Goal: Book appointment/travel/reservation

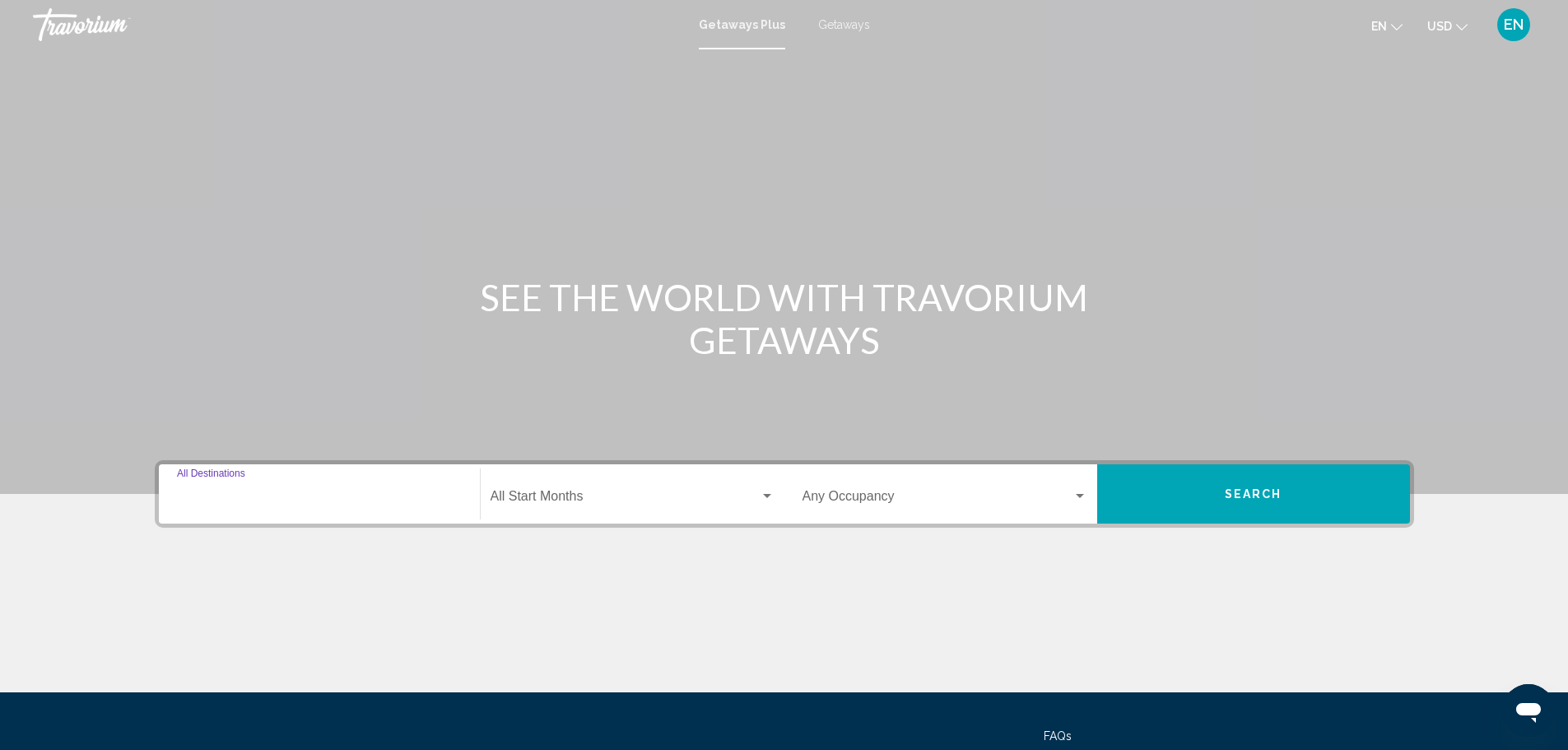
click at [327, 499] on input "Destination All Destinations" at bounding box center [319, 499] width 284 height 15
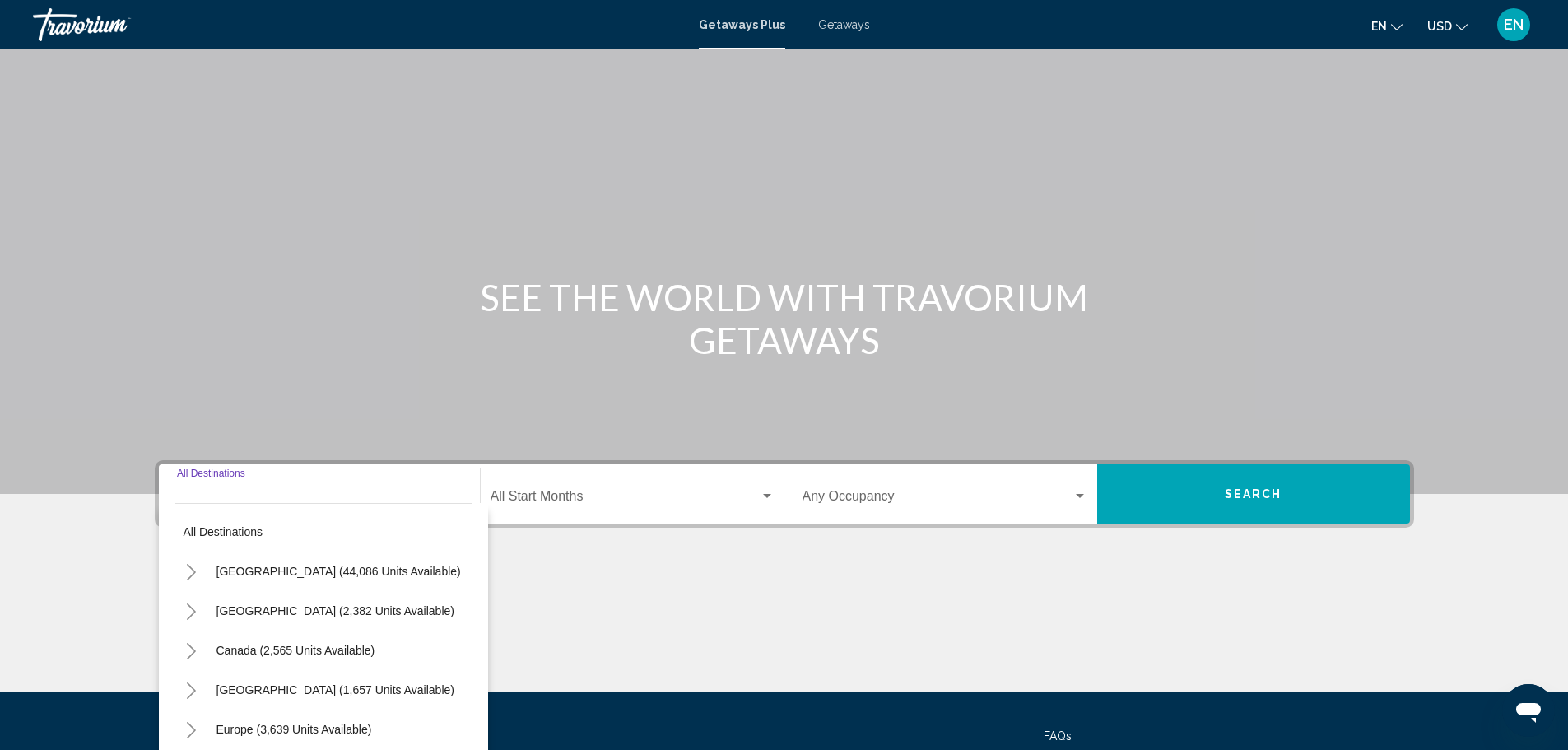
scroll to position [144, 0]
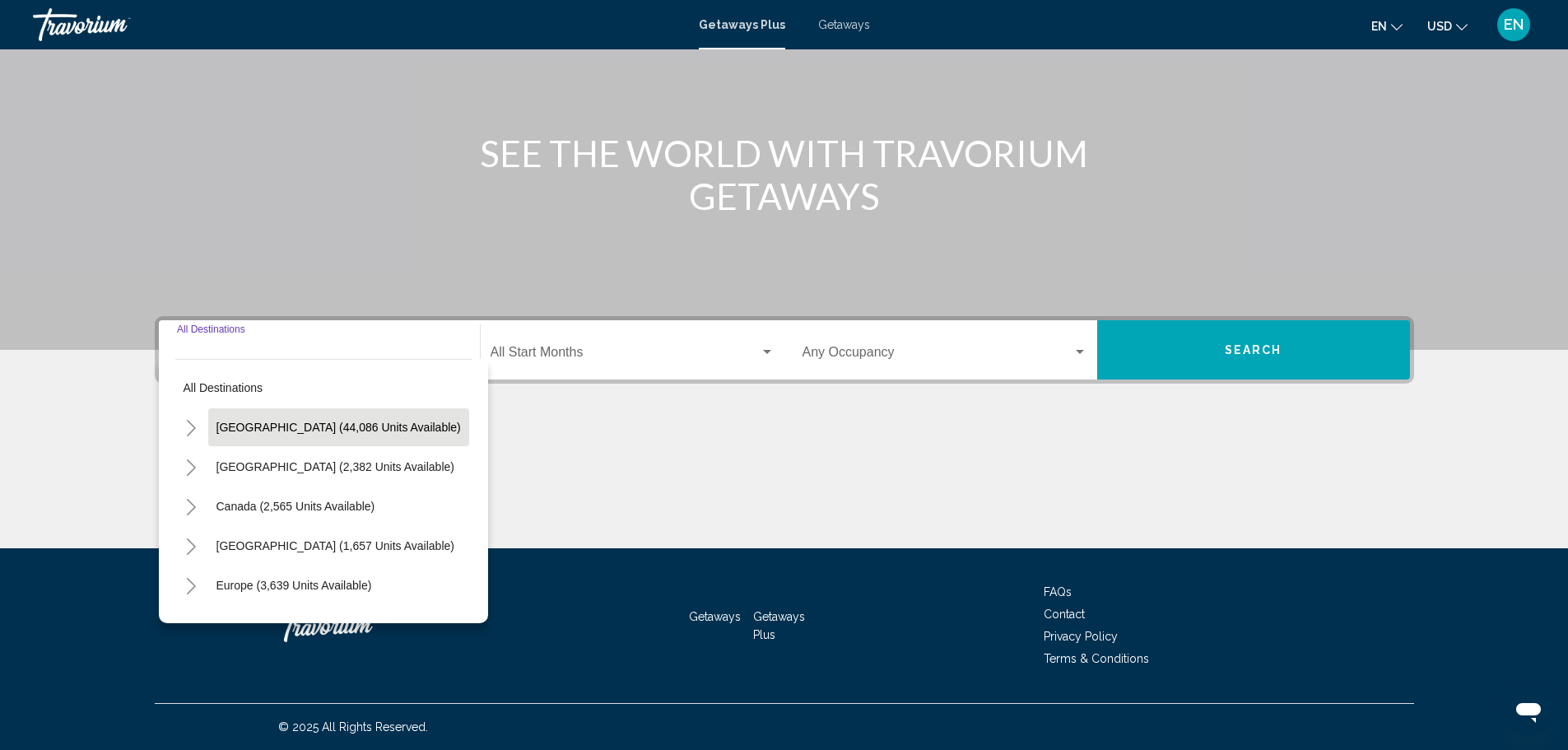
click at [278, 425] on span "[GEOGRAPHIC_DATA] (44,086 units available)" at bounding box center [338, 426] width 244 height 13
type input "**********"
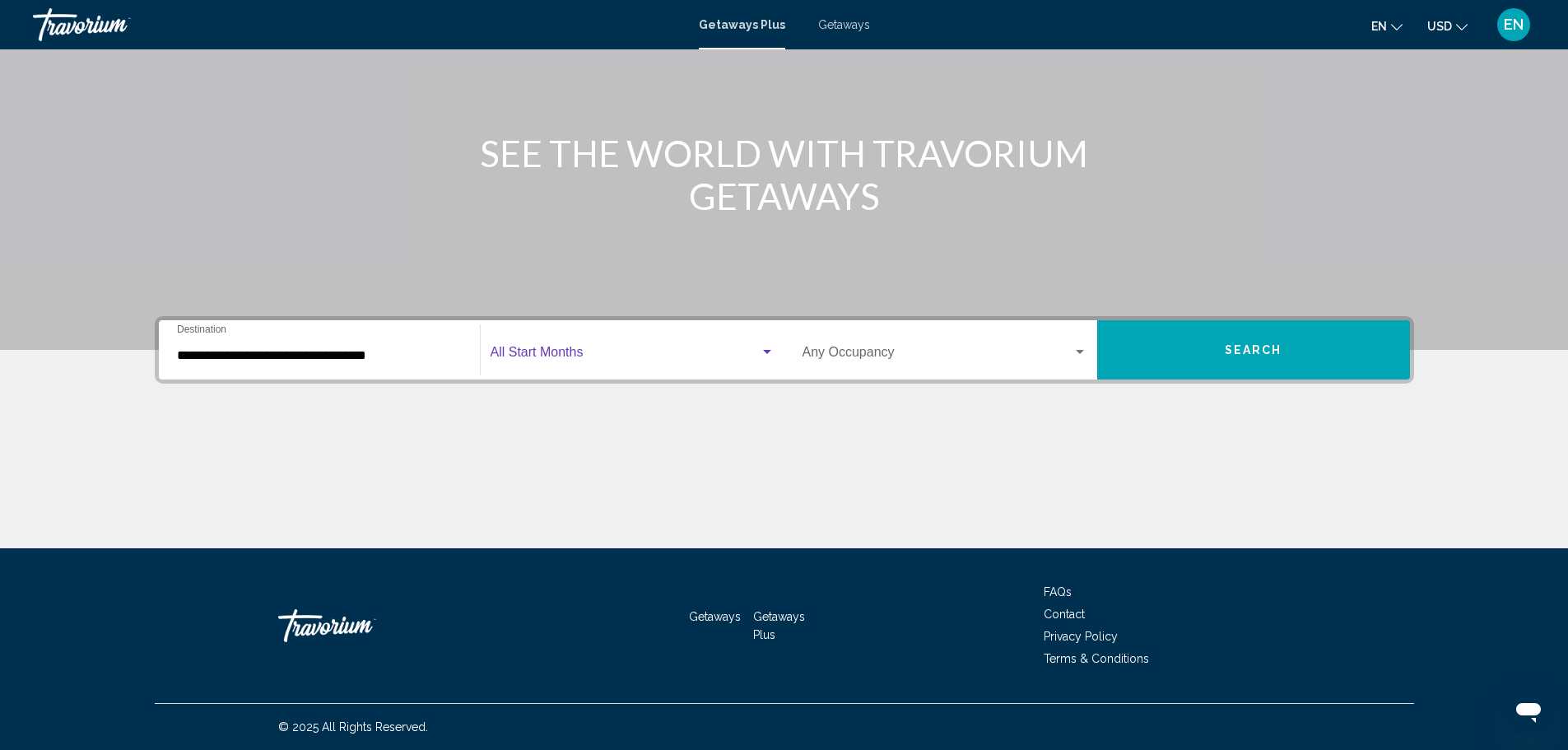
click at [553, 355] on span "Search widget" at bounding box center [625, 355] width 269 height 15
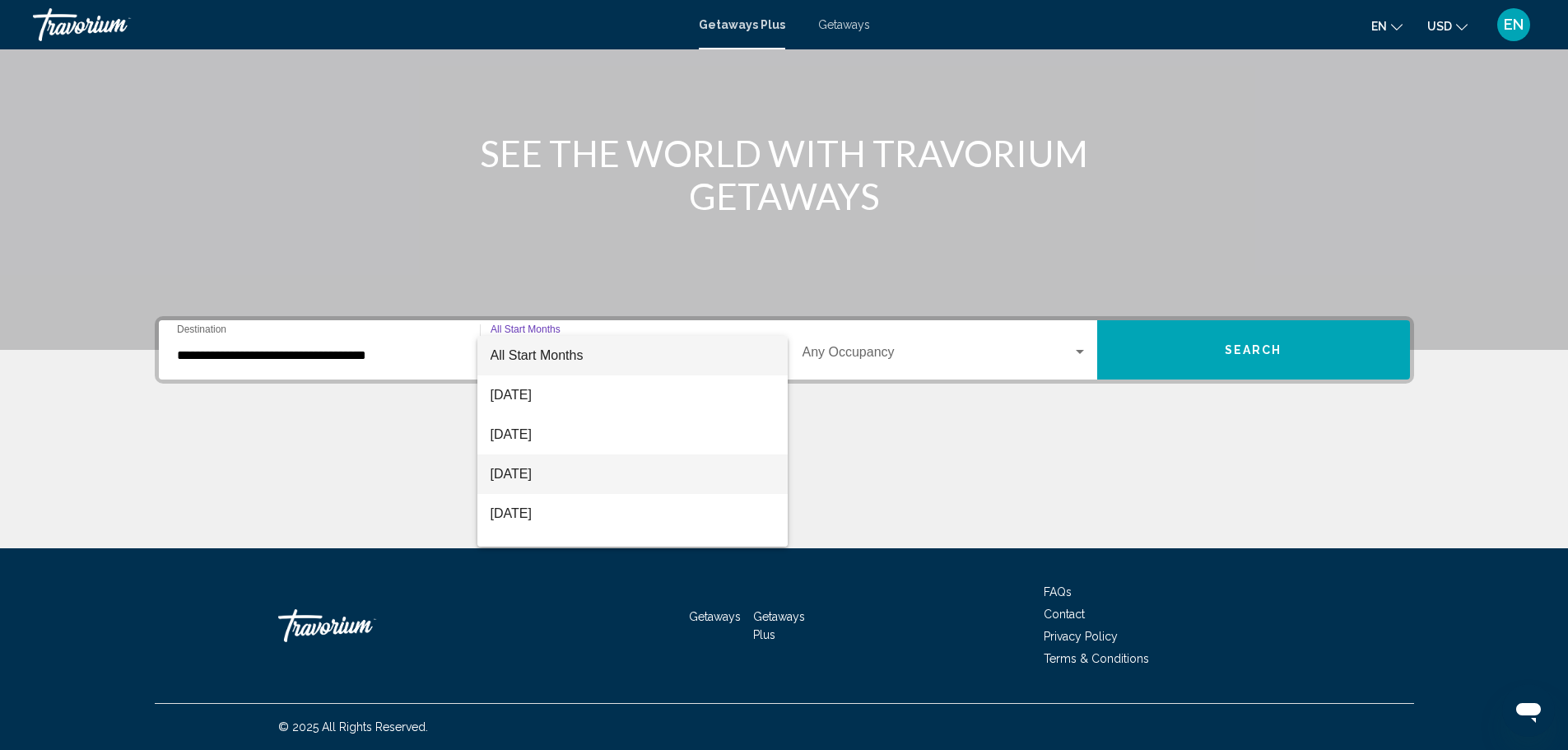
click at [568, 474] on span "[DATE]" at bounding box center [632, 474] width 284 height 39
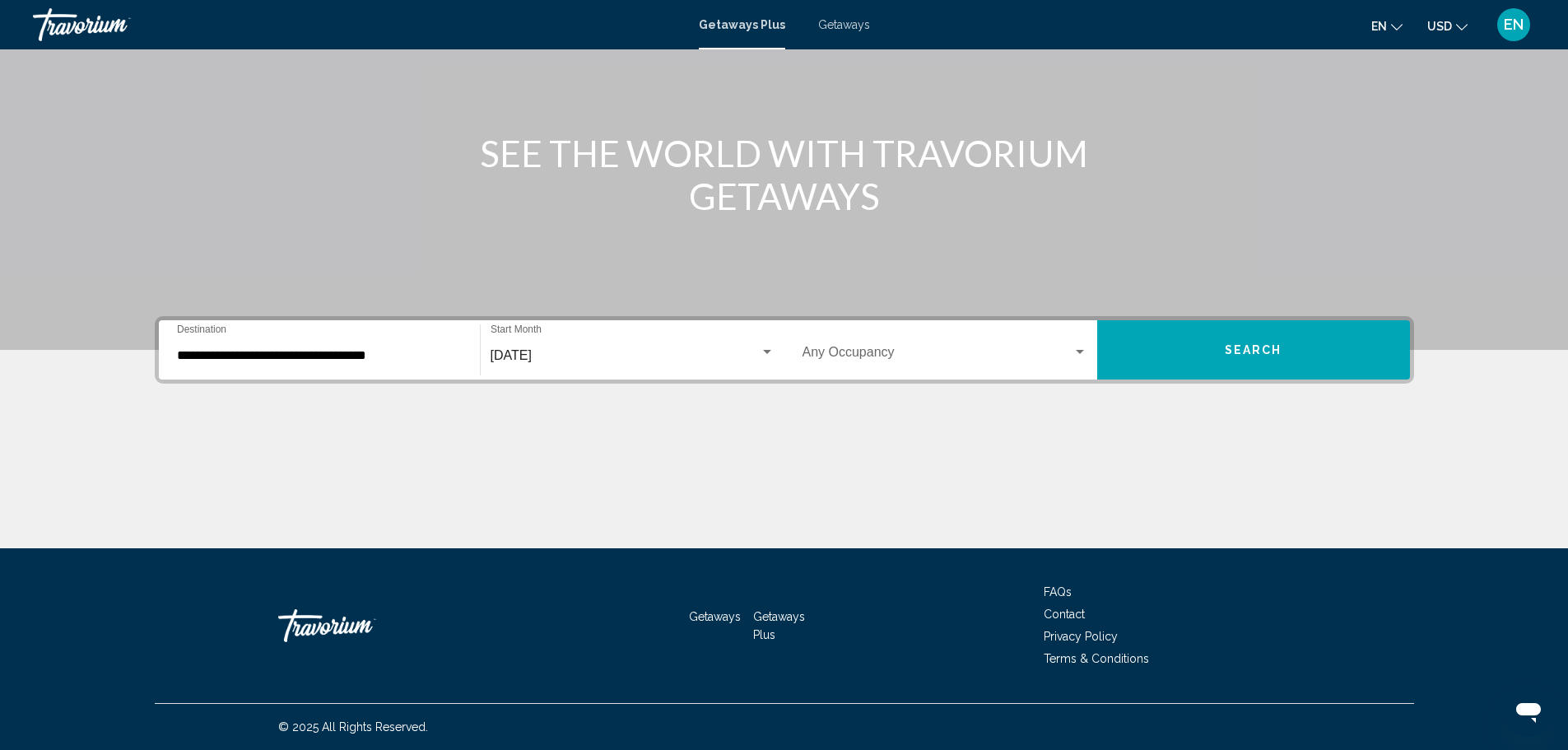
click at [1080, 344] on div "Occupancy Any Occupancy" at bounding box center [944, 350] width 284 height 52
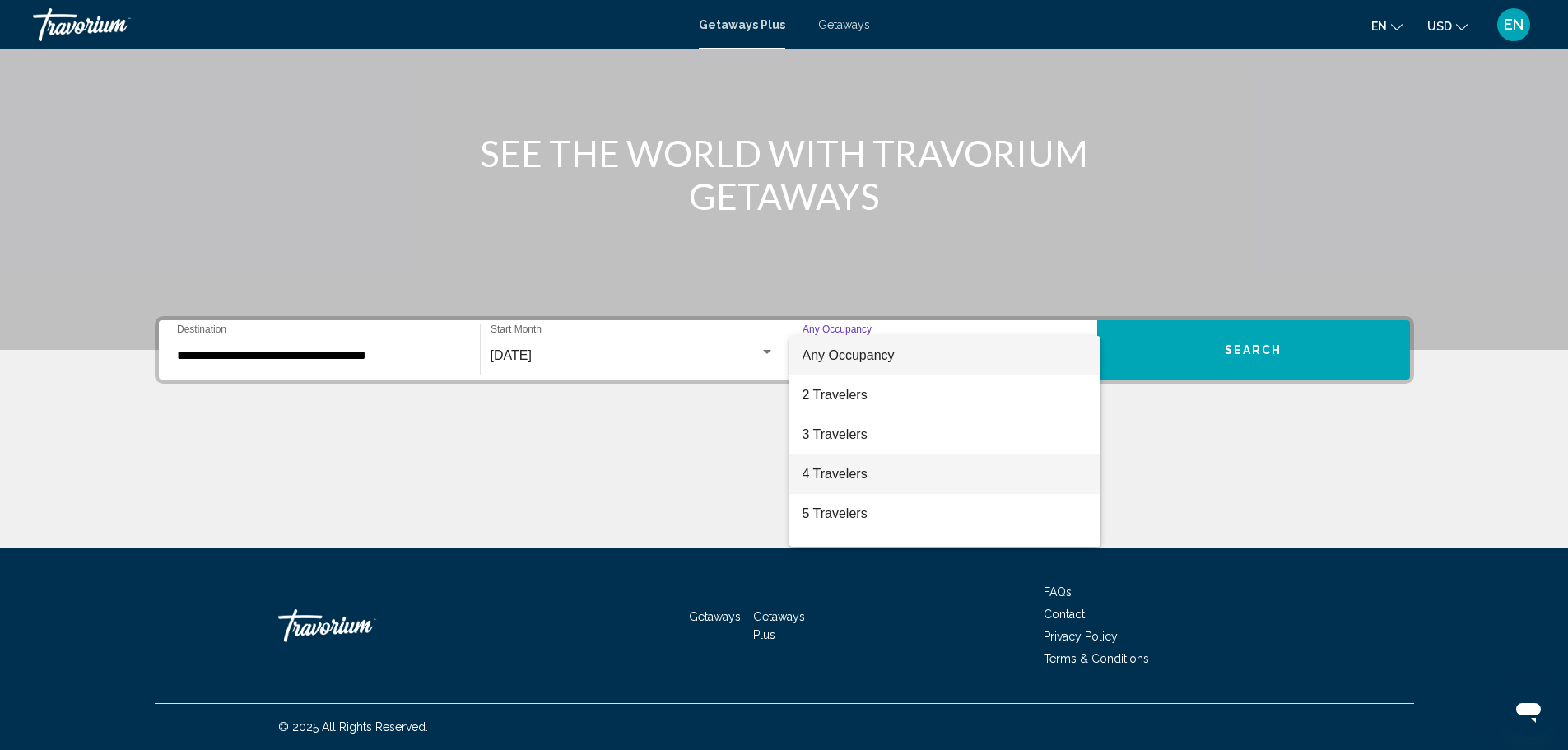
click at [868, 463] on span "4 Travelers" at bounding box center [944, 474] width 284 height 39
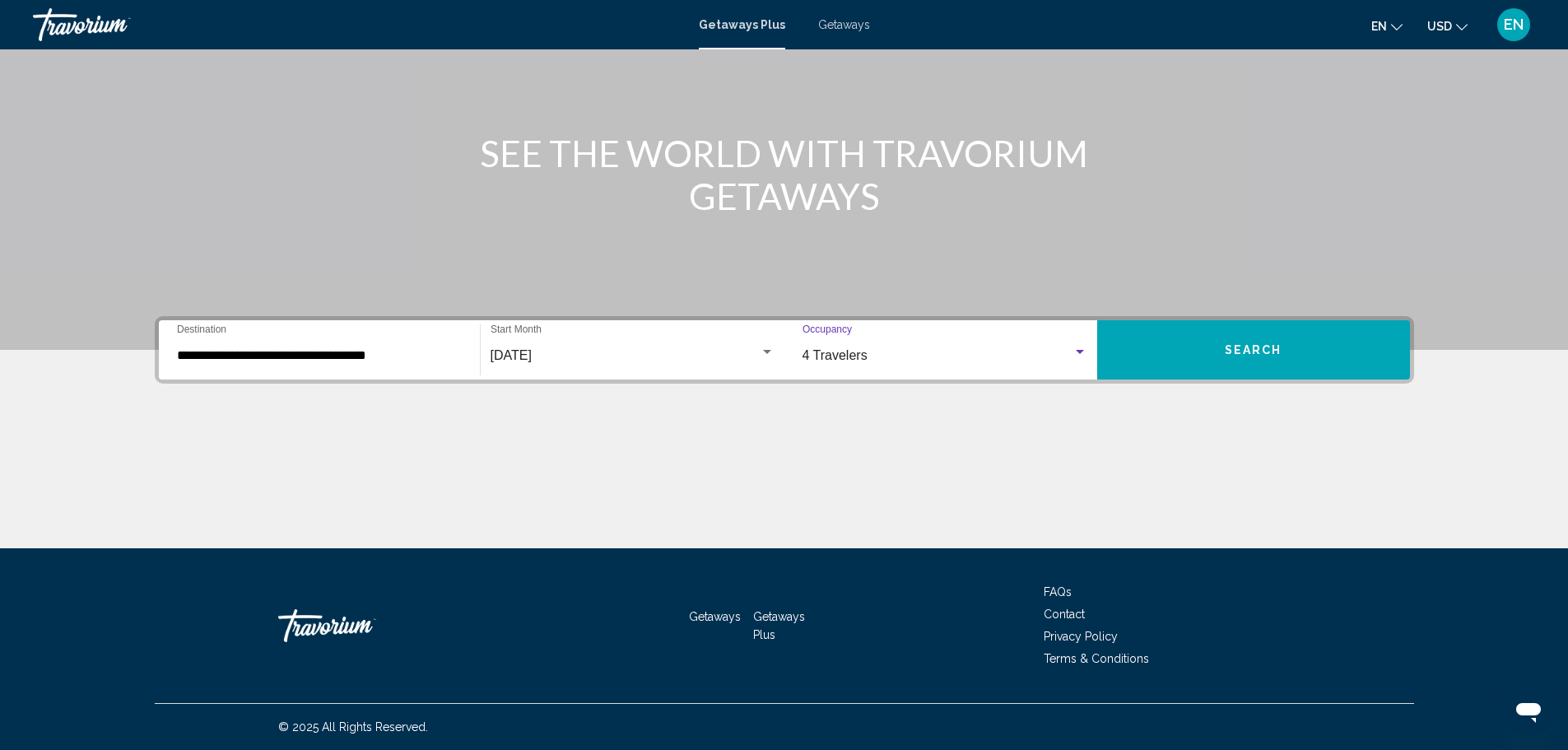
click at [1258, 345] on span "Search" at bounding box center [1253, 350] width 58 height 13
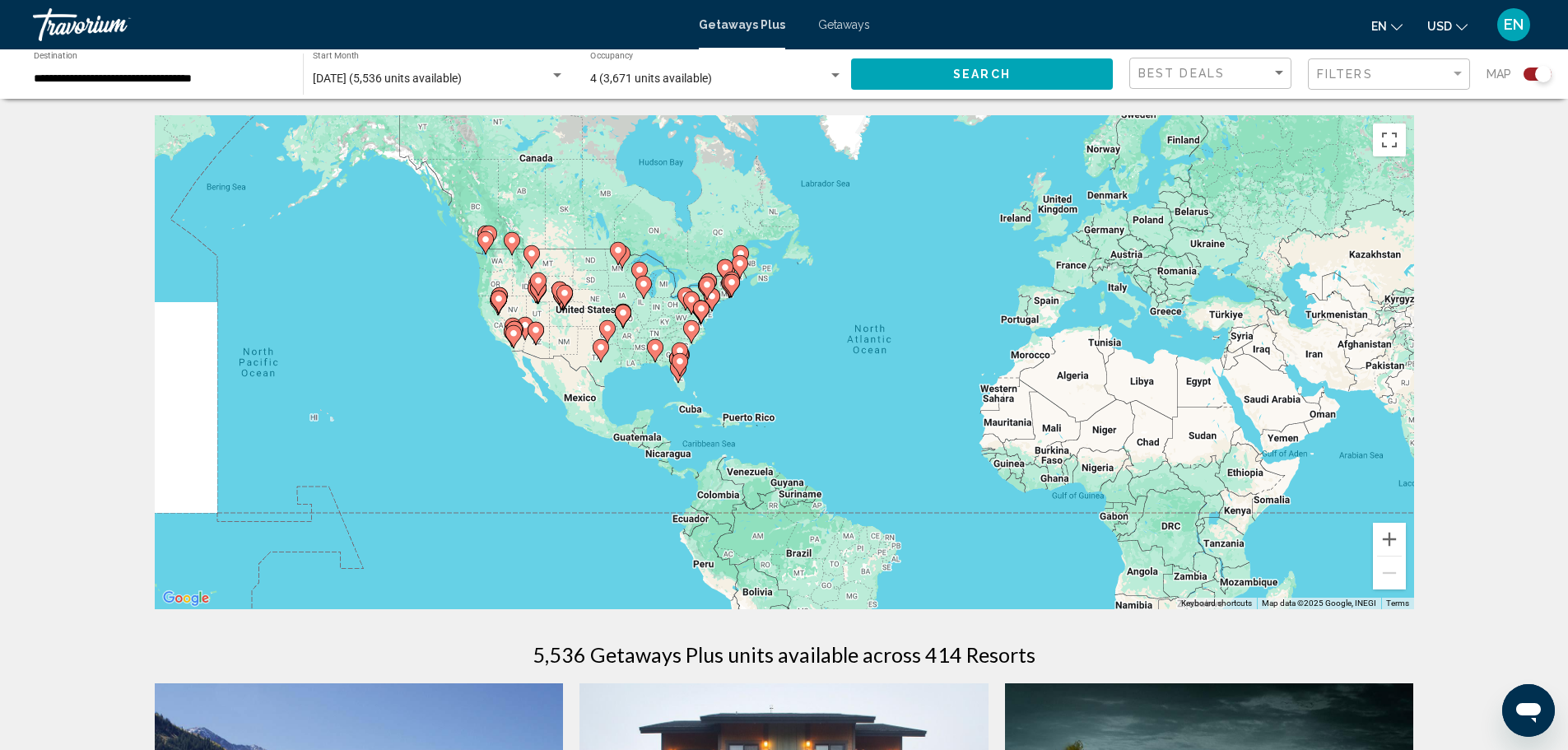
drag, startPoint x: 438, startPoint y: 338, endPoint x: 576, endPoint y: 341, distance: 138.0
click at [576, 341] on div "To activate drag with keyboard, press Alt + Enter. Once in keyboard drag state,…" at bounding box center [784, 363] width 1259 height 494
click at [577, 341] on div "To activate drag with keyboard, press Alt + Enter. Once in keyboard drag state,…" at bounding box center [784, 363] width 1259 height 494
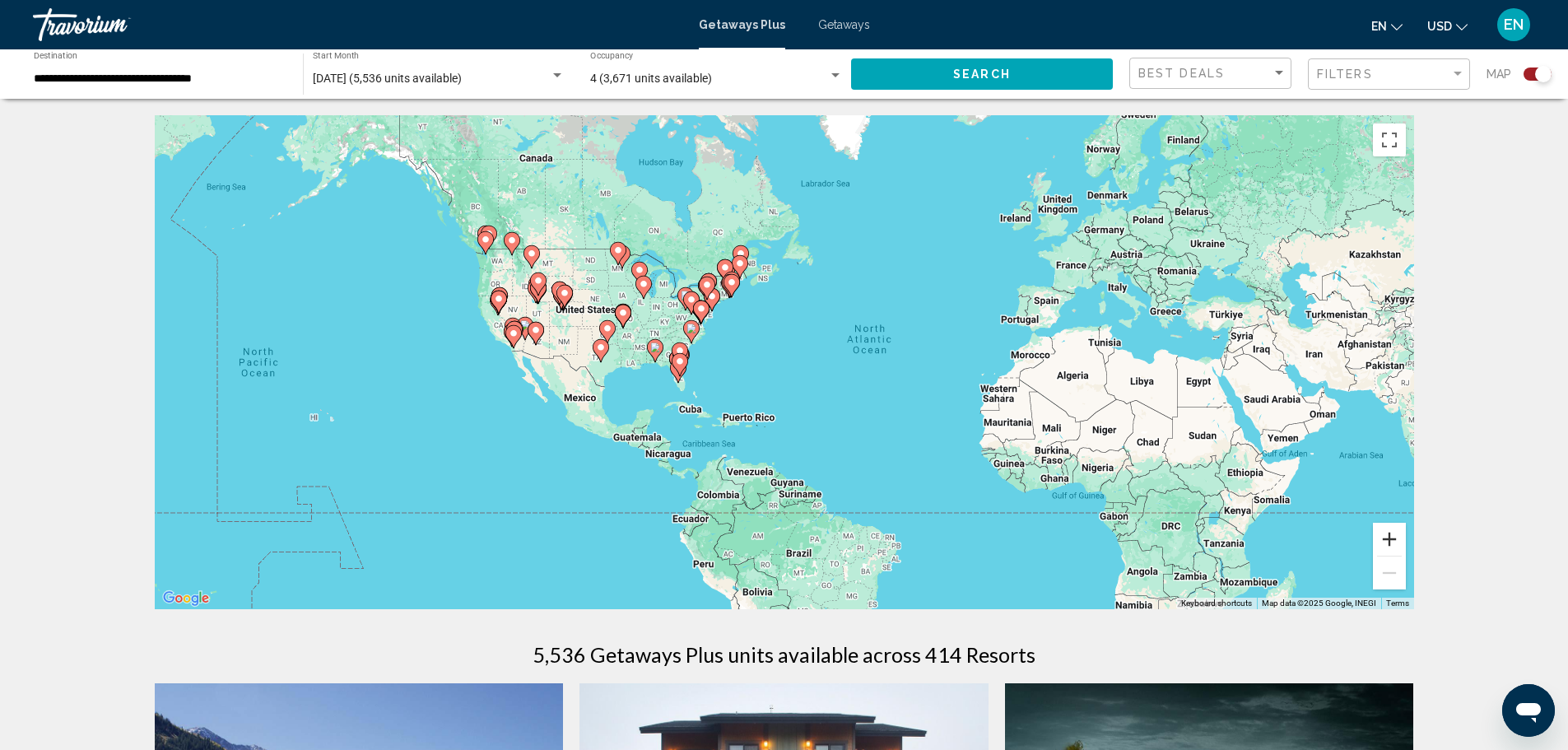
click at [1389, 532] on button "Zoom in" at bounding box center [1390, 539] width 33 height 33
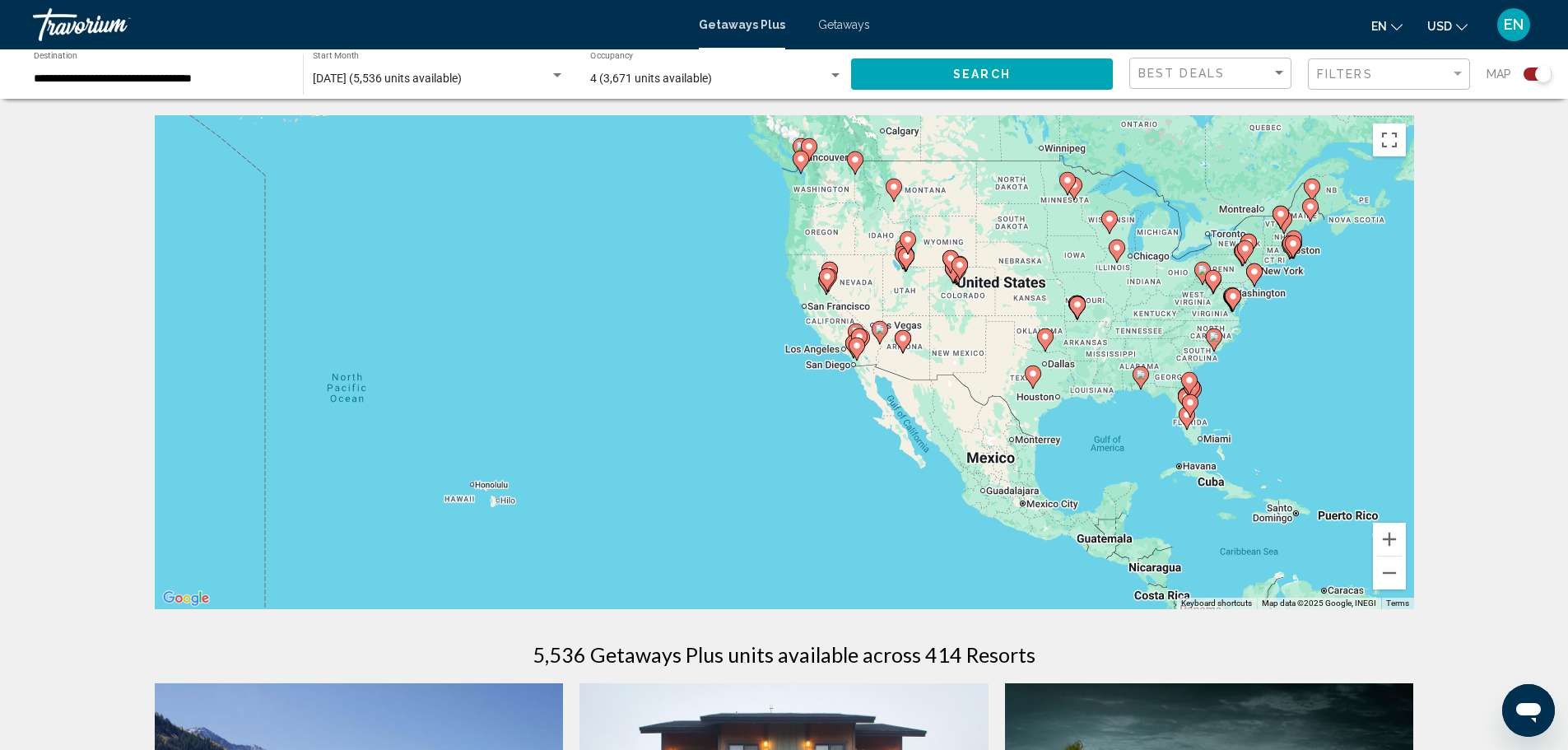
drag, startPoint x: 966, startPoint y: 457, endPoint x: 1403, endPoint y: 453, distance: 437.0
click at [1568, 481] on html "**********" at bounding box center [784, 375] width 1568 height 750
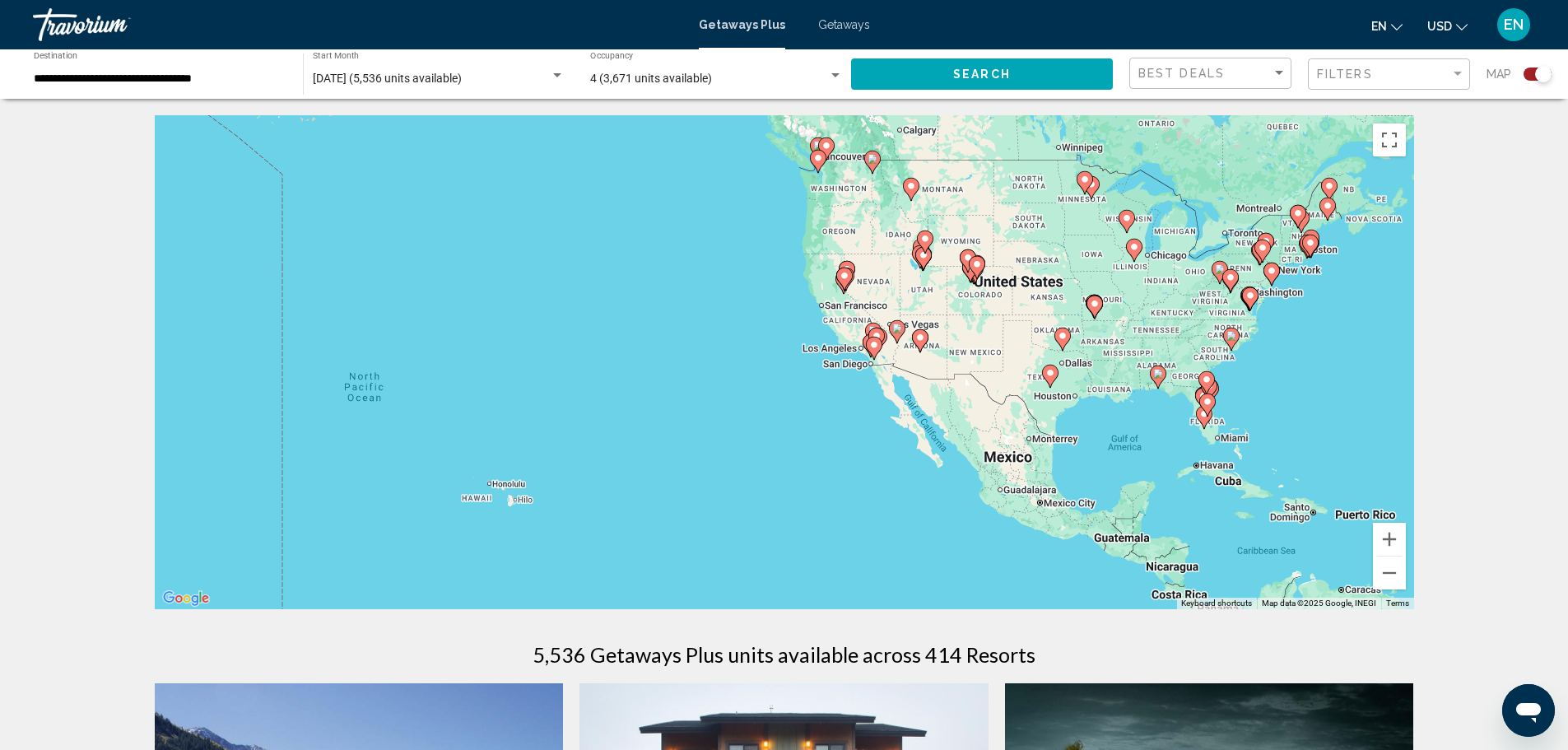
click at [869, 156] on image "Main content" at bounding box center [873, 159] width 10 height 10
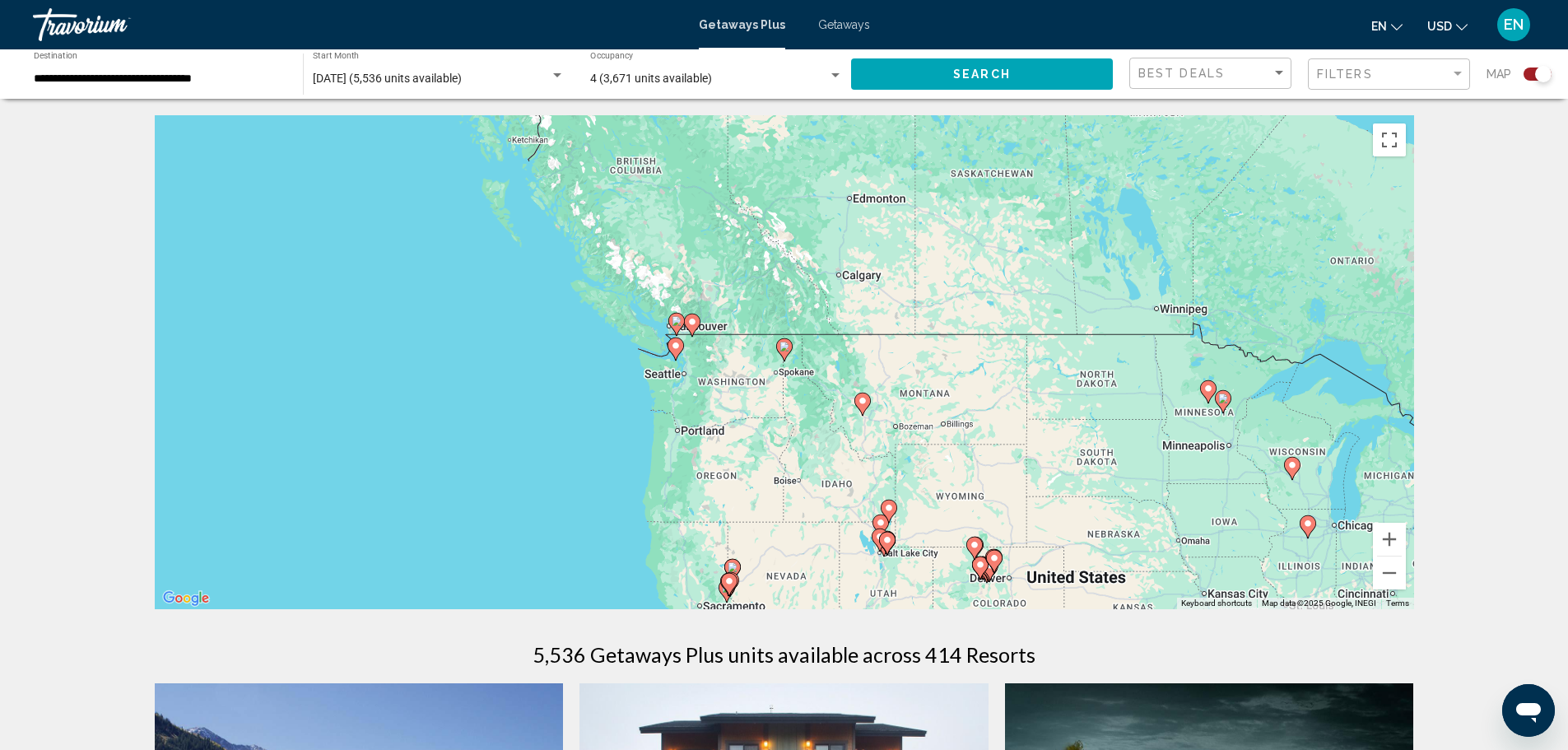
click at [785, 350] on image "Main content" at bounding box center [784, 346] width 10 height 10
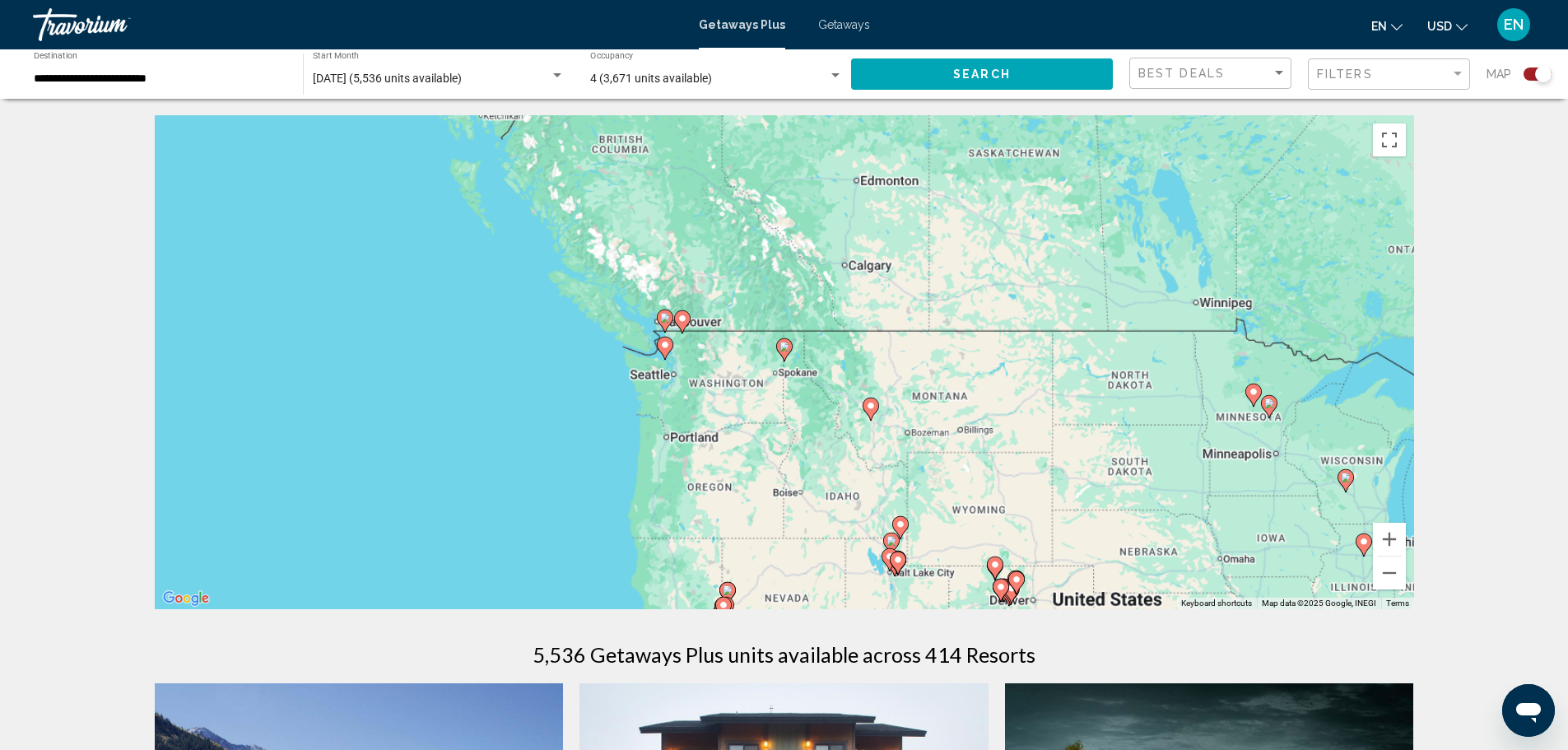
click at [785, 350] on image "Main content" at bounding box center [784, 346] width 10 height 10
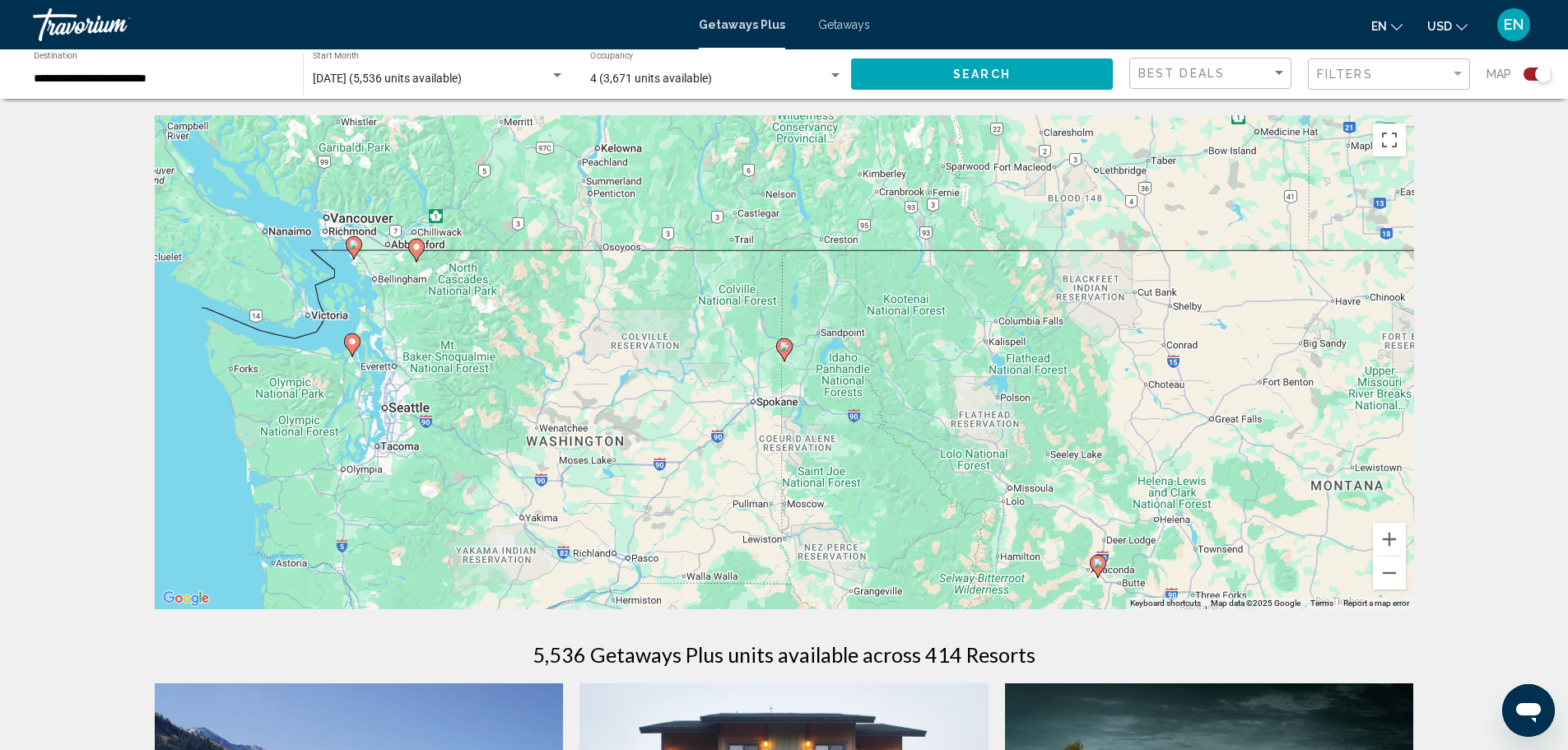
click at [421, 250] on image "Main content" at bounding box center [417, 247] width 10 height 10
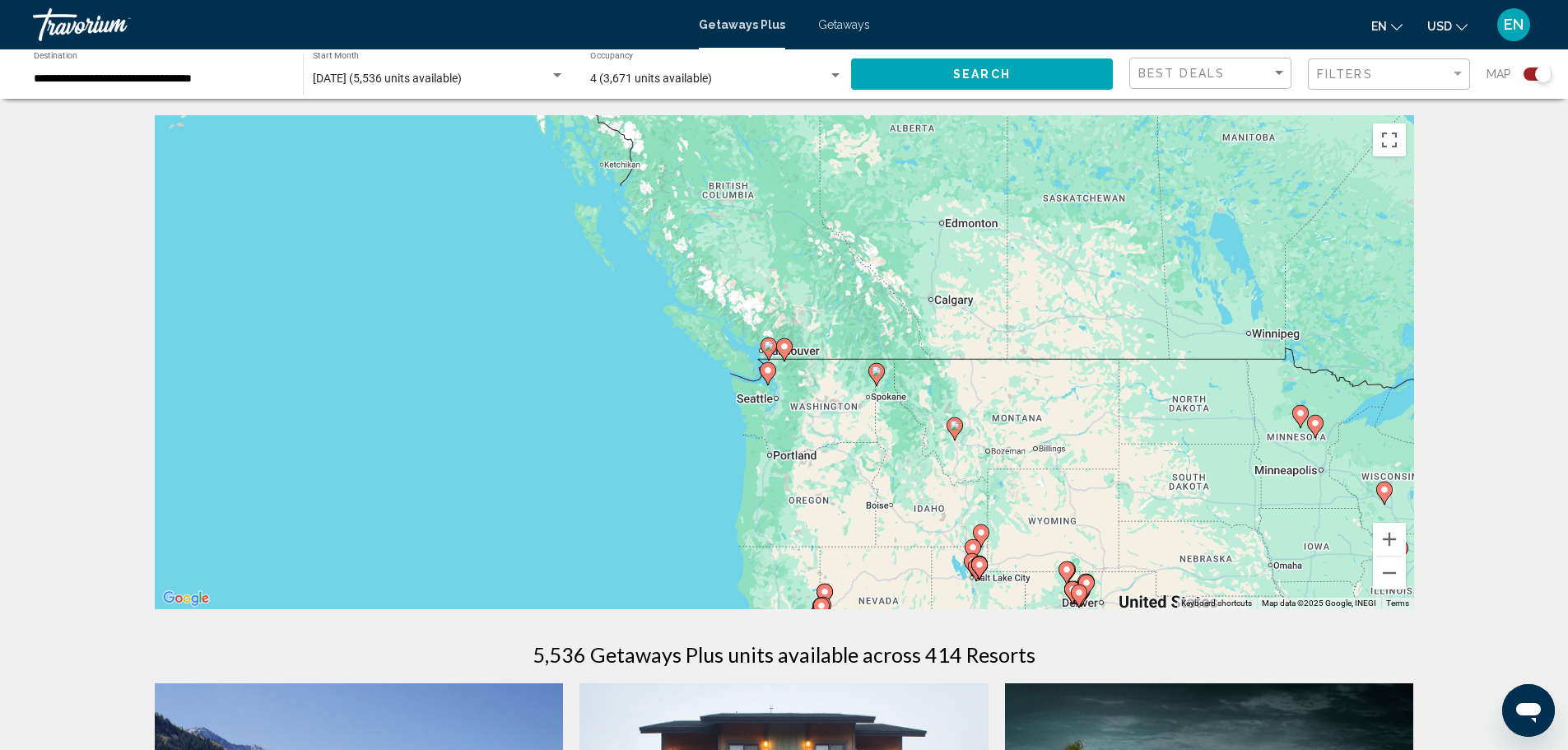
click at [767, 372] on image "Main content" at bounding box center [768, 371] width 10 height 10
type input "**********"
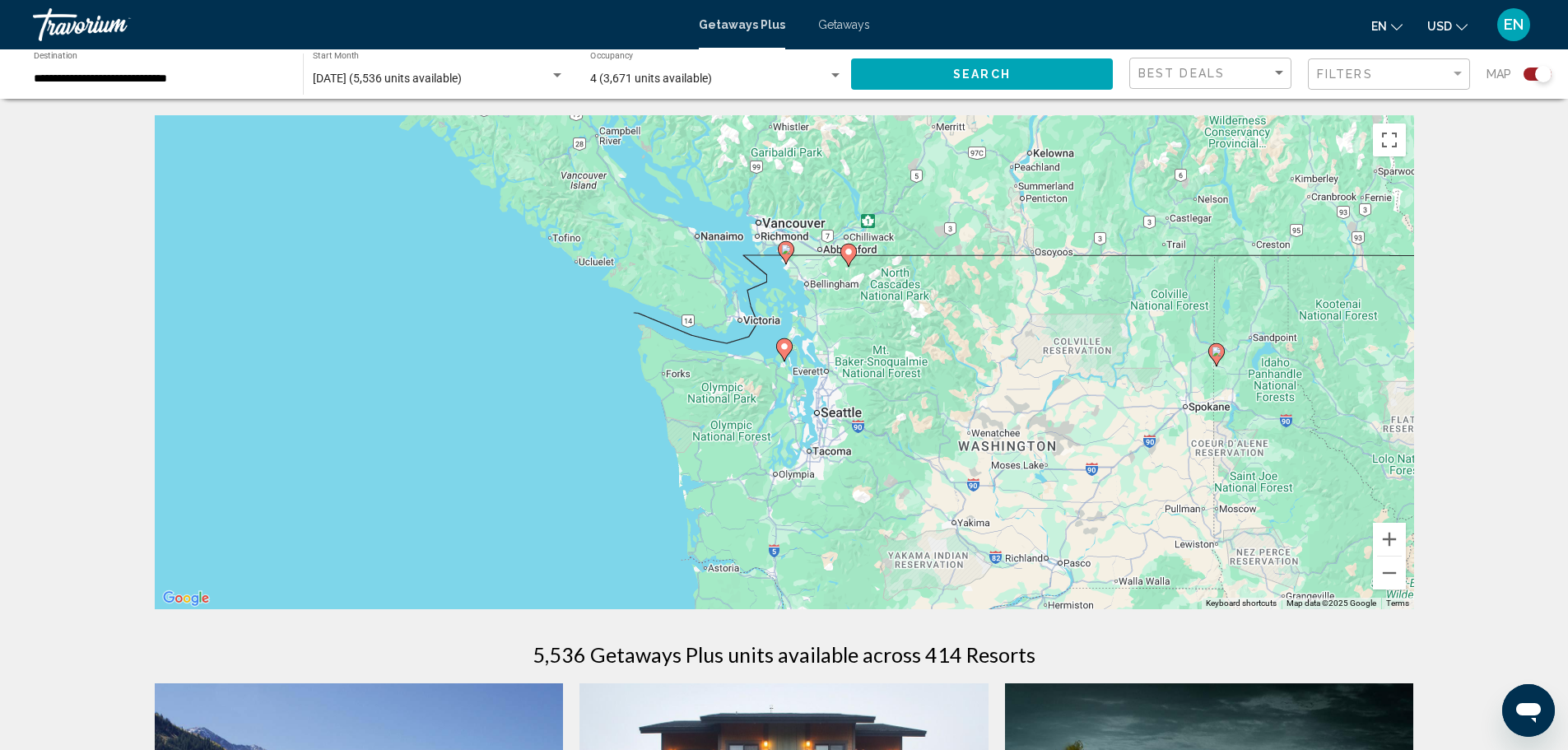
click at [783, 350] on image "Main content" at bounding box center [784, 346] width 10 height 10
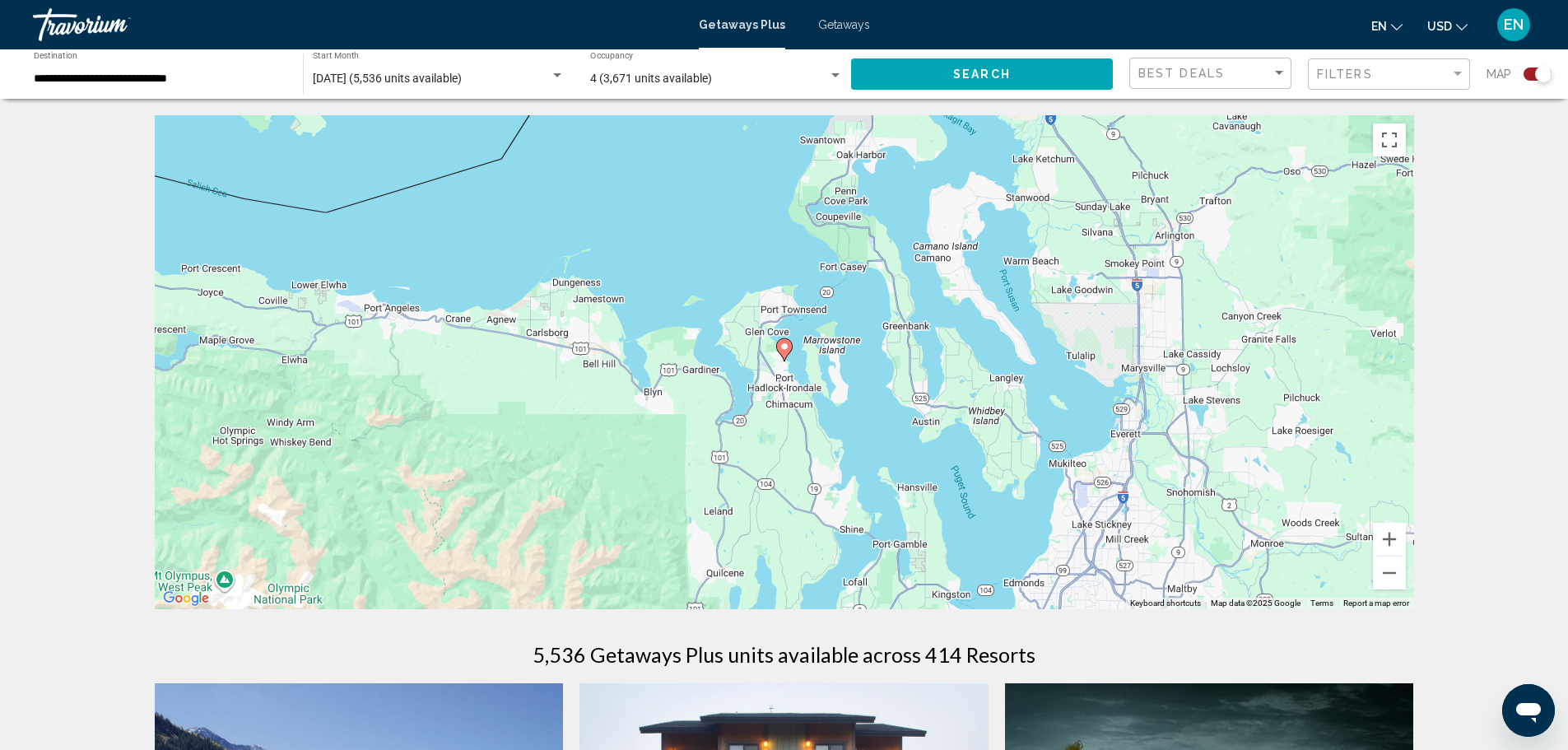
click at [783, 350] on image "Main content" at bounding box center [784, 346] width 10 height 10
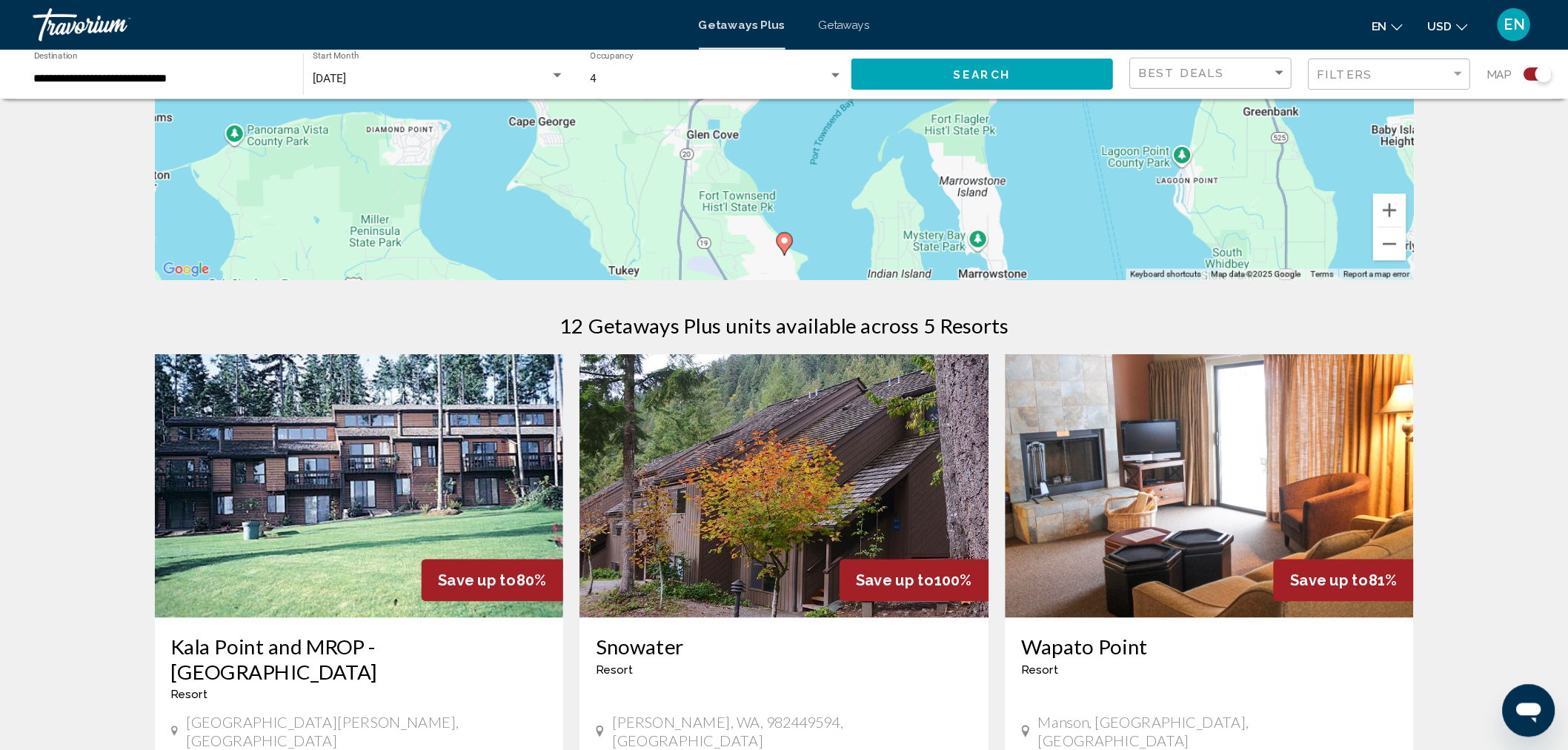
scroll to position [74, 0]
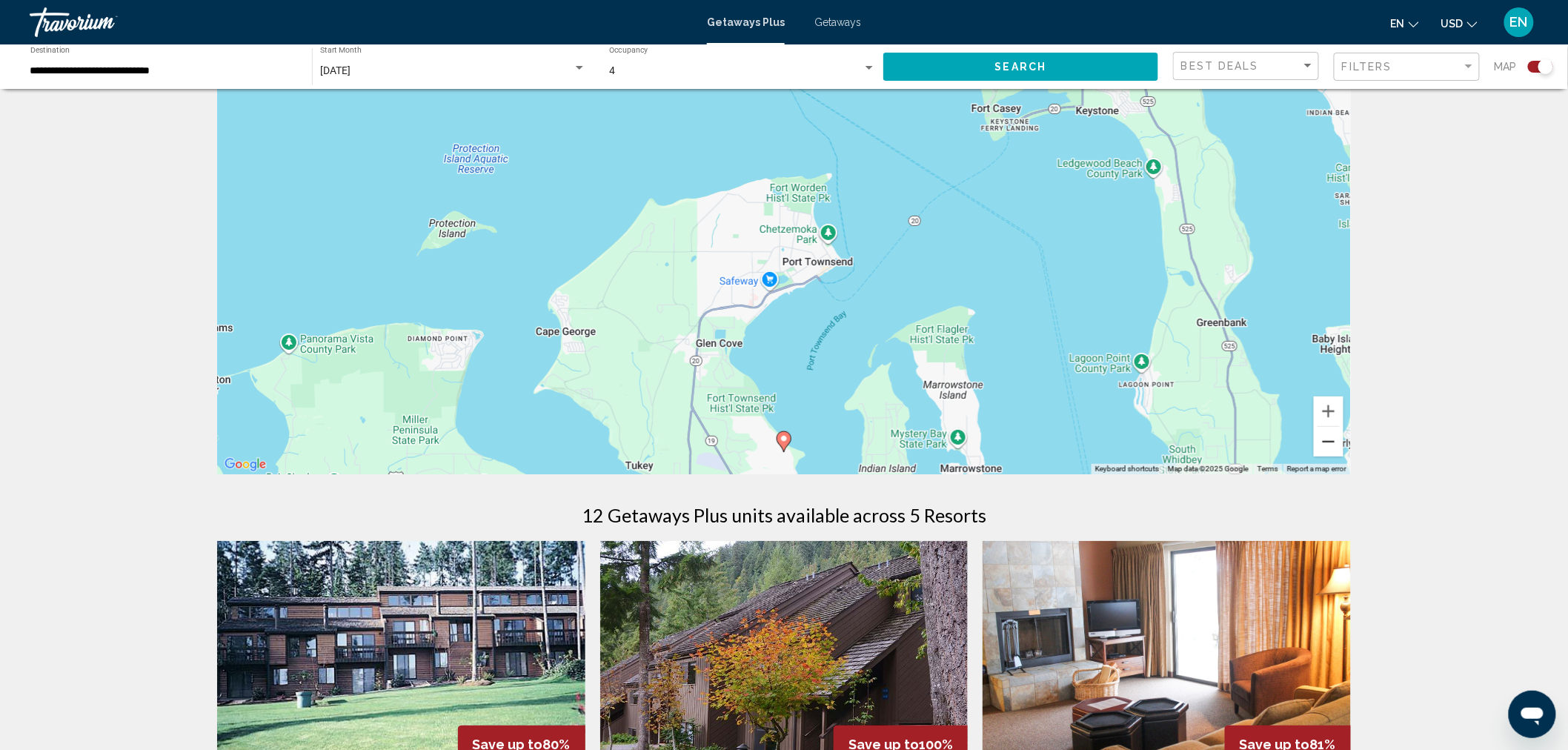
click at [1335, 441] on button "Zoom out" at bounding box center [1329, 442] width 30 height 30
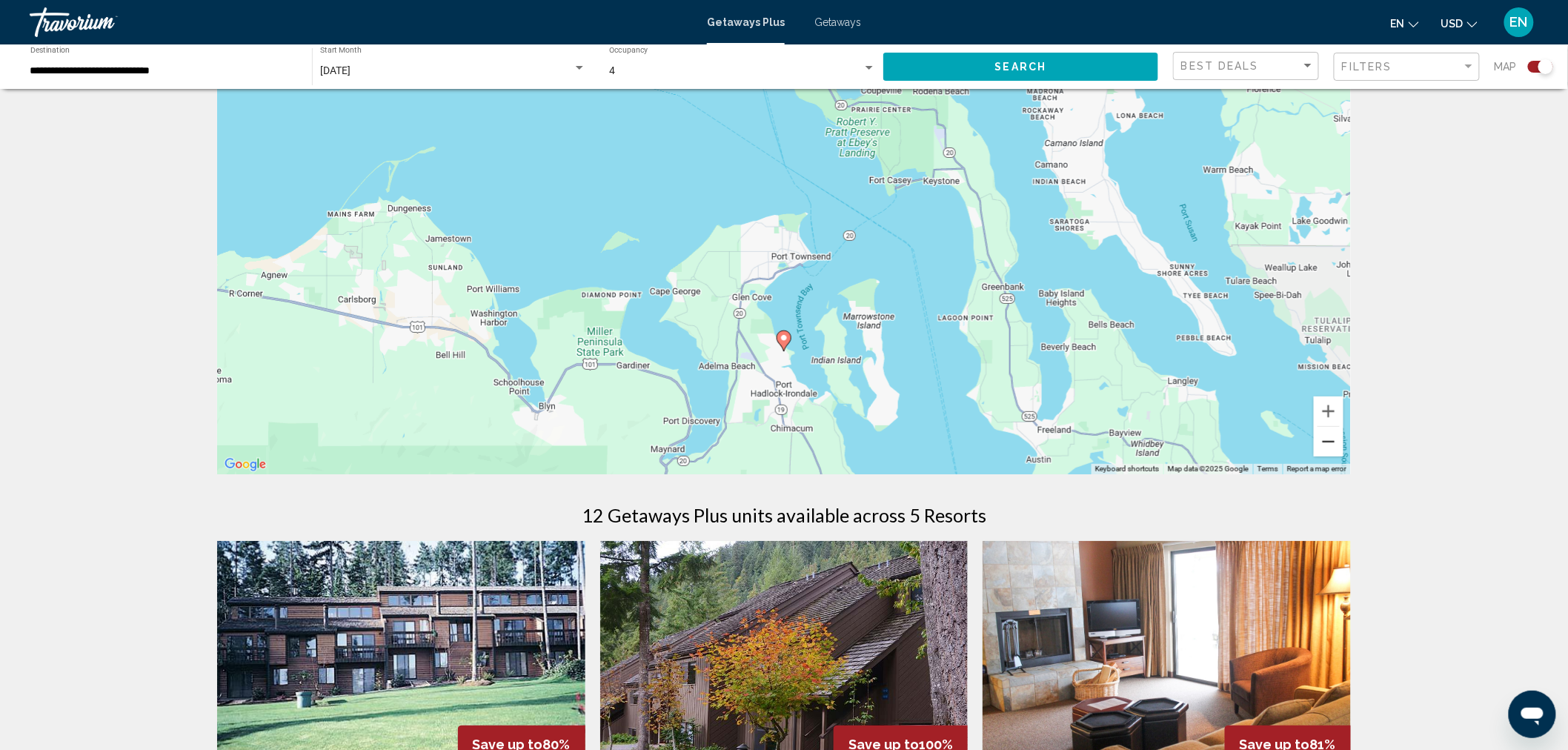
click at [1335, 441] on button "Zoom out" at bounding box center [1329, 442] width 30 height 30
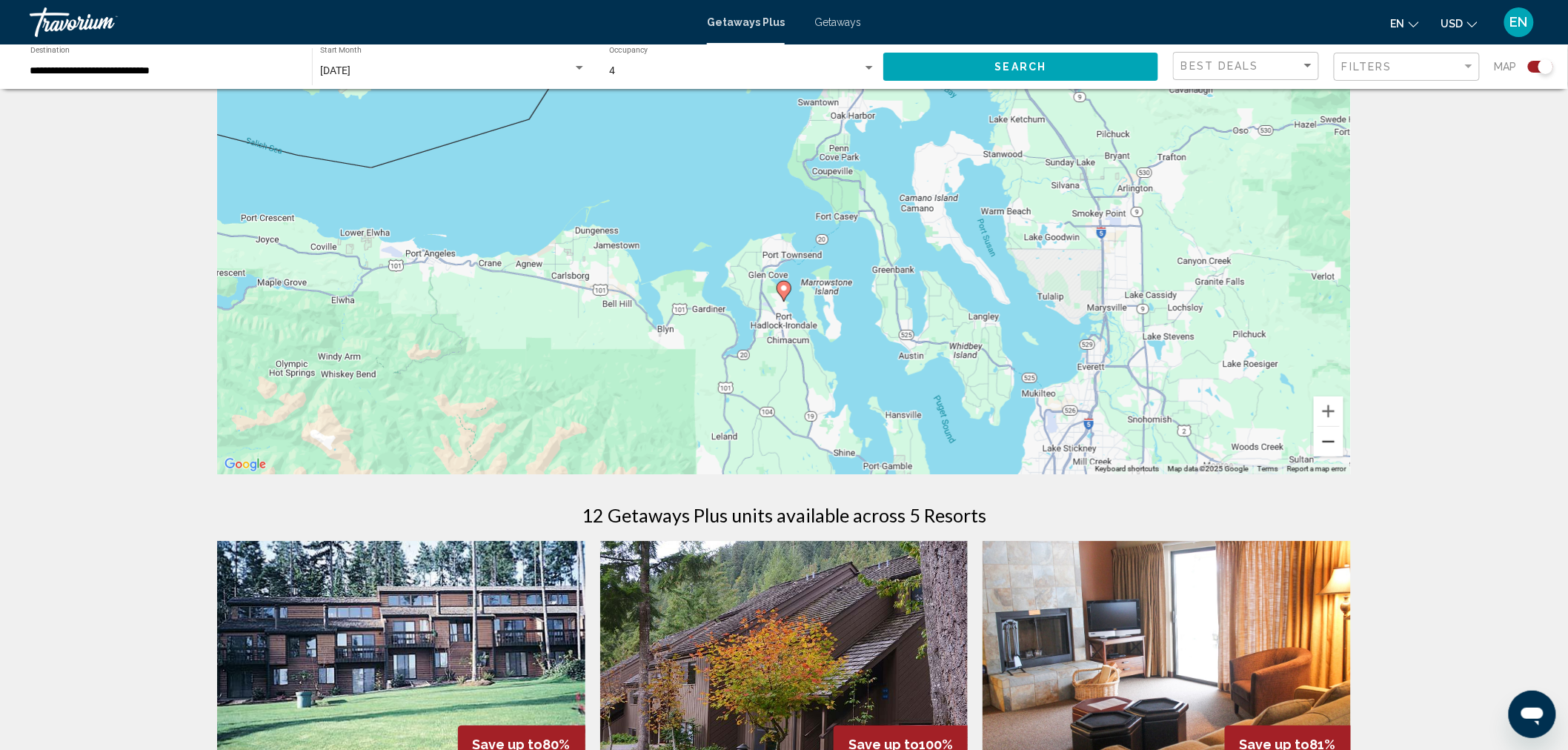
click at [1335, 441] on button "Zoom out" at bounding box center [1329, 442] width 30 height 30
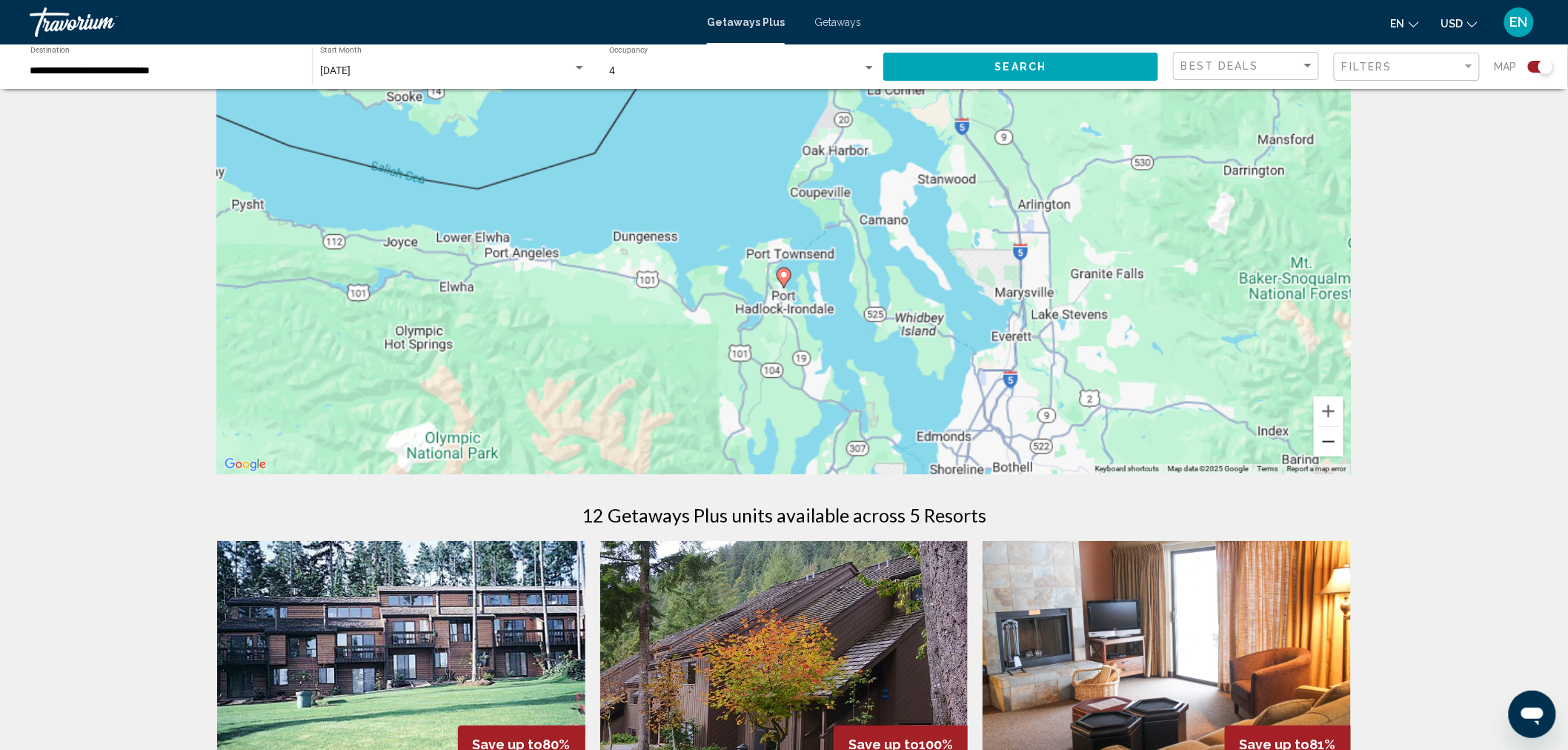
click at [1335, 441] on button "Zoom out" at bounding box center [1329, 442] width 30 height 30
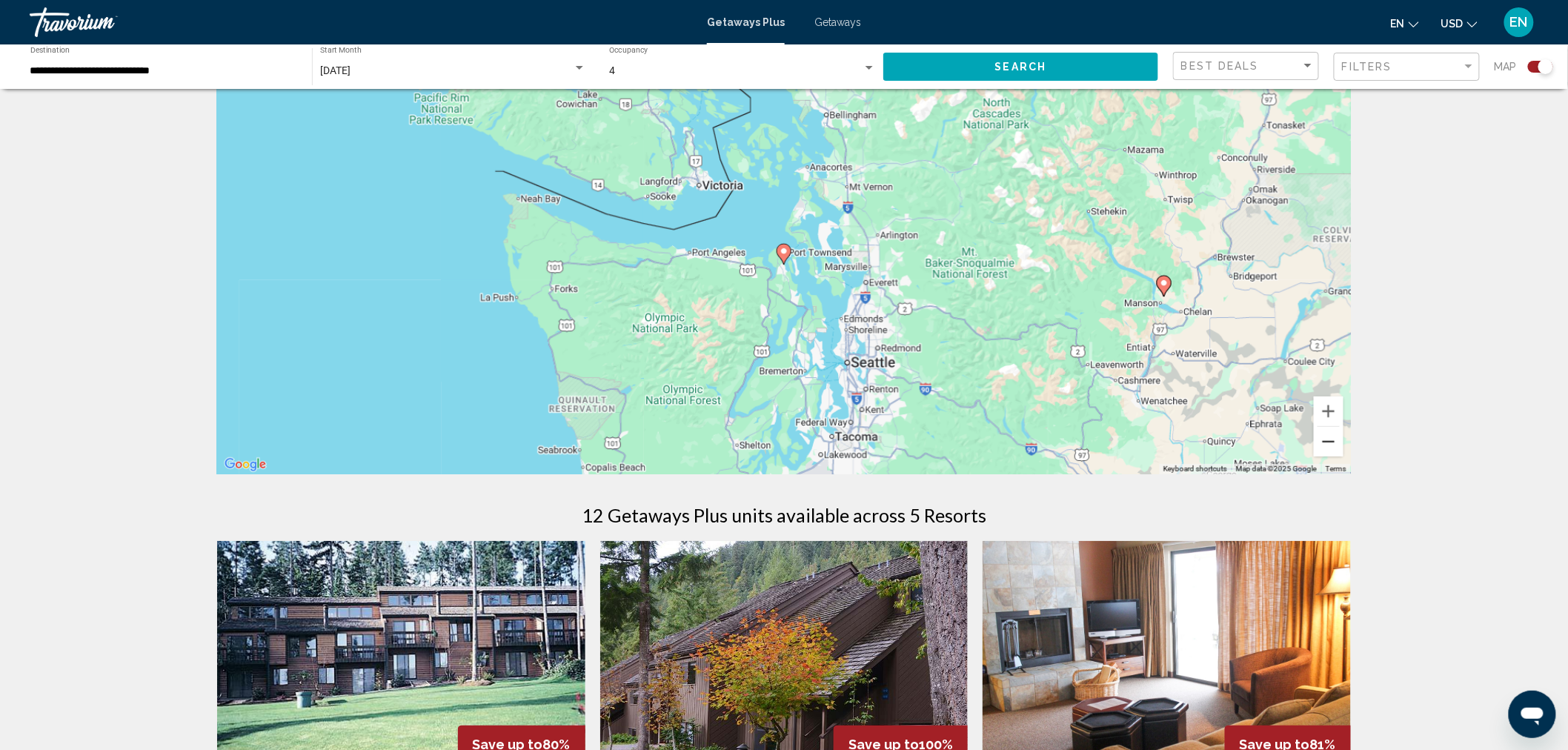
click at [1335, 441] on button "Zoom out" at bounding box center [1329, 442] width 30 height 30
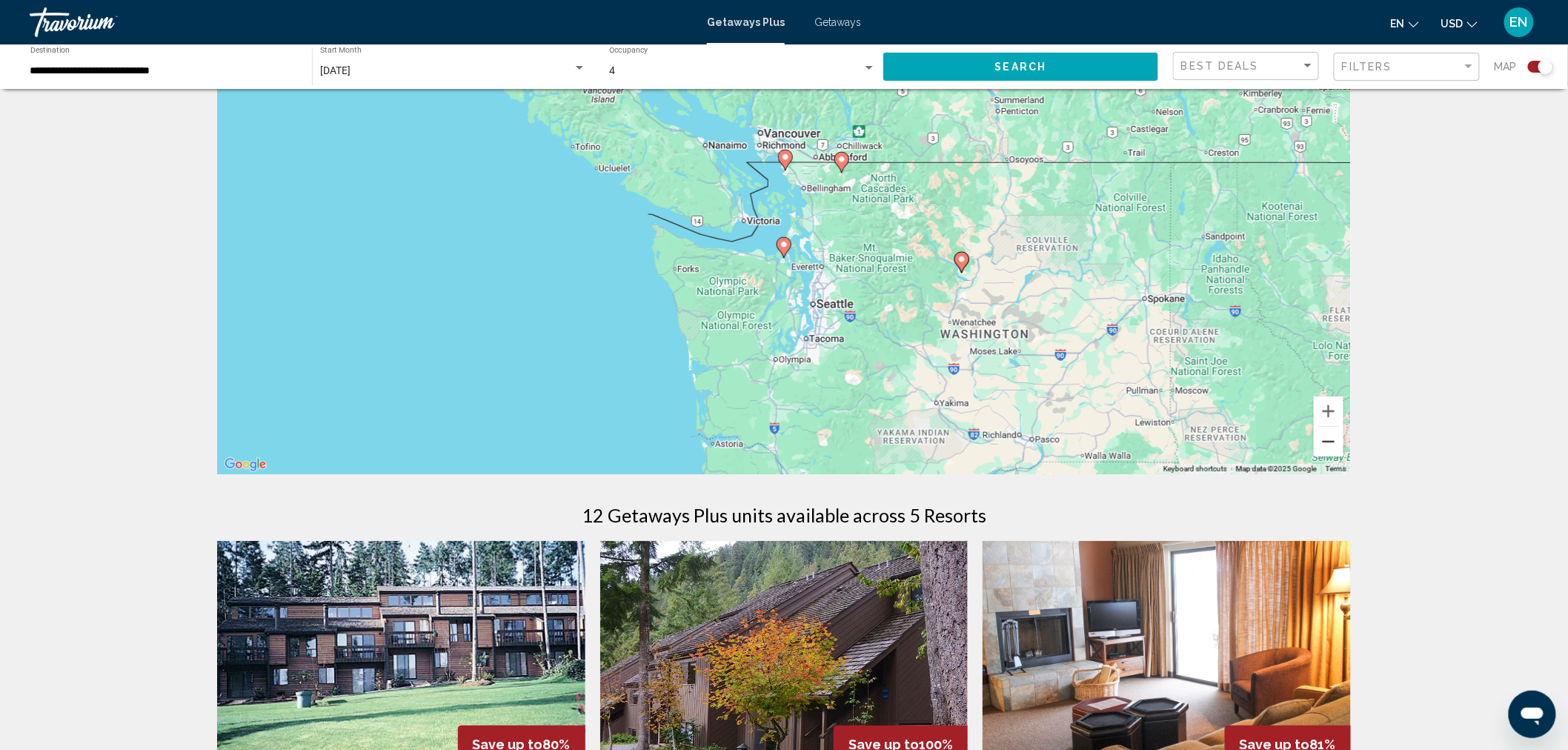
click at [1331, 434] on button "Zoom out" at bounding box center [1329, 442] width 30 height 30
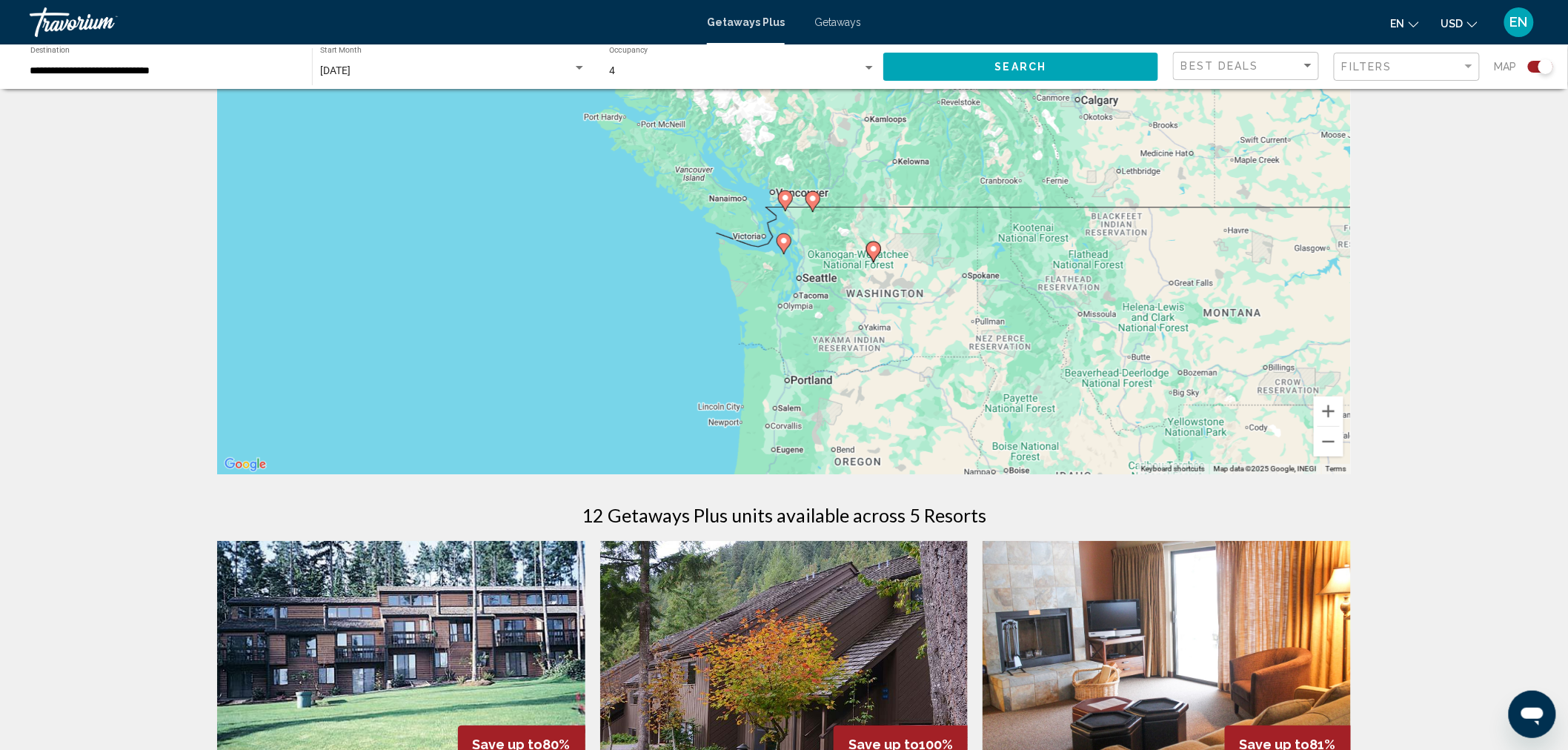
click at [873, 242] on icon "Main content" at bounding box center [873, 252] width 13 height 19
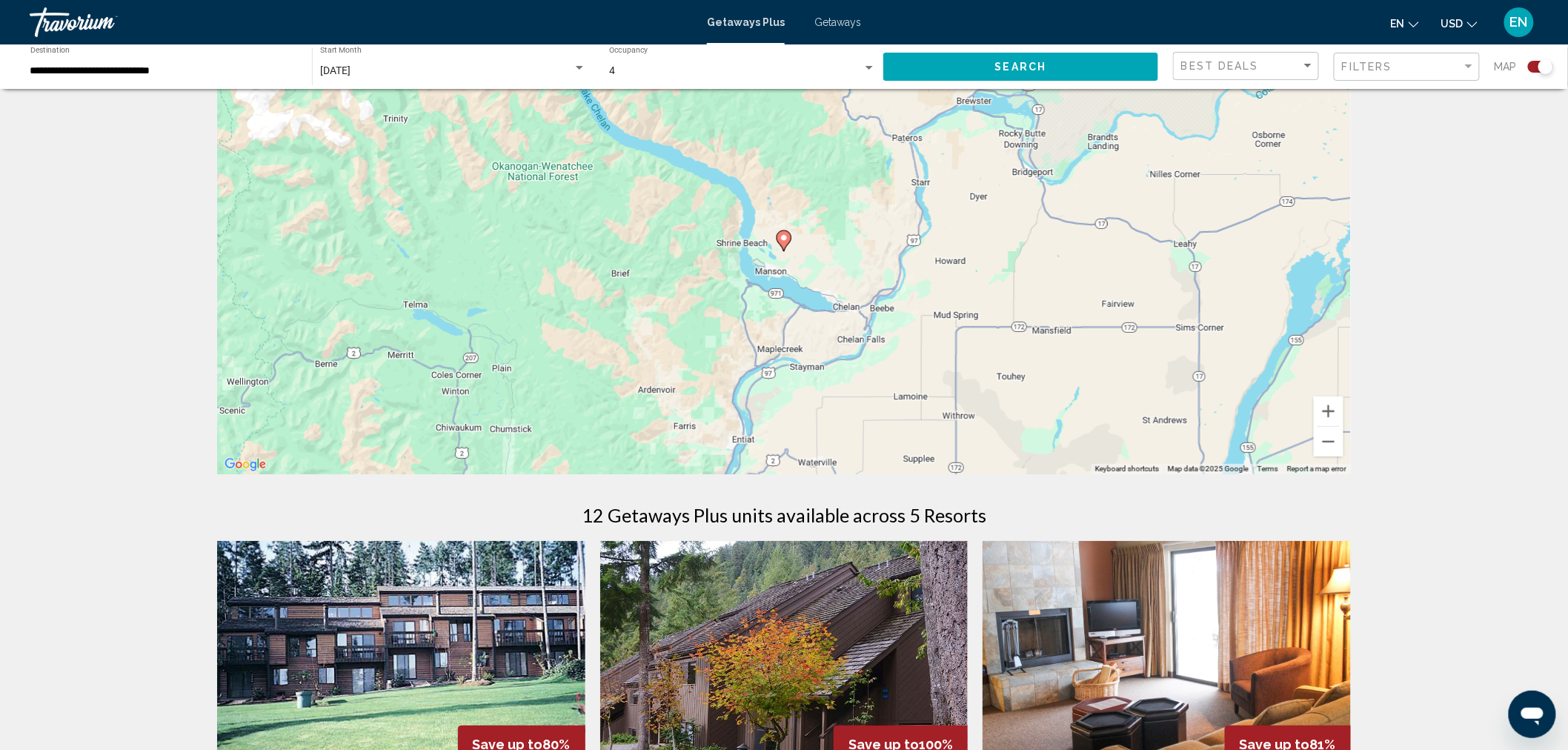
click at [780, 238] on image "Main content" at bounding box center [784, 238] width 9 height 9
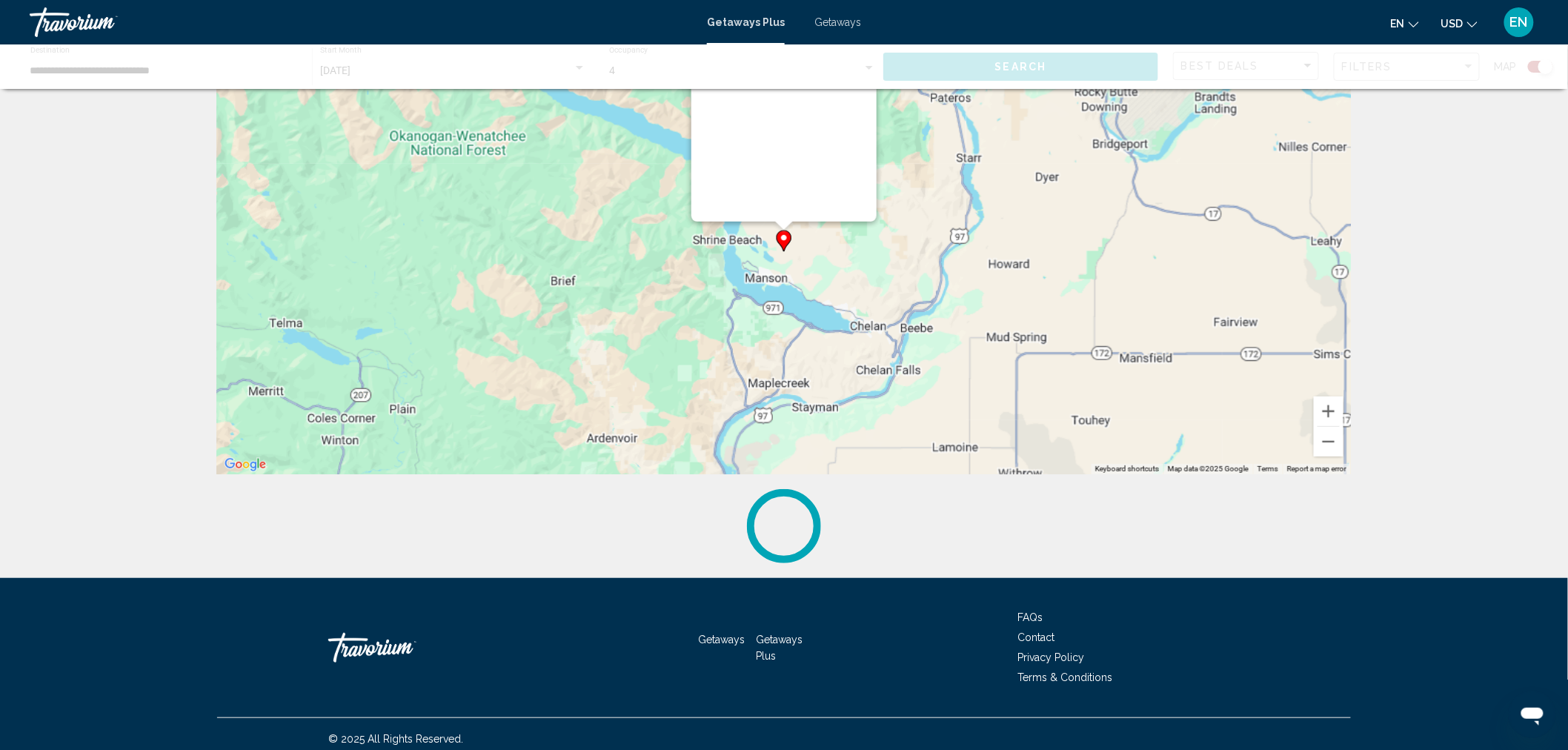
scroll to position [0, 0]
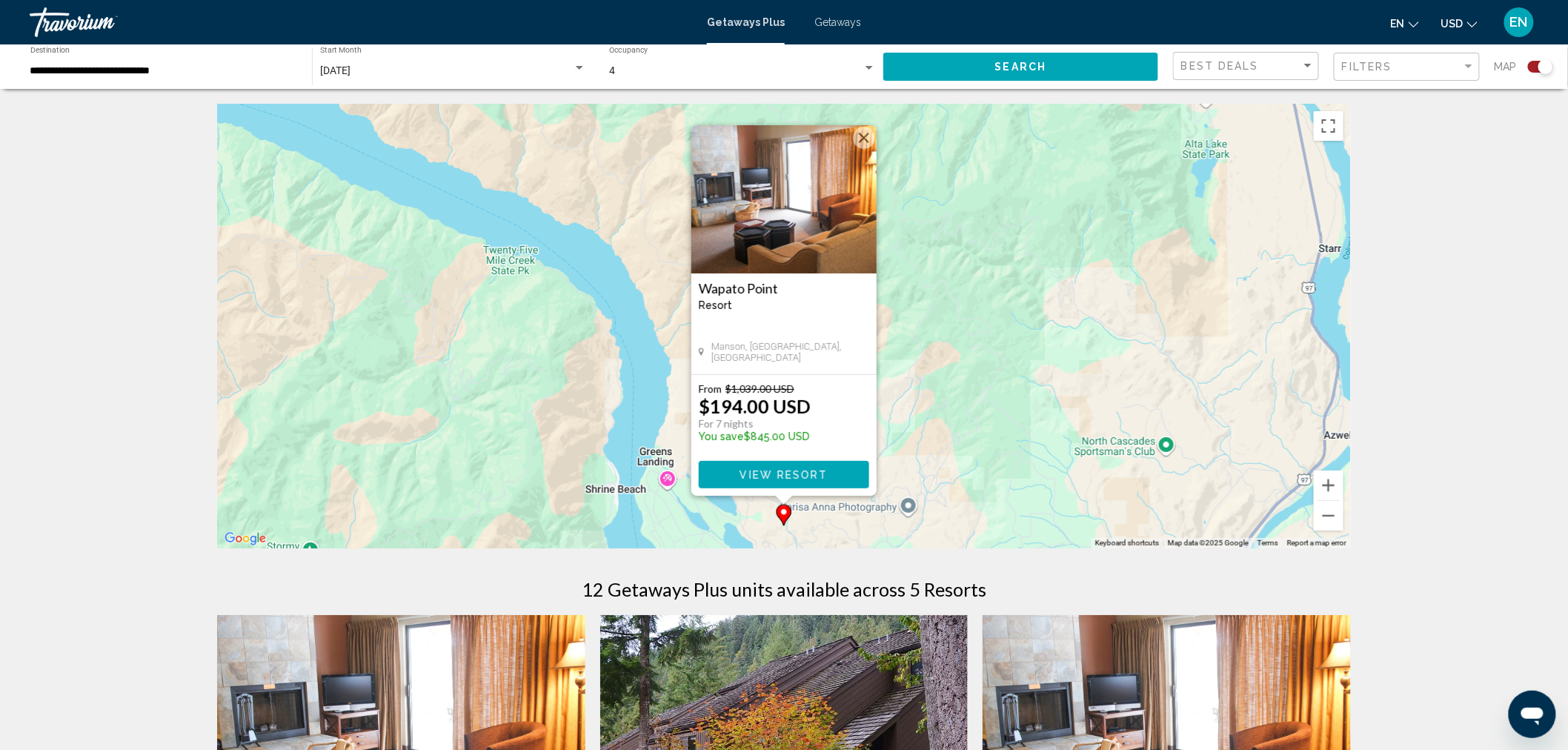
click at [862, 136] on button "Close" at bounding box center [863, 138] width 22 height 22
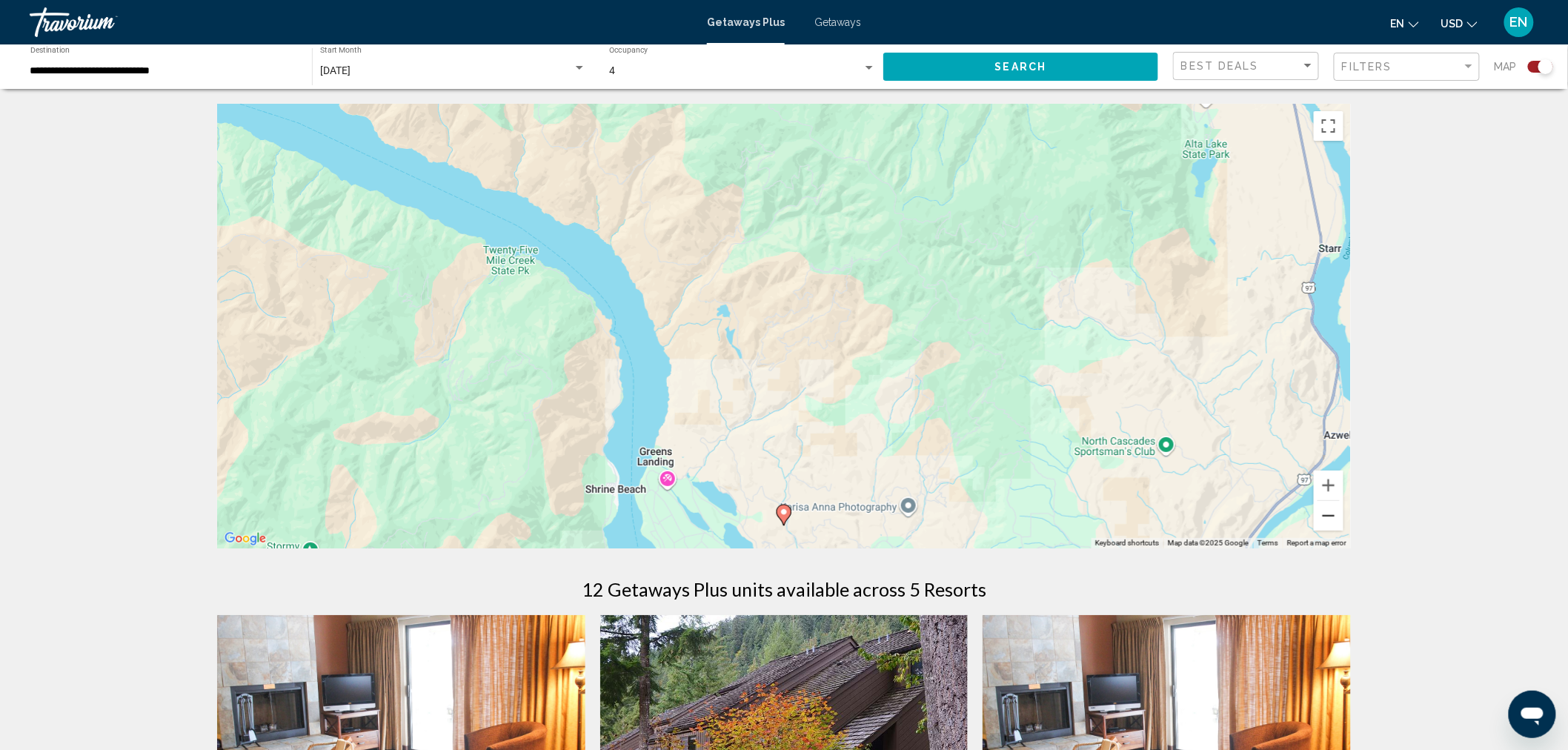
click at [1323, 516] on button "Zoom out" at bounding box center [1329, 516] width 30 height 30
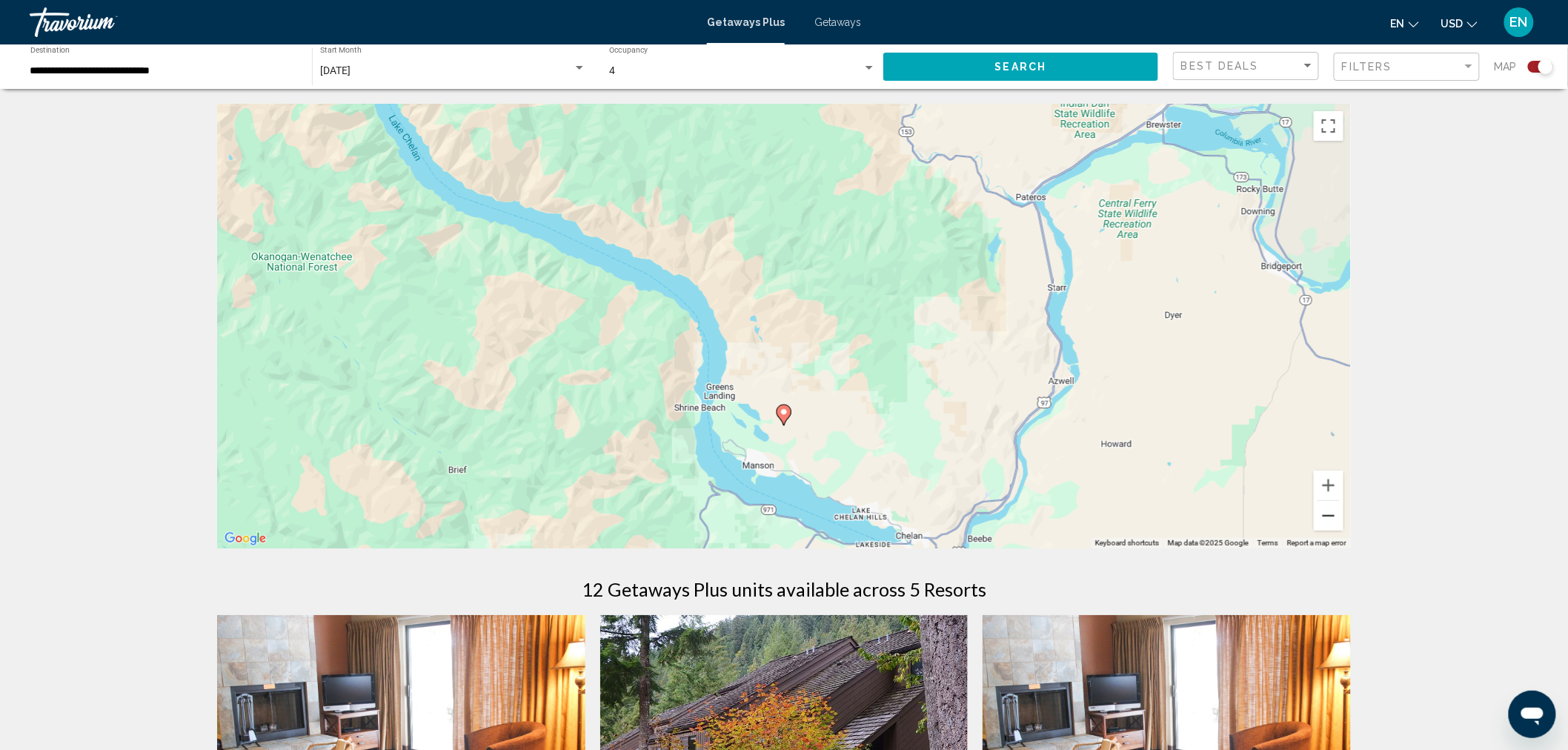
click at [1323, 516] on button "Zoom out" at bounding box center [1329, 516] width 30 height 30
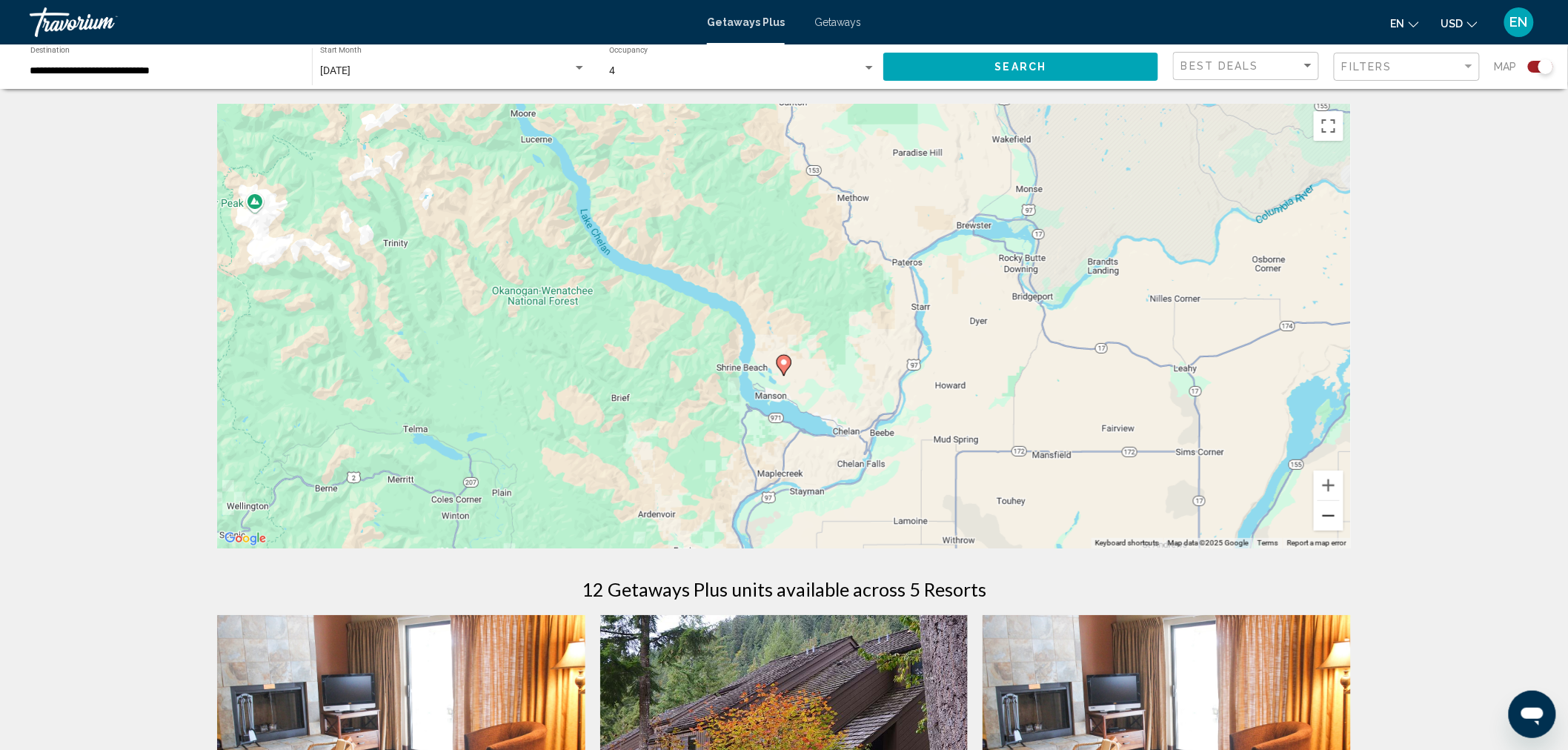
click at [1323, 516] on button "Zoom out" at bounding box center [1329, 516] width 30 height 30
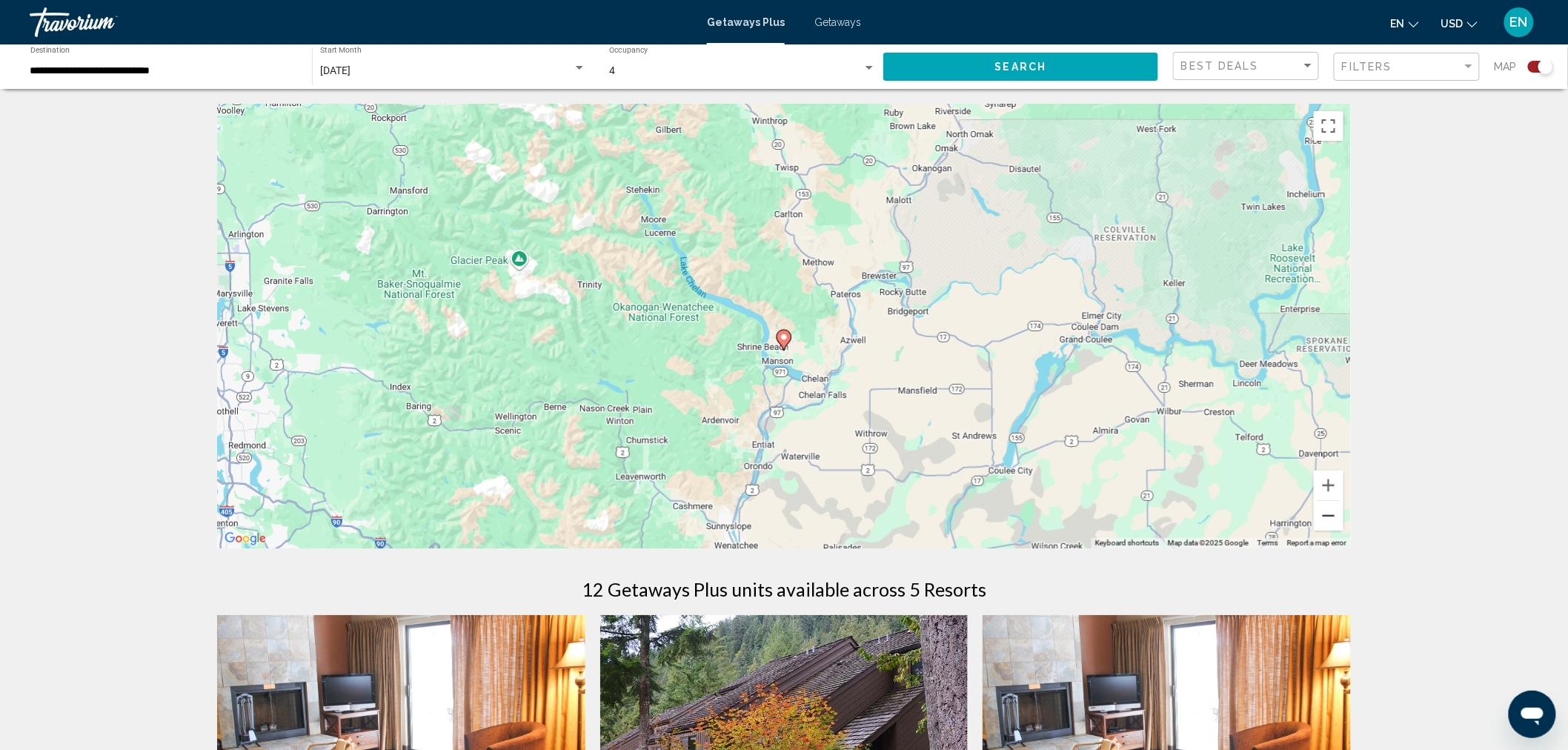
click at [1323, 516] on button "Zoom out" at bounding box center [1329, 516] width 30 height 30
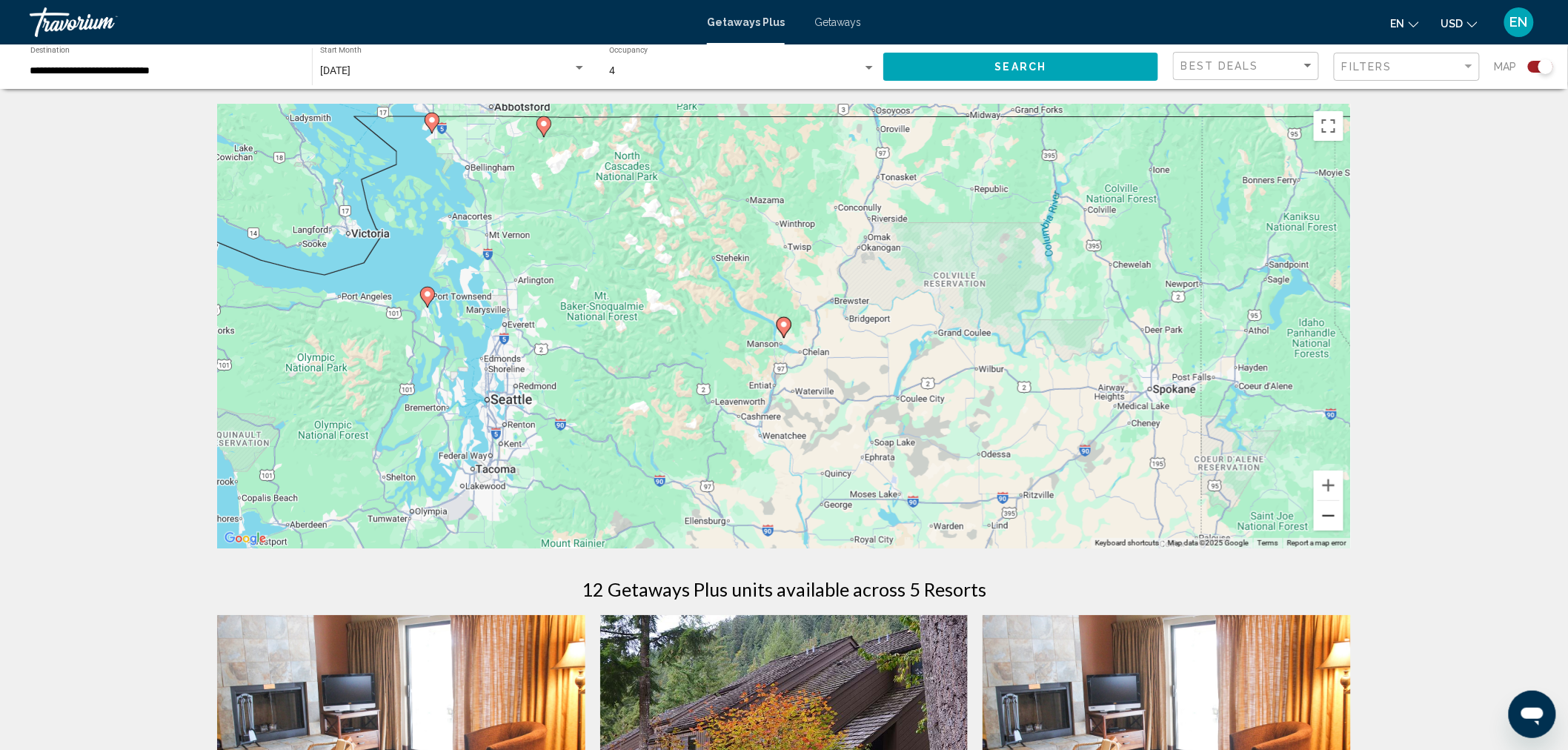
click at [1323, 516] on button "Zoom out" at bounding box center [1329, 516] width 30 height 30
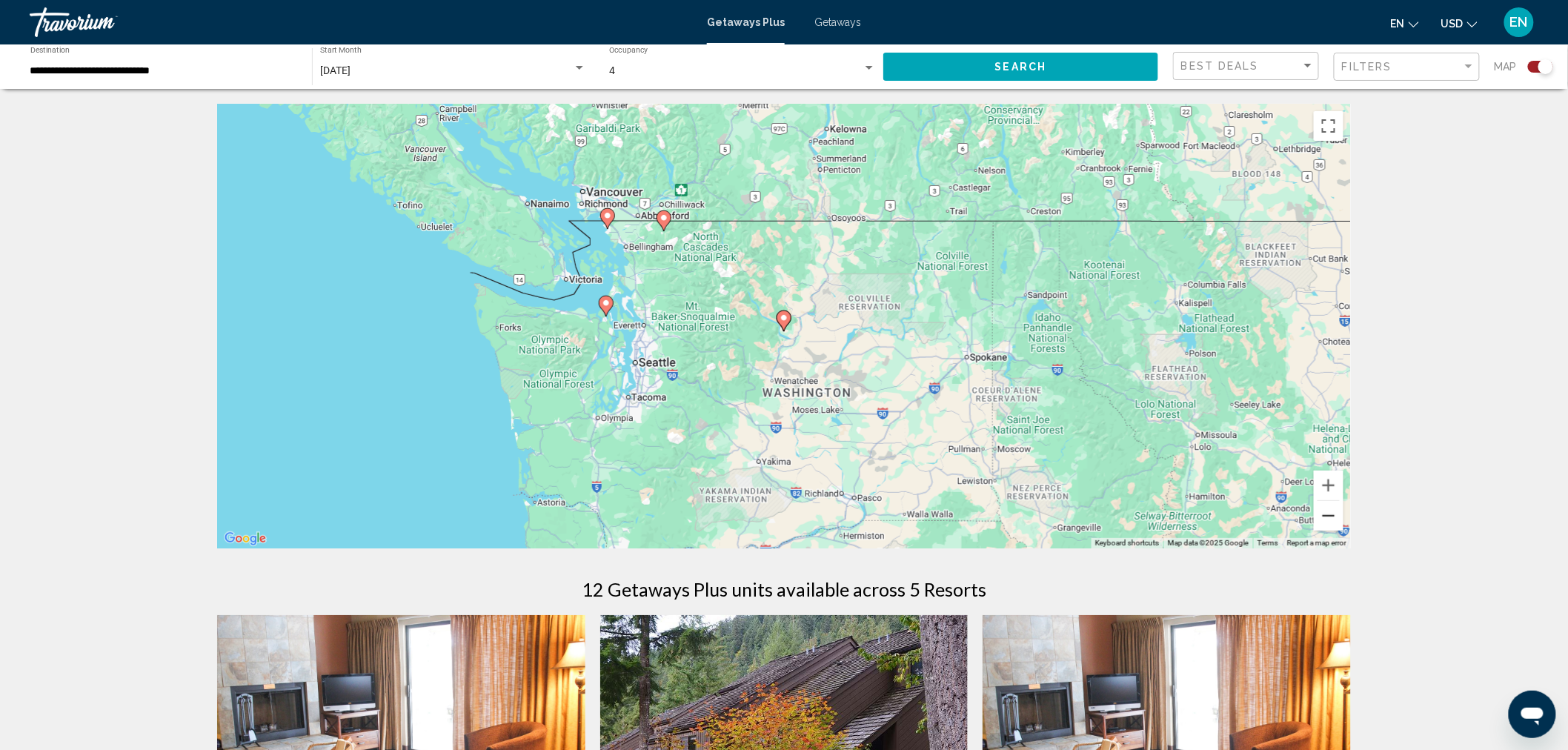
click at [1325, 517] on button "Zoom out" at bounding box center [1329, 516] width 30 height 30
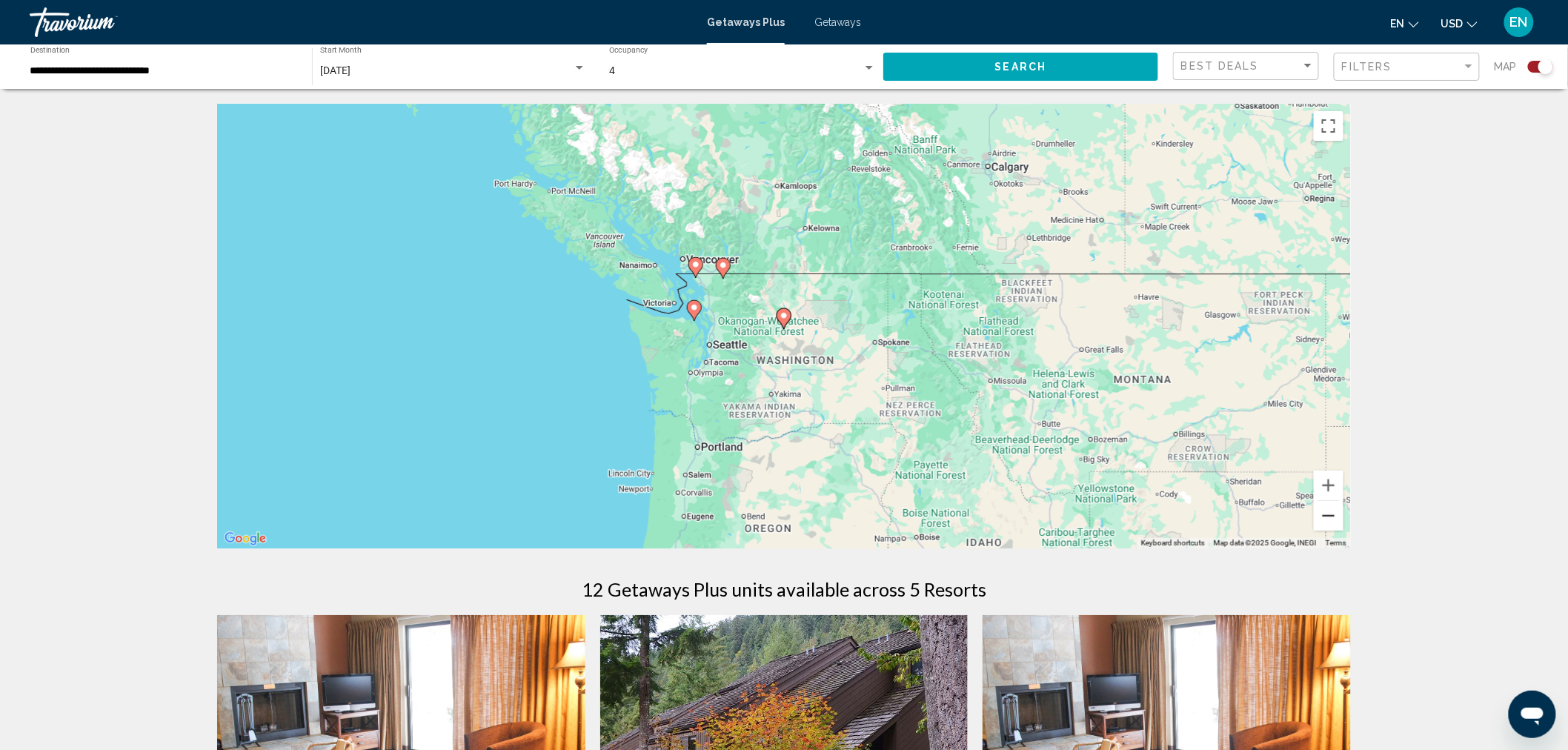
click at [1325, 517] on button "Zoom out" at bounding box center [1329, 516] width 30 height 30
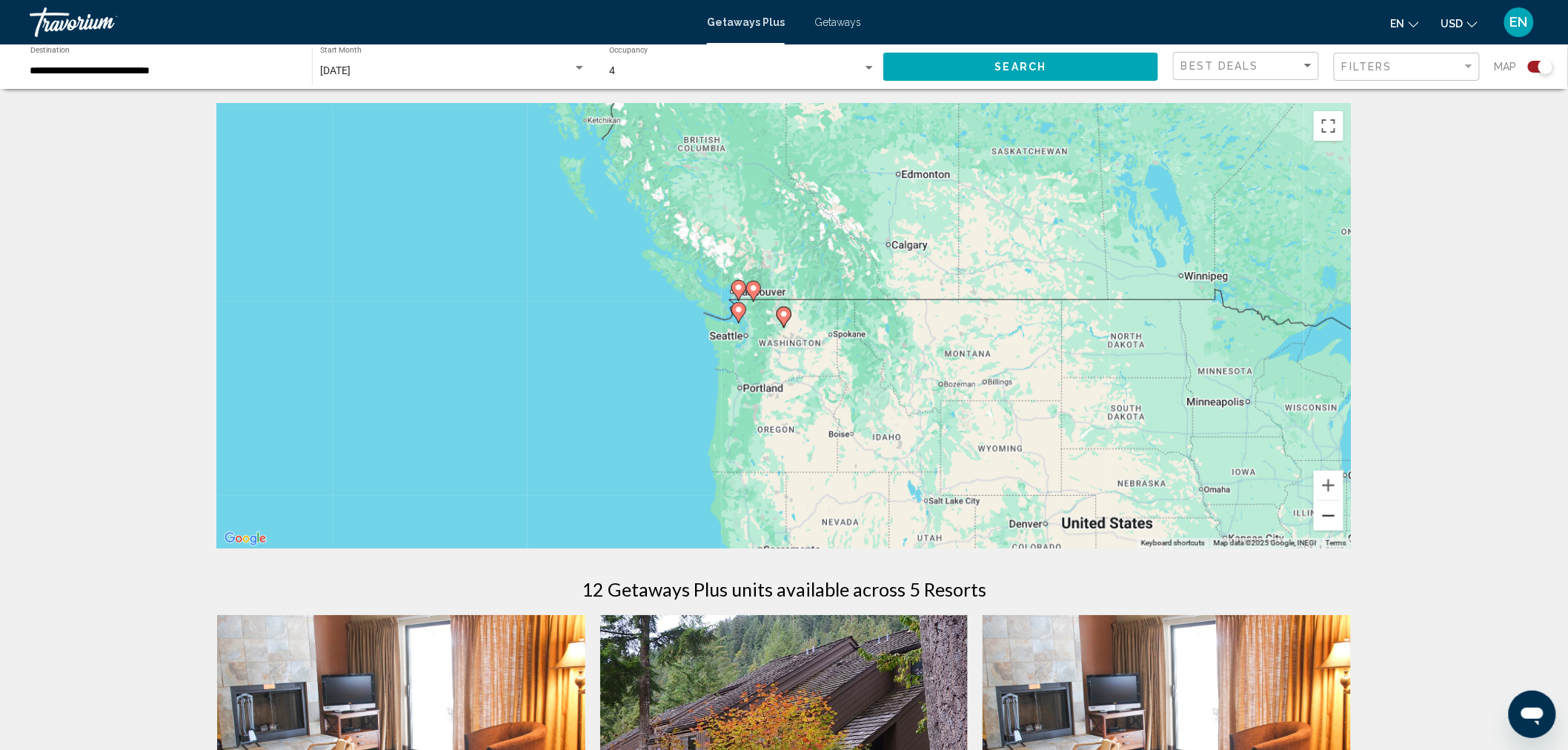
click at [1325, 517] on button "Zoom out" at bounding box center [1329, 516] width 30 height 30
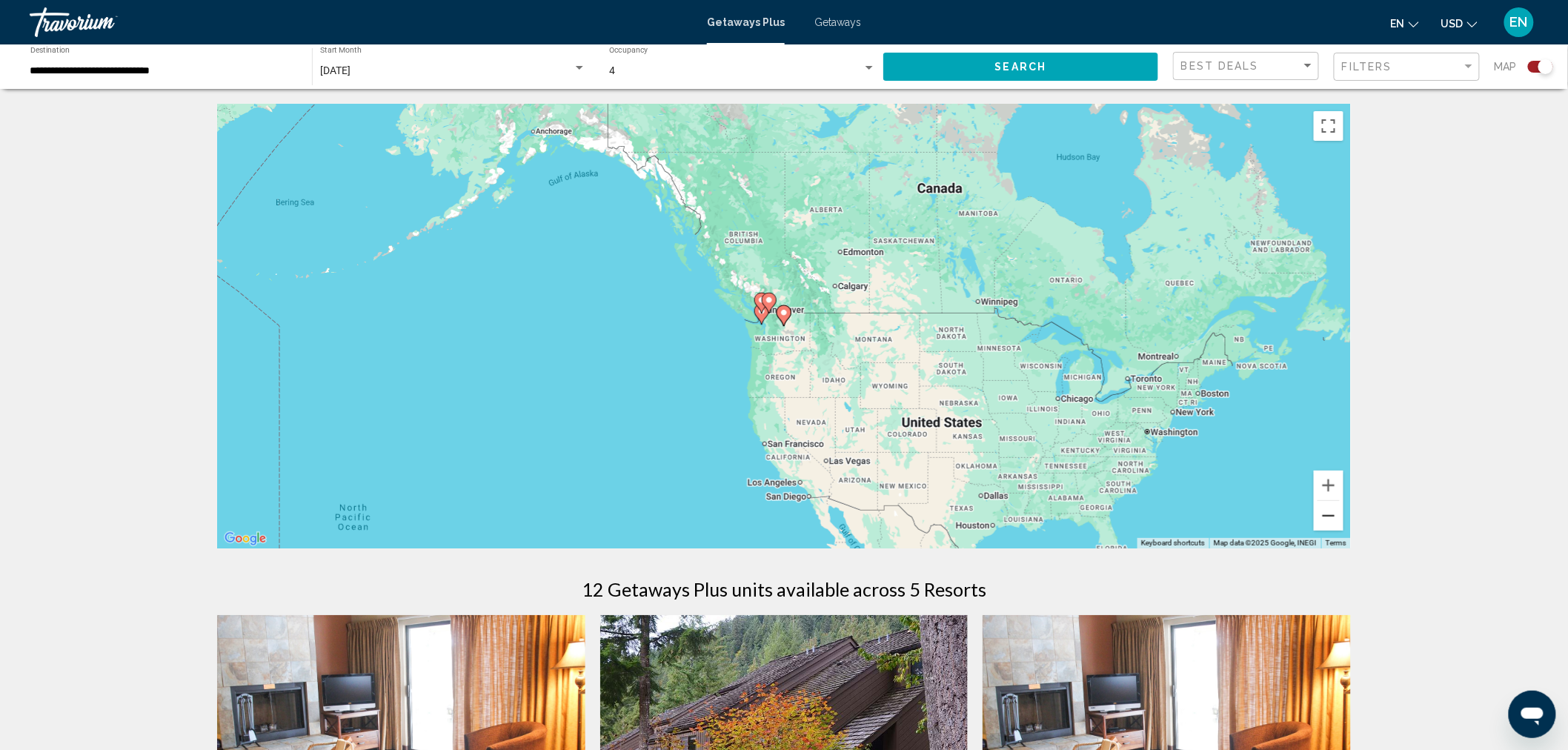
click at [1325, 517] on button "Zoom out" at bounding box center [1329, 516] width 30 height 30
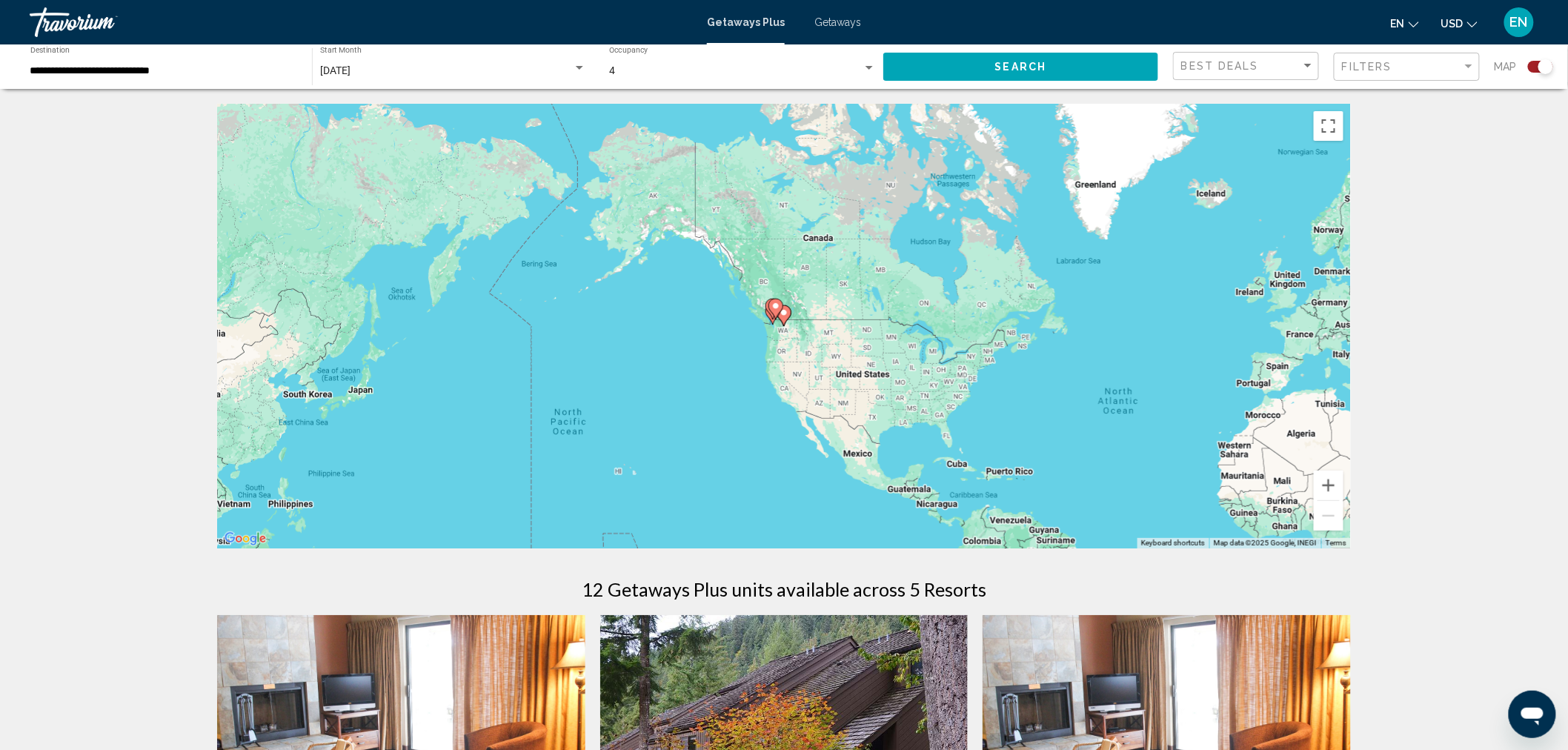
click at [388, 65] on div "[DATE]" at bounding box center [447, 71] width 253 height 11
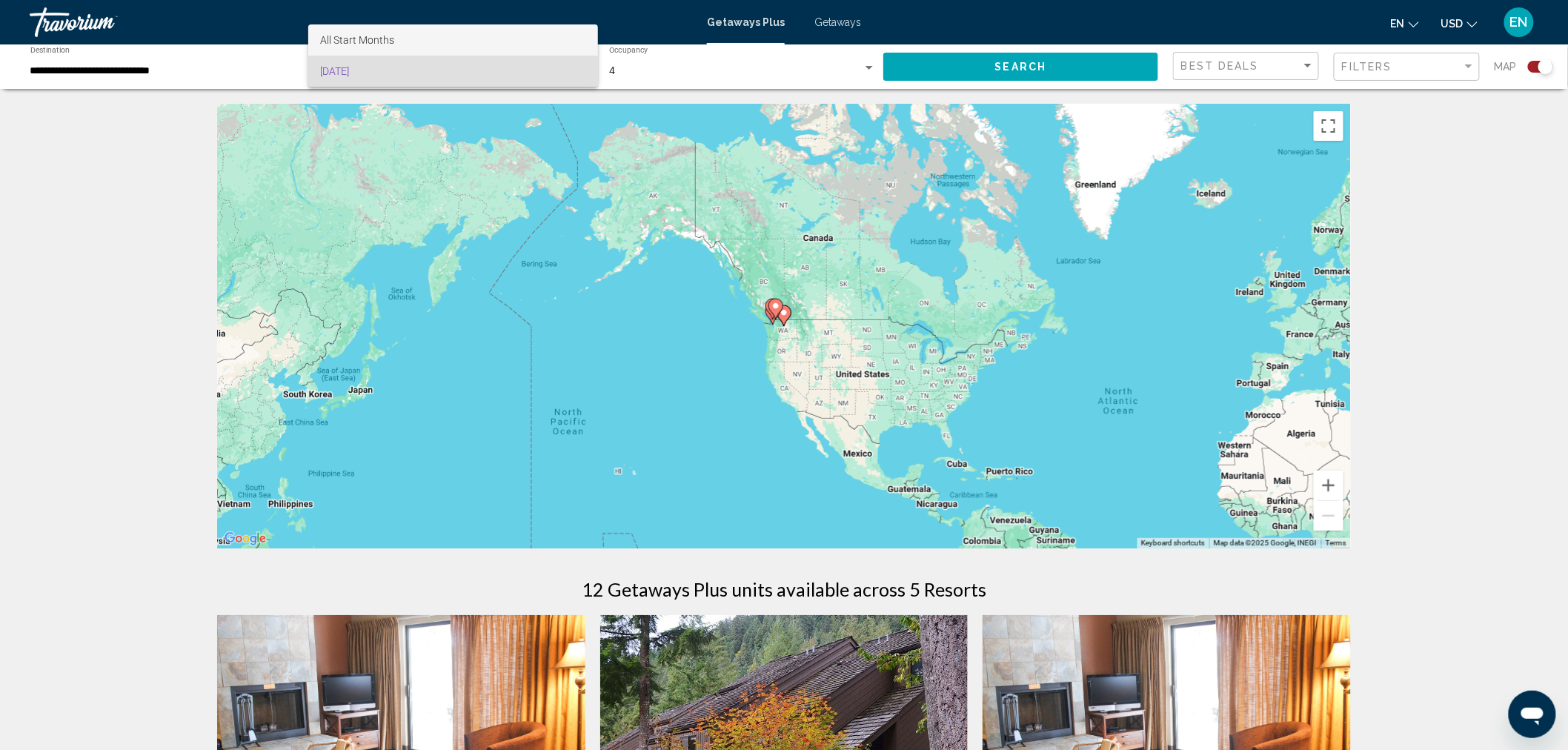
click at [419, 34] on span "All Start Months" at bounding box center [453, 40] width 266 height 31
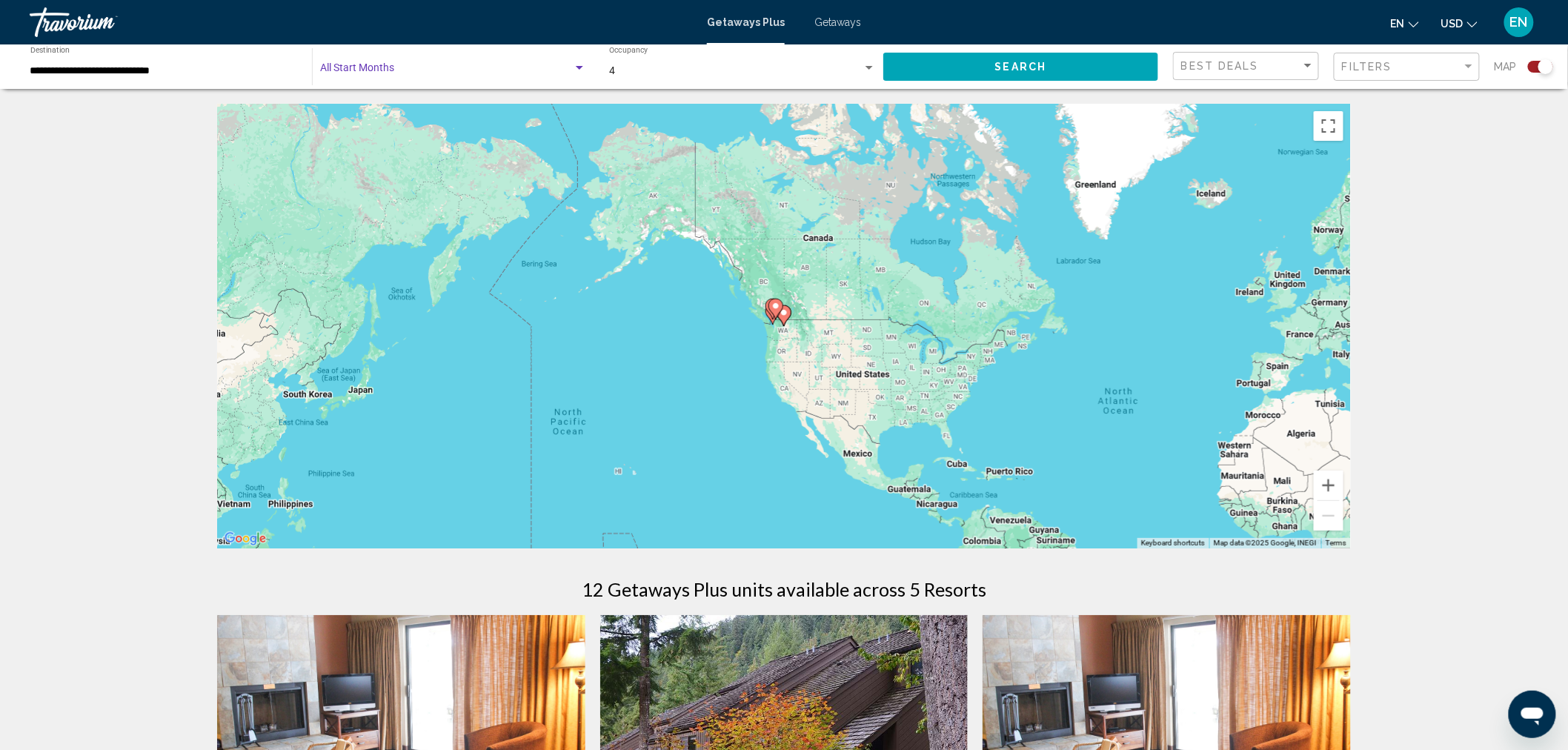
click at [396, 67] on span "Search widget" at bounding box center [447, 71] width 253 height 11
click at [361, 67] on span "All Start Months" at bounding box center [358, 71] width 74 height 11
click at [980, 64] on button "Search" at bounding box center [1020, 66] width 275 height 27
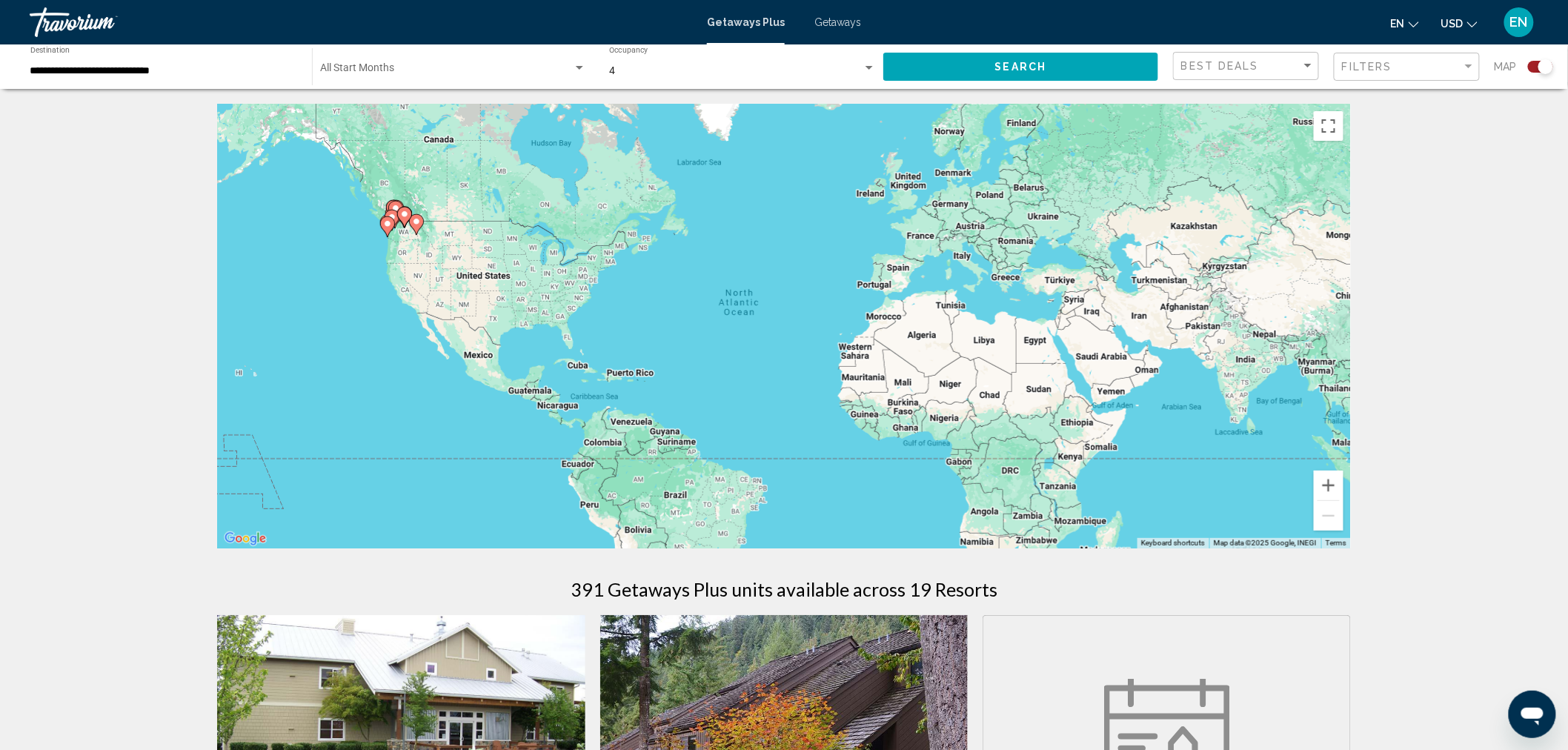
click at [1422, 64] on div "Search widget" at bounding box center [1541, 66] width 26 height 11
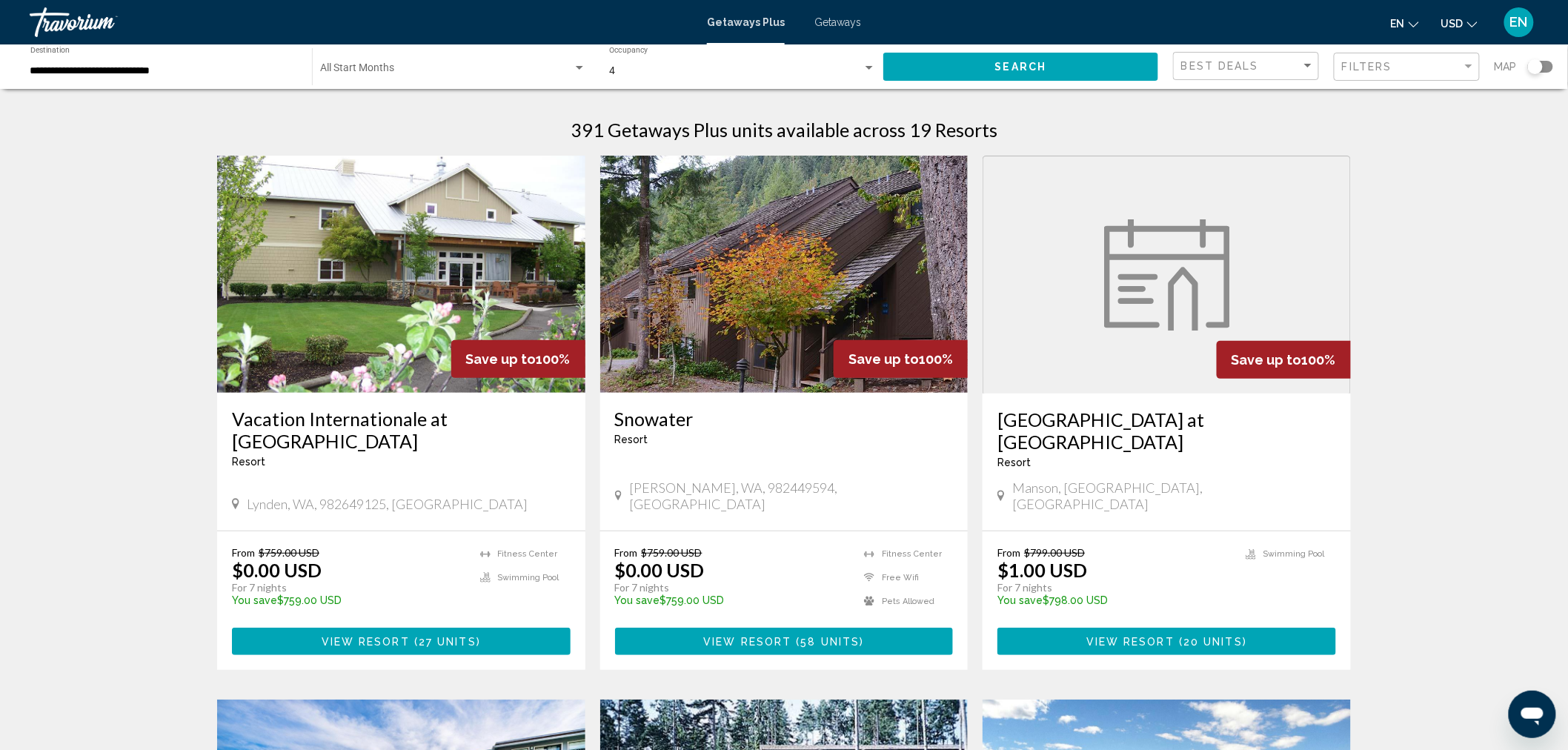
click at [1422, 63] on div "Search widget" at bounding box center [1541, 66] width 26 height 11
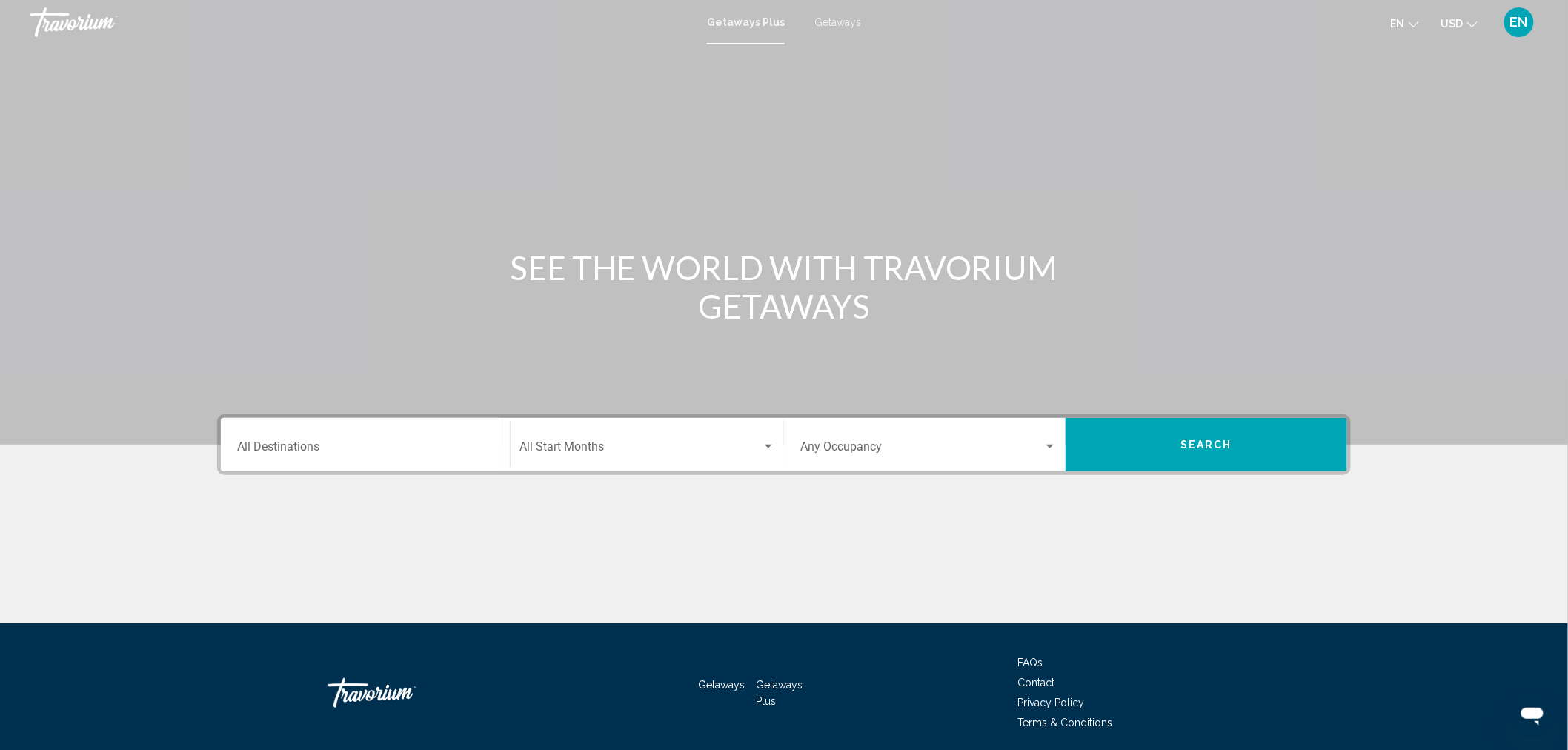
click at [351, 461] on div "Destination All Destinations" at bounding box center [366, 445] width 256 height 47
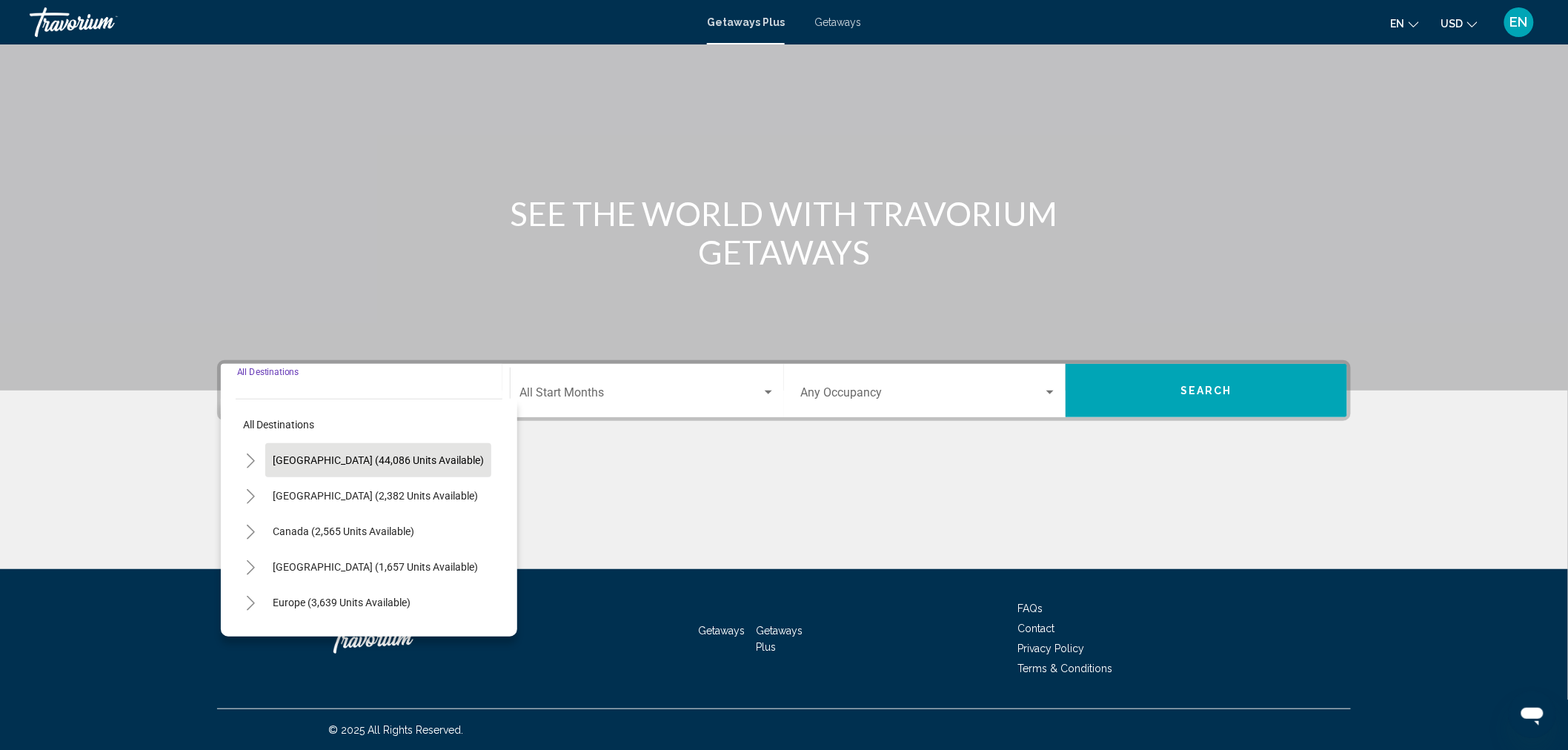
click at [321, 456] on span "[GEOGRAPHIC_DATA] (44,086 units available)" at bounding box center [378, 459] width 211 height 11
type input "**********"
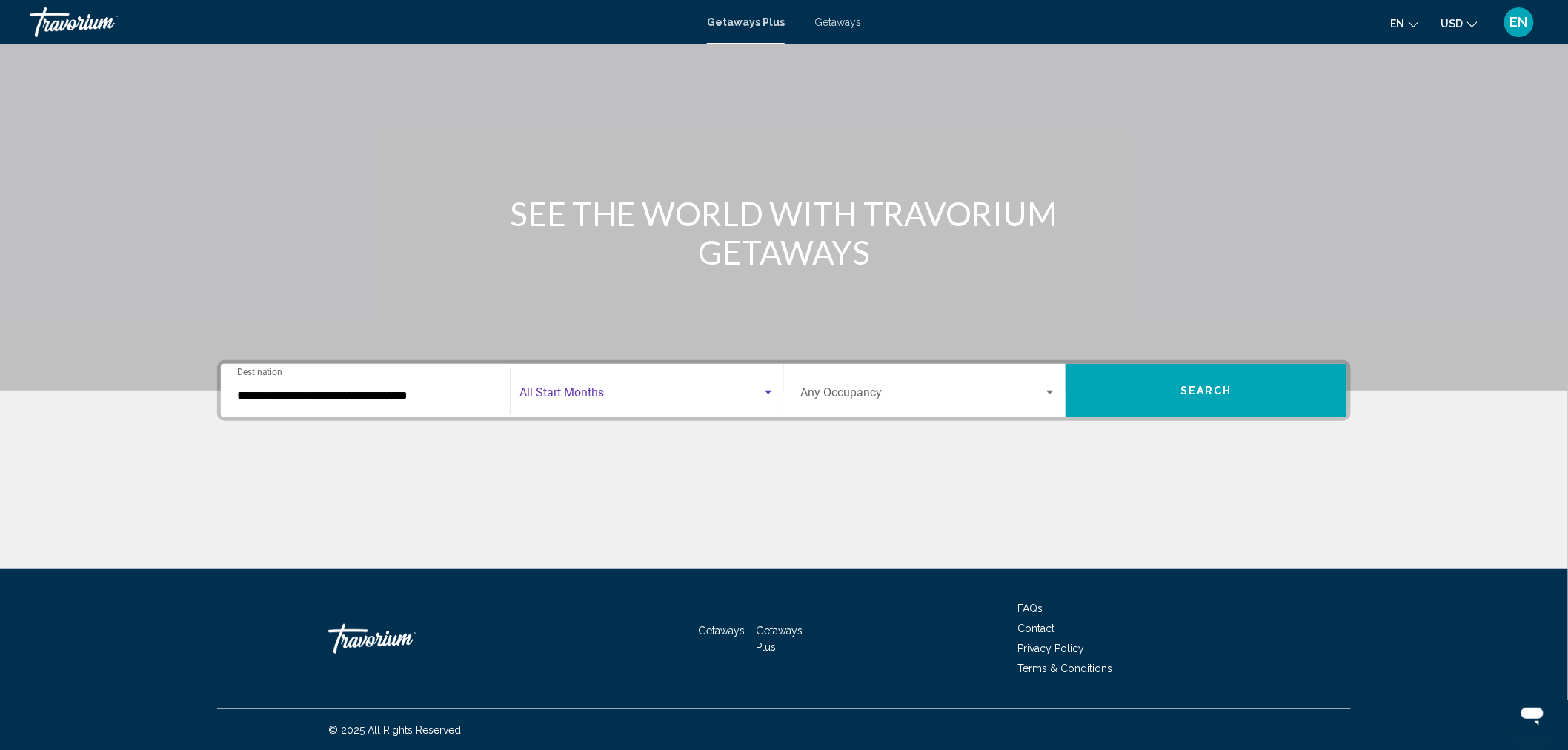
click at [554, 390] on span "Search widget" at bounding box center [640, 396] width 242 height 13
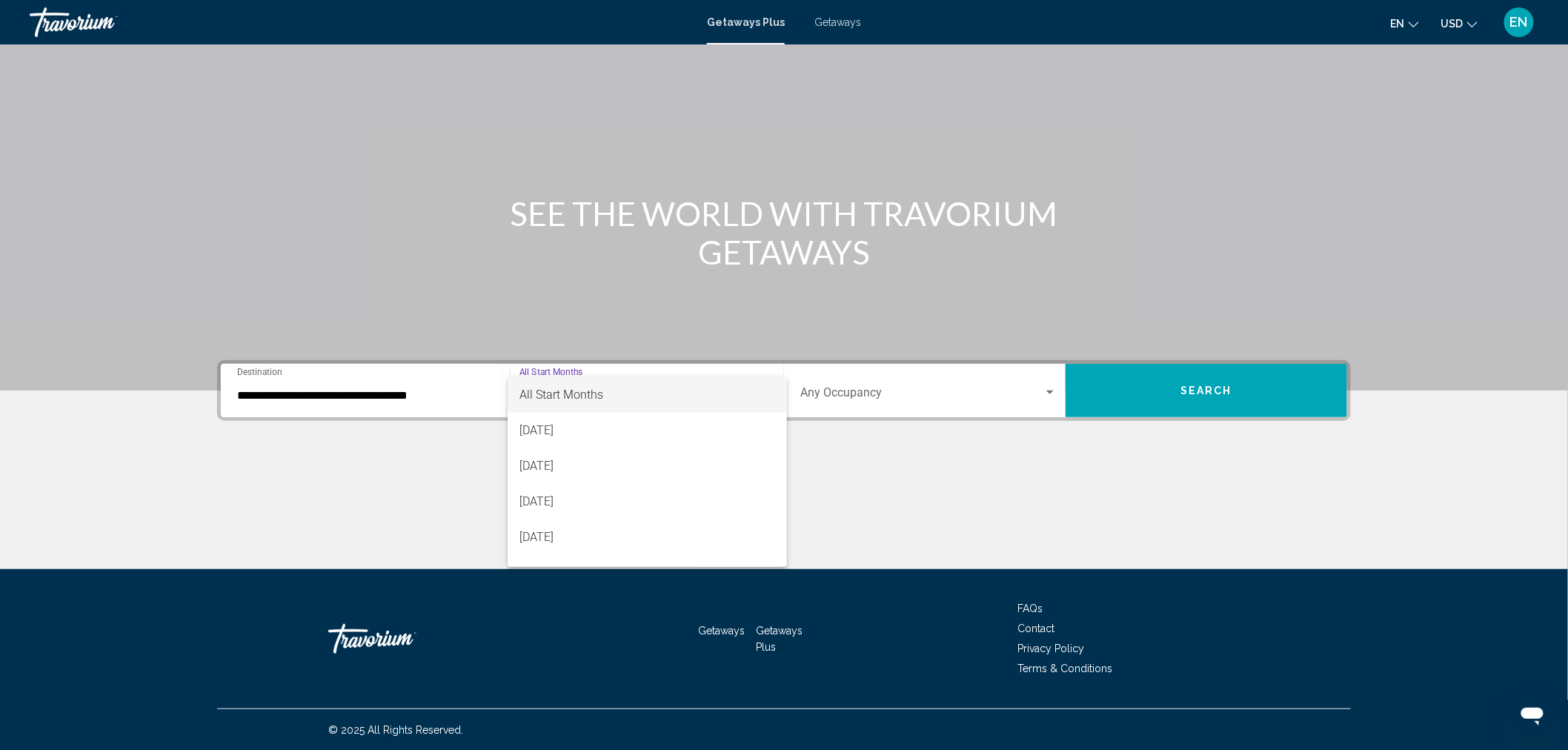
click at [556, 390] on span "All Start Months" at bounding box center [561, 395] width 84 height 14
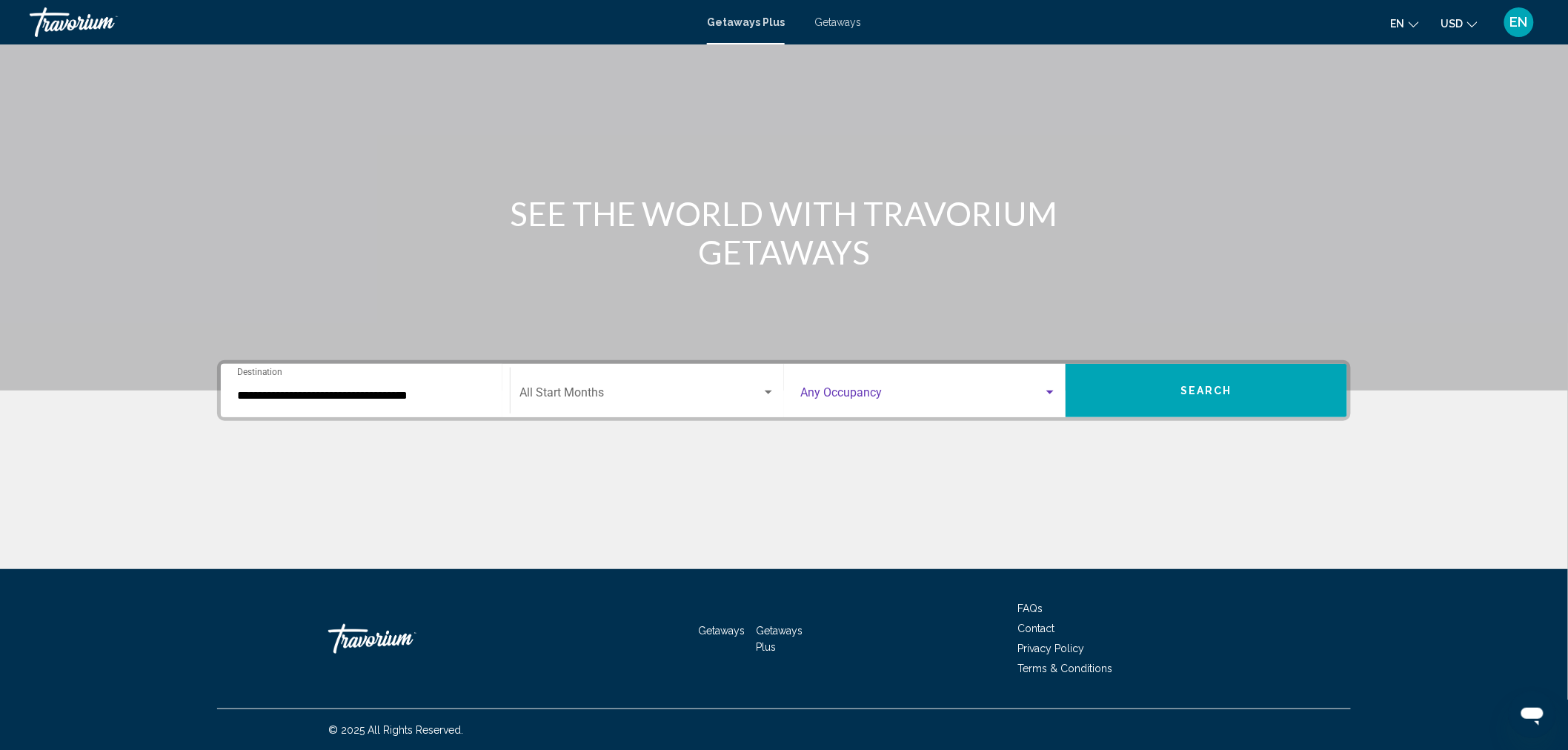
click at [1047, 387] on div "Search widget" at bounding box center [1050, 392] width 13 height 11
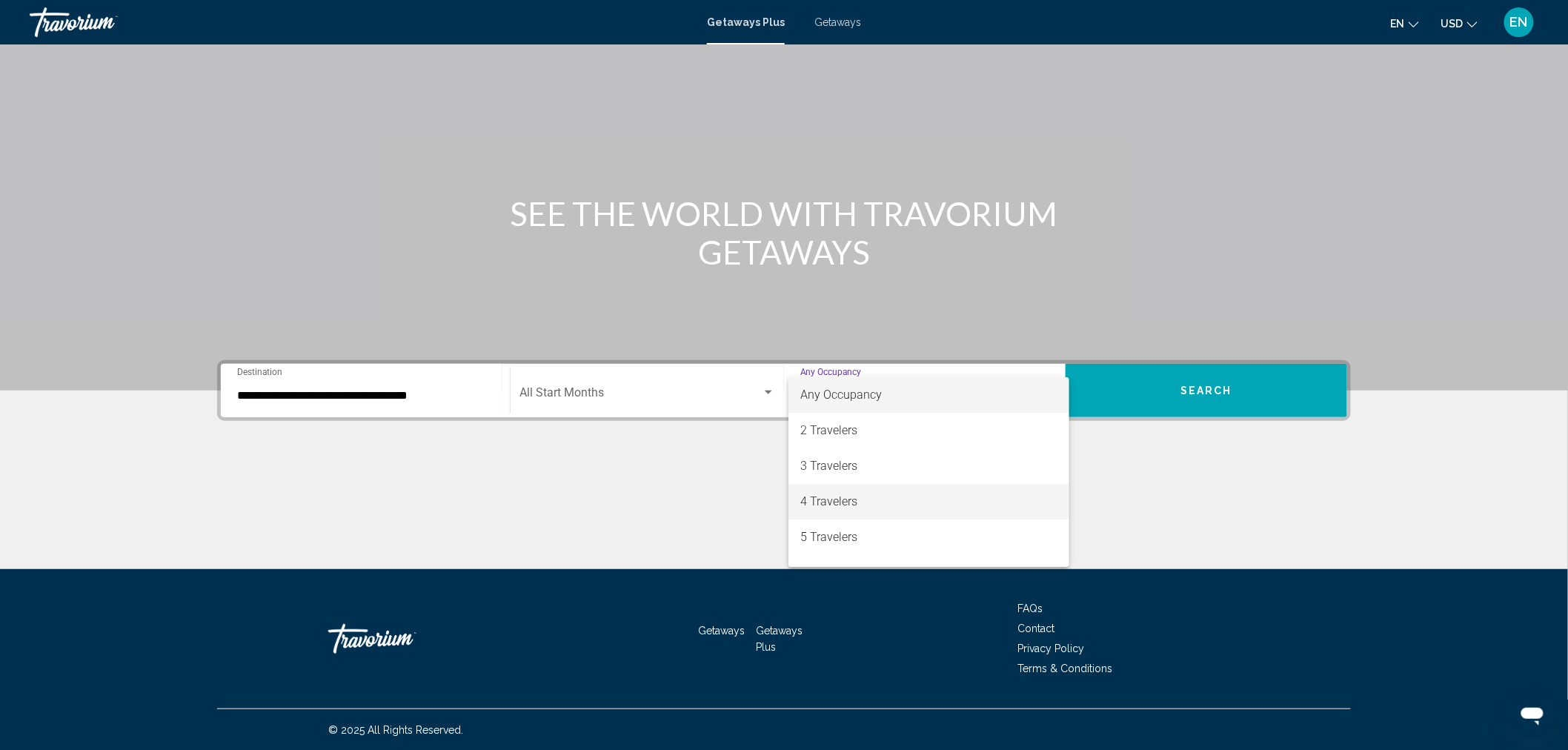
click at [839, 505] on span "4 Travelers" at bounding box center [928, 502] width 256 height 35
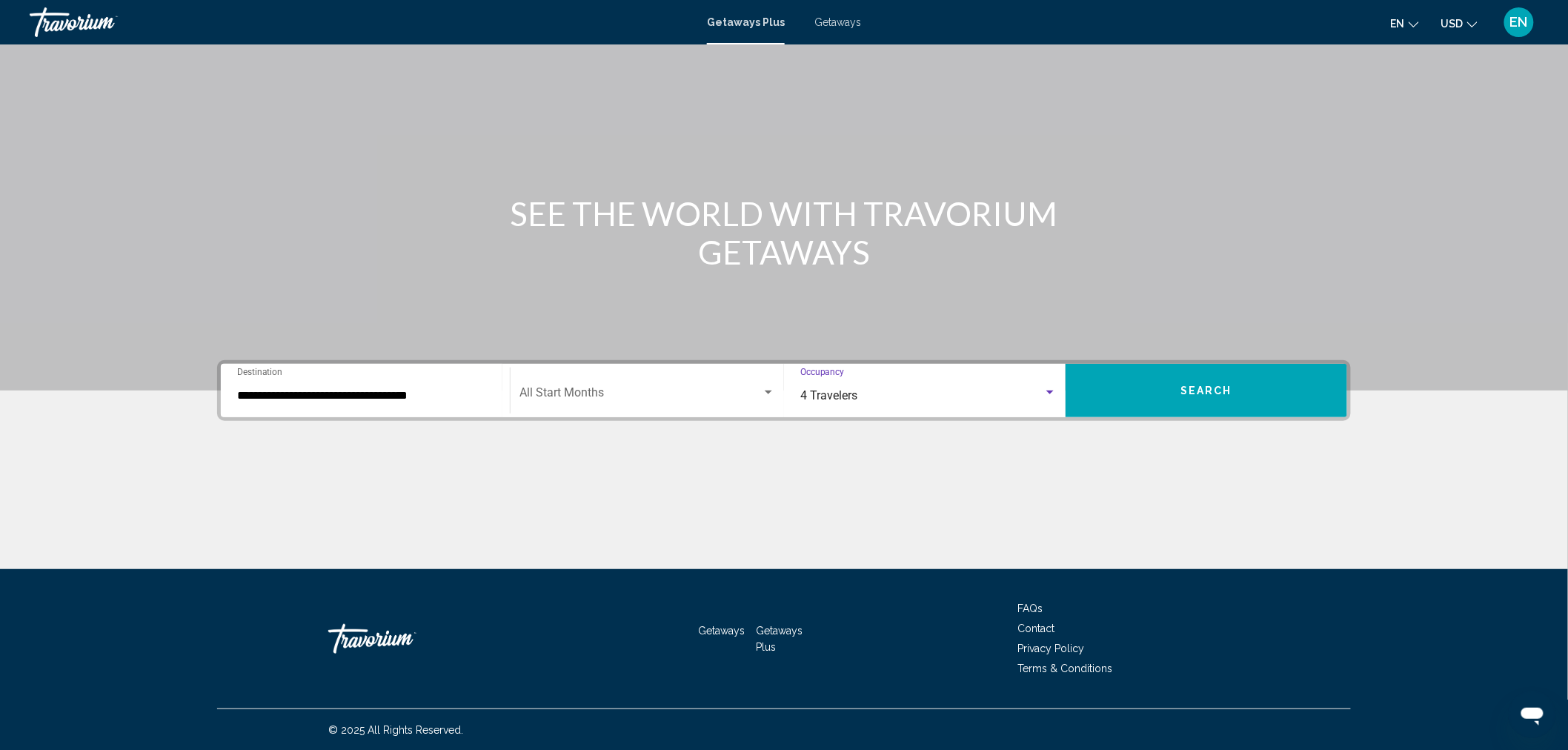
click at [1155, 381] on button "Search" at bounding box center [1206, 390] width 282 height 53
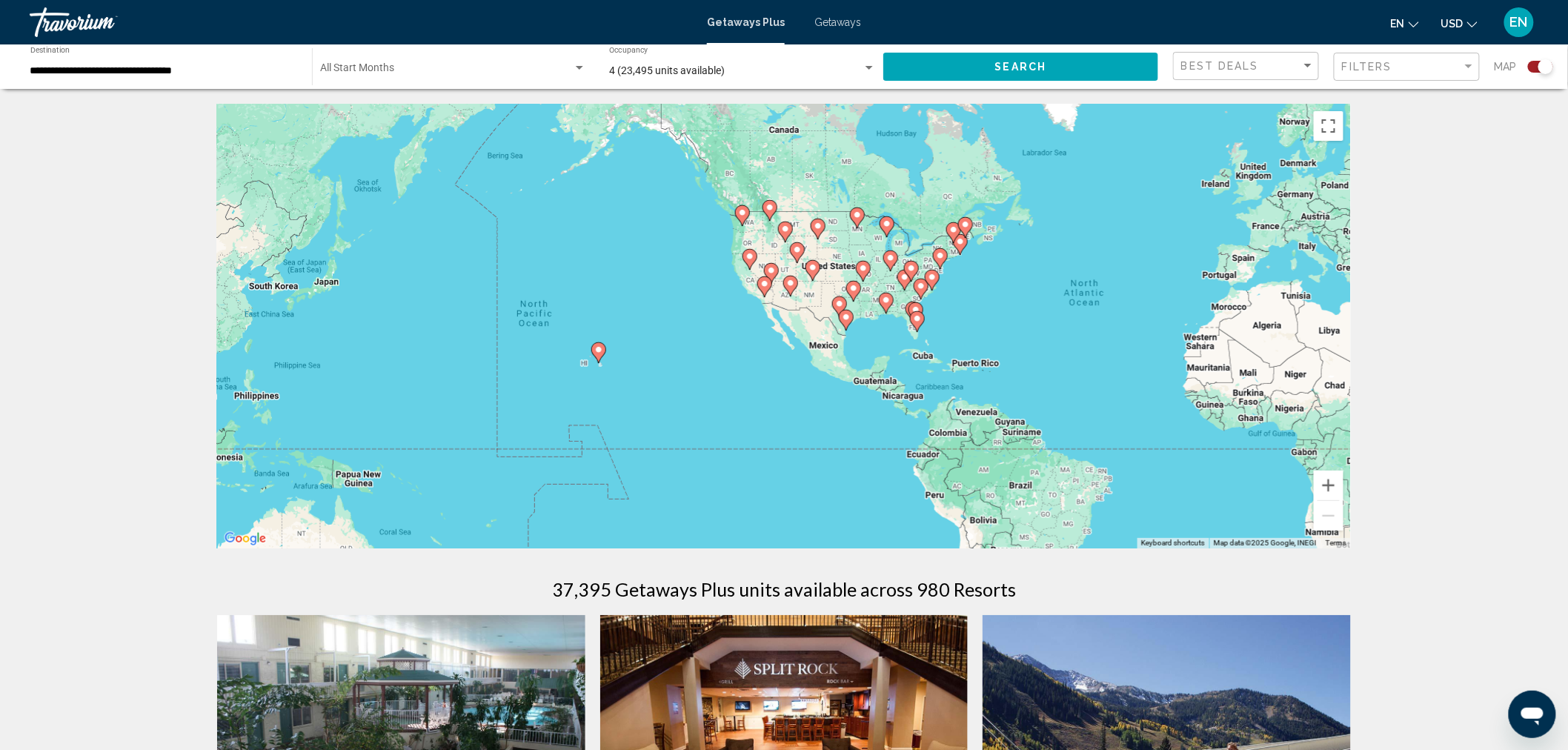
drag, startPoint x: 629, startPoint y: 360, endPoint x: 982, endPoint y: 351, distance: 353.1
click at [982, 351] on div "To activate drag with keyboard, press Alt + Enter. Once in keyboard drag state,…" at bounding box center [784, 327] width 1134 height 445
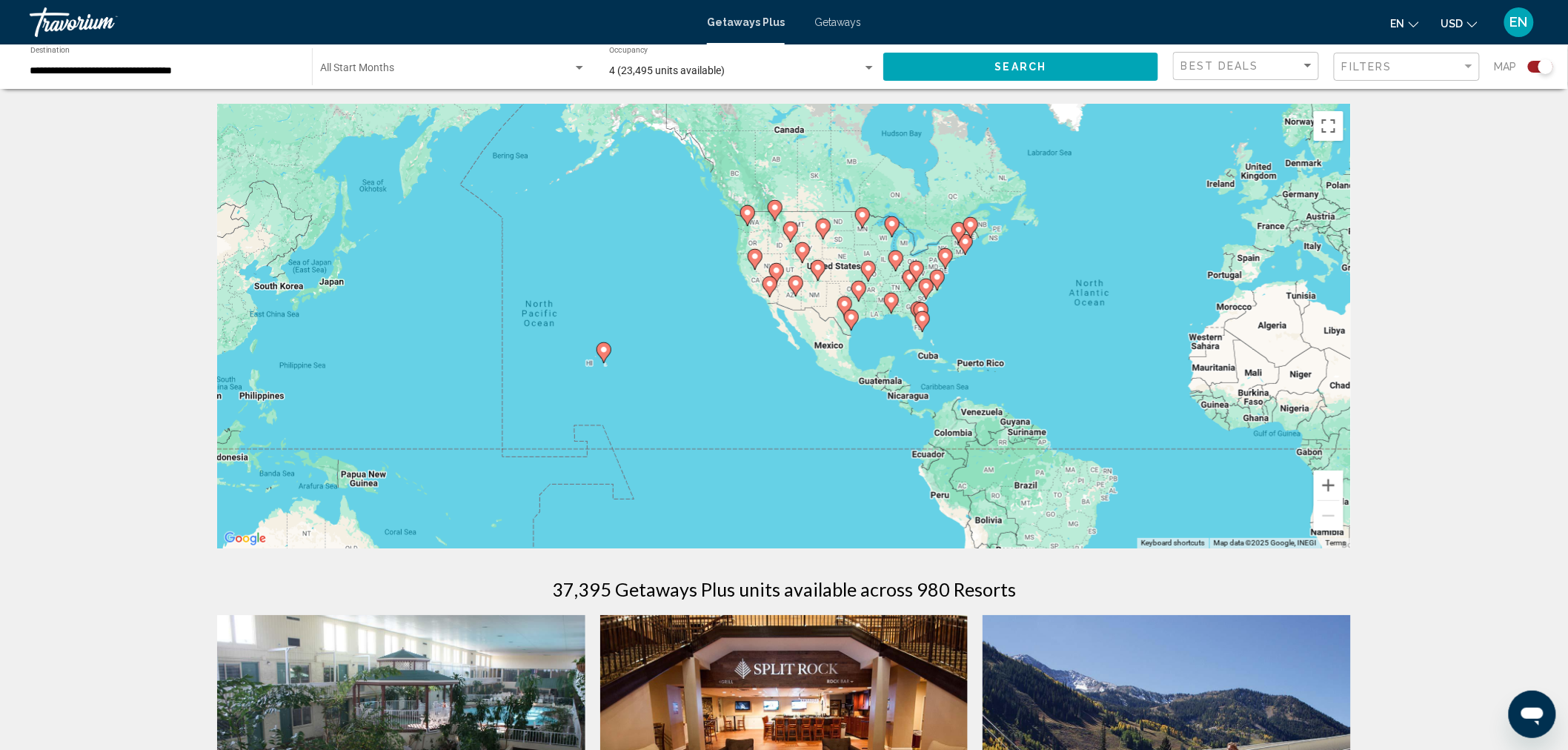
click at [607, 356] on icon "Main content" at bounding box center [603, 353] width 13 height 19
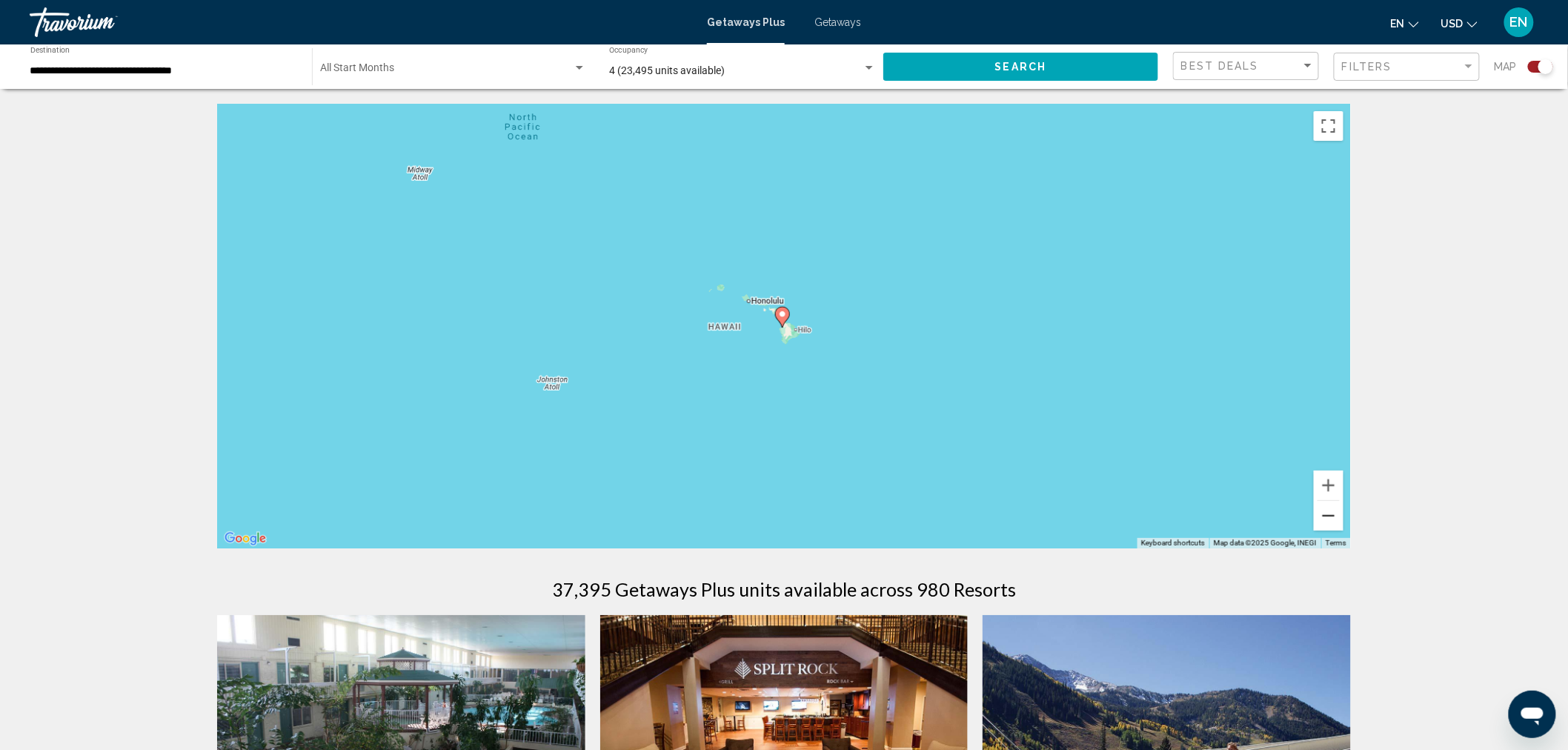
click at [1330, 517] on button "Zoom out" at bounding box center [1329, 516] width 30 height 30
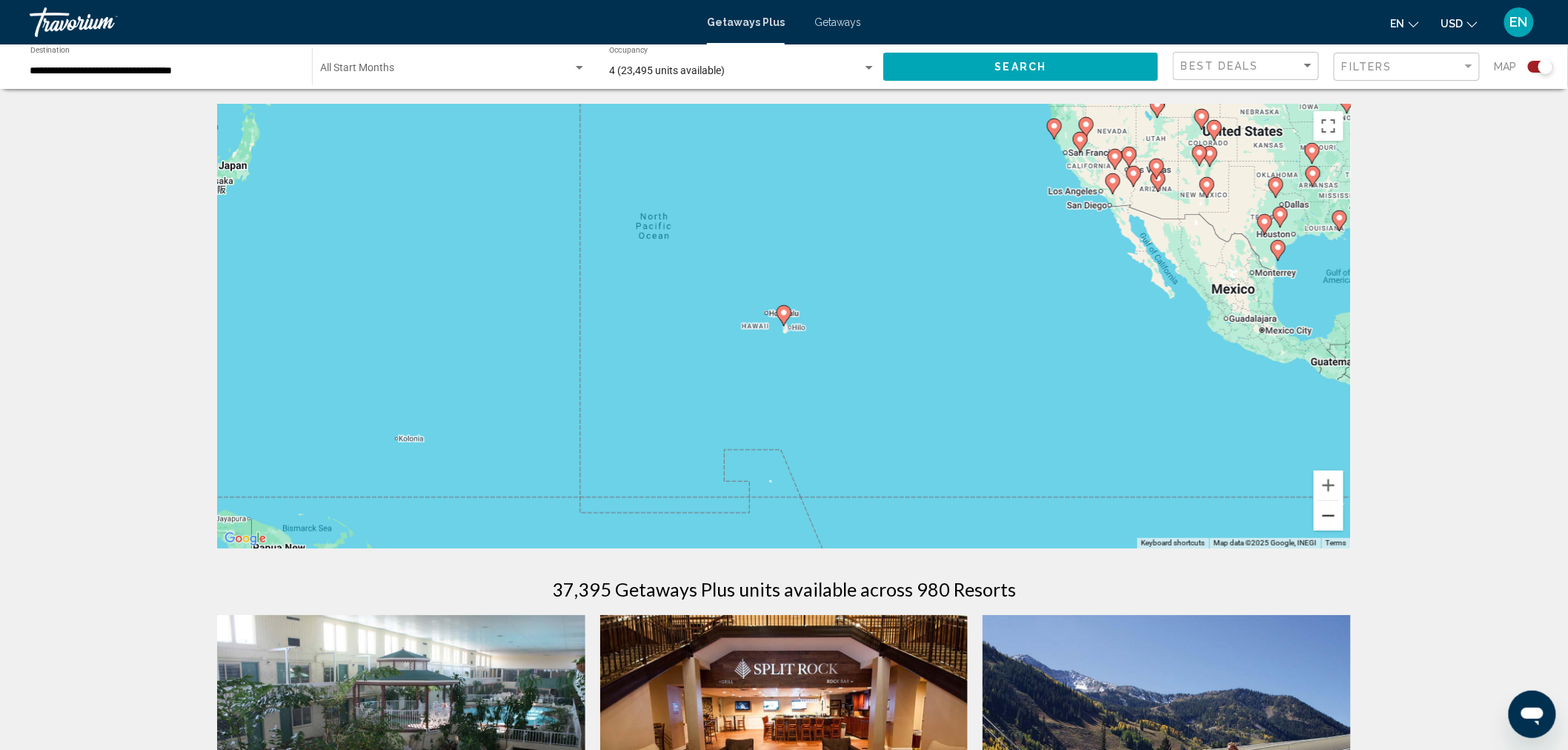
click at [1330, 517] on button "Zoom out" at bounding box center [1329, 516] width 30 height 30
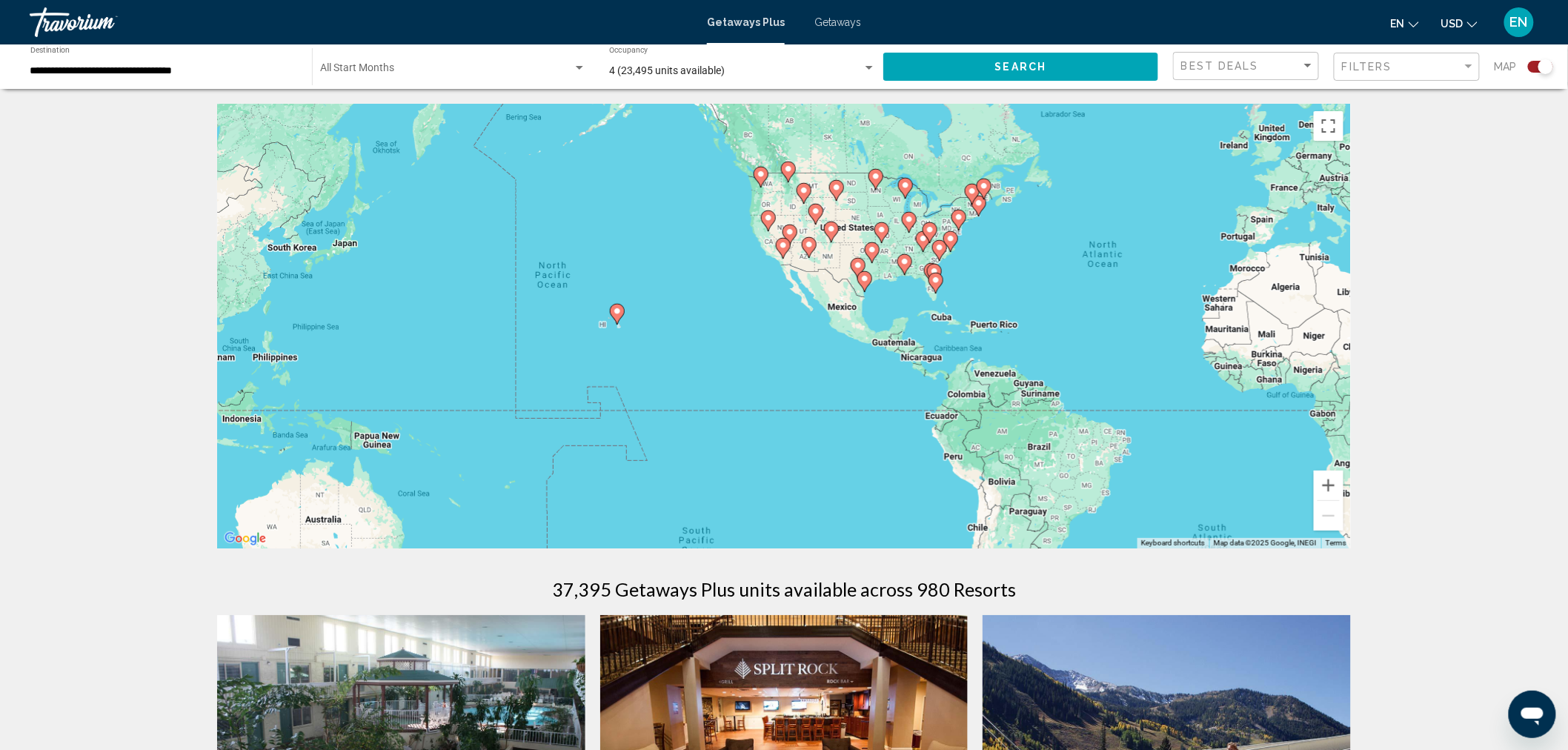
drag, startPoint x: 1070, startPoint y: 406, endPoint x: 897, endPoint y: 403, distance: 173.0
click at [900, 404] on div "To activate drag with keyboard, press Alt + Enter. Once in keyboard drag state,…" at bounding box center [784, 327] width 1134 height 445
click at [862, 277] on image "Main content" at bounding box center [863, 278] width 9 height 9
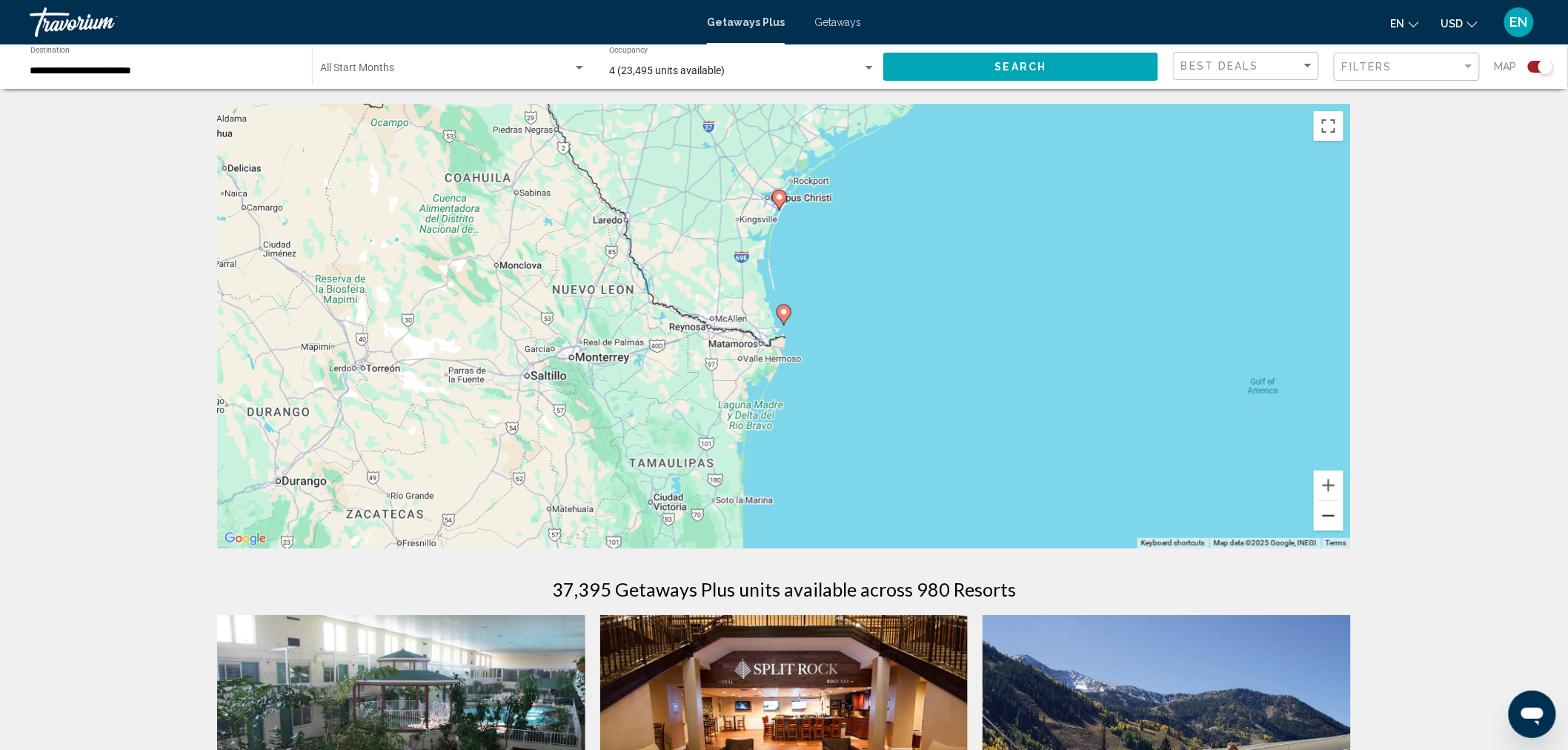
click at [1329, 518] on button "Zoom out" at bounding box center [1329, 516] width 30 height 30
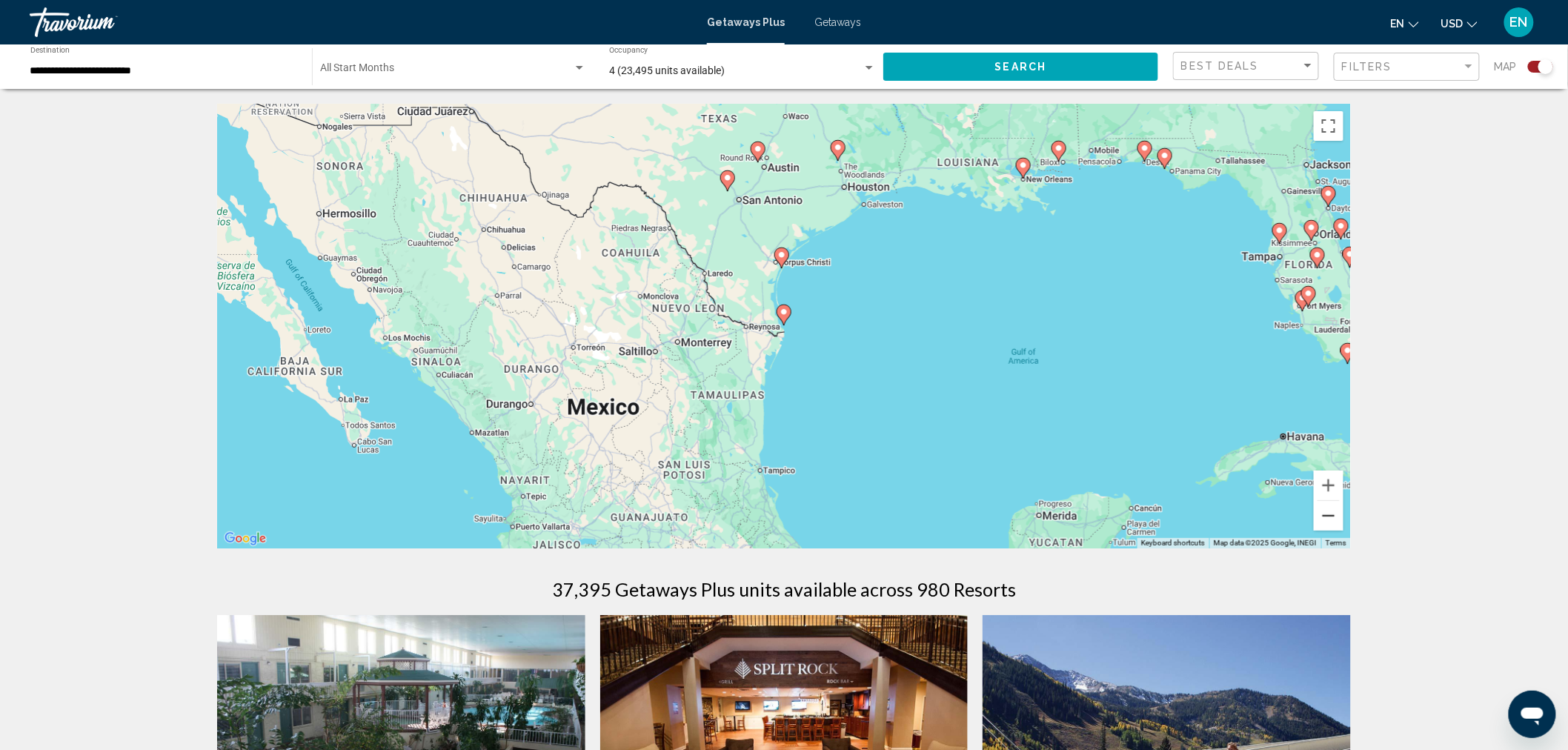
click at [1329, 518] on button "Zoom out" at bounding box center [1329, 516] width 30 height 30
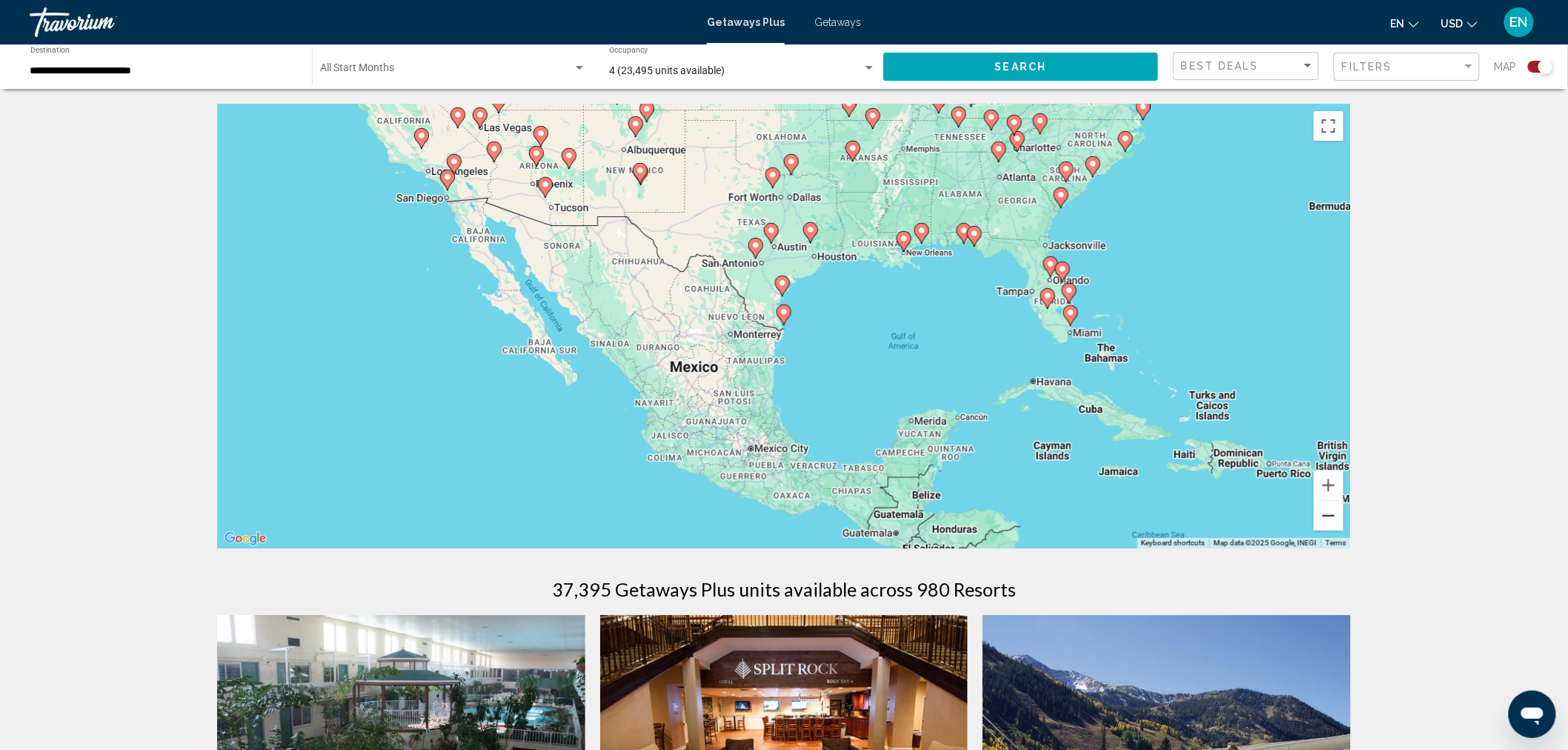
click at [1329, 518] on button "Zoom out" at bounding box center [1329, 516] width 30 height 30
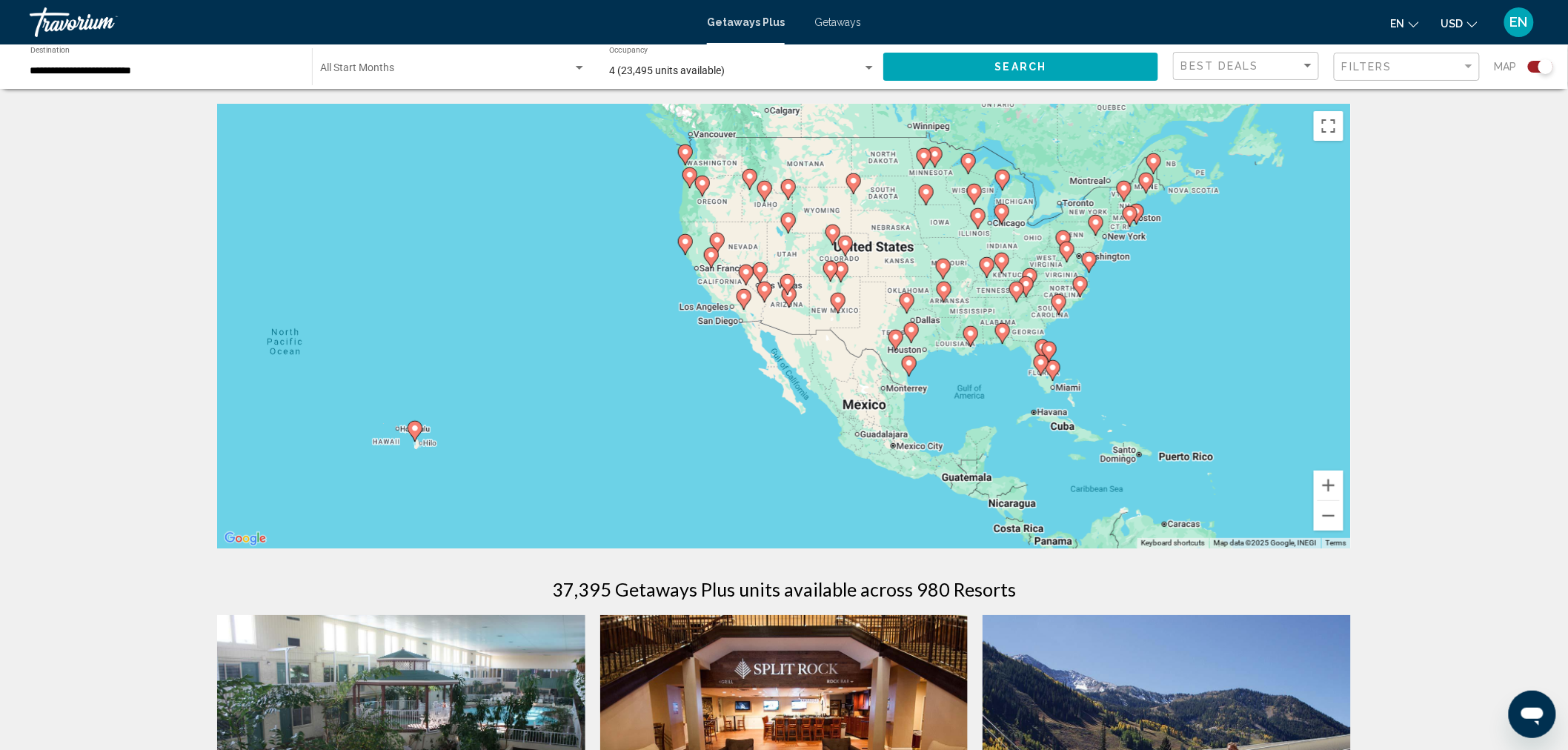
drag, startPoint x: 628, startPoint y: 383, endPoint x: 756, endPoint y: 442, distance: 140.9
click at [756, 442] on div "To activate drag with keyboard, press Alt + Enter. Once in keyboard drag state,…" at bounding box center [784, 327] width 1134 height 445
click at [704, 184] on image "Main content" at bounding box center [703, 183] width 9 height 9
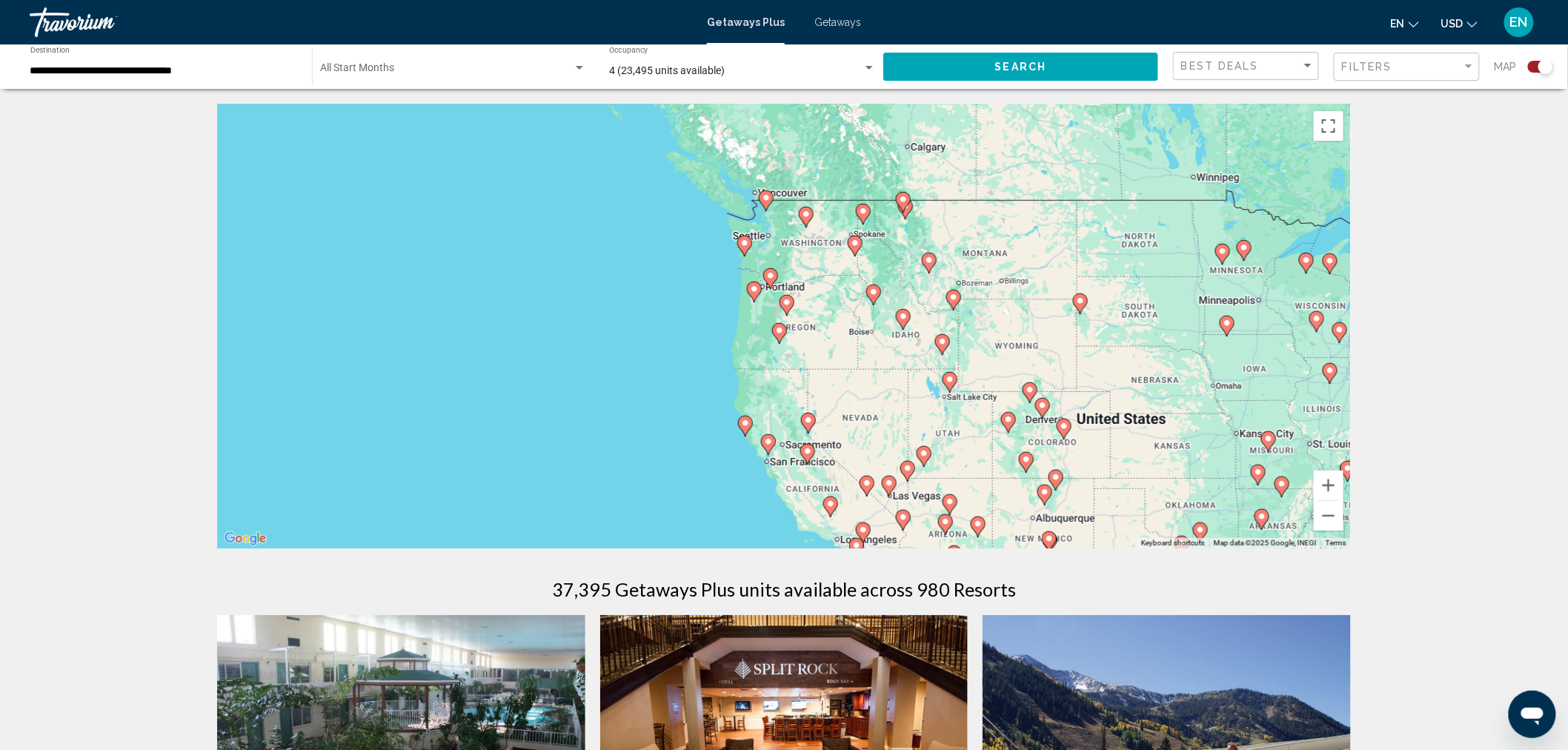
click at [769, 276] on image "Main content" at bounding box center [771, 276] width 9 height 9
type input "**********"
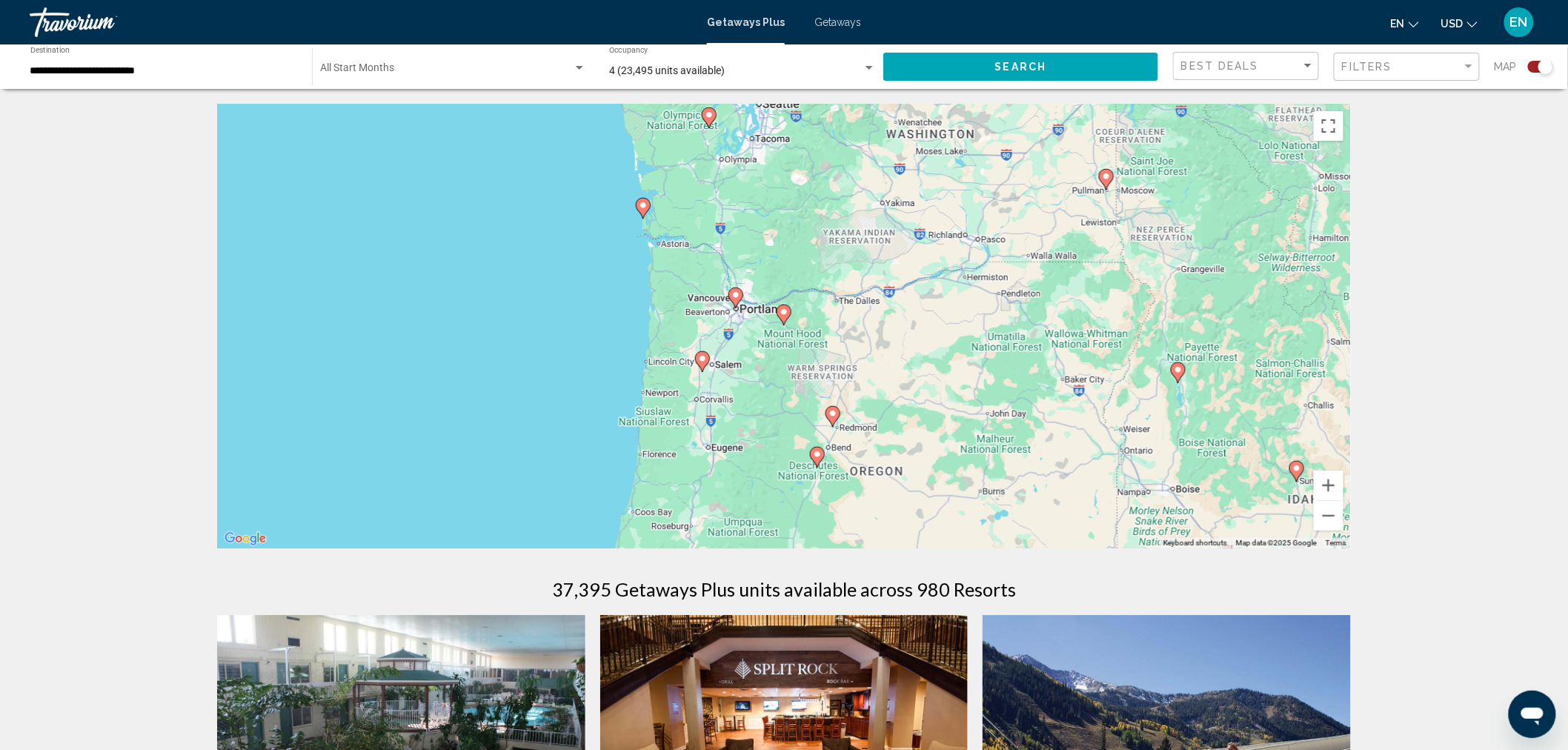
click at [739, 301] on icon "Main content" at bounding box center [735, 298] width 13 height 19
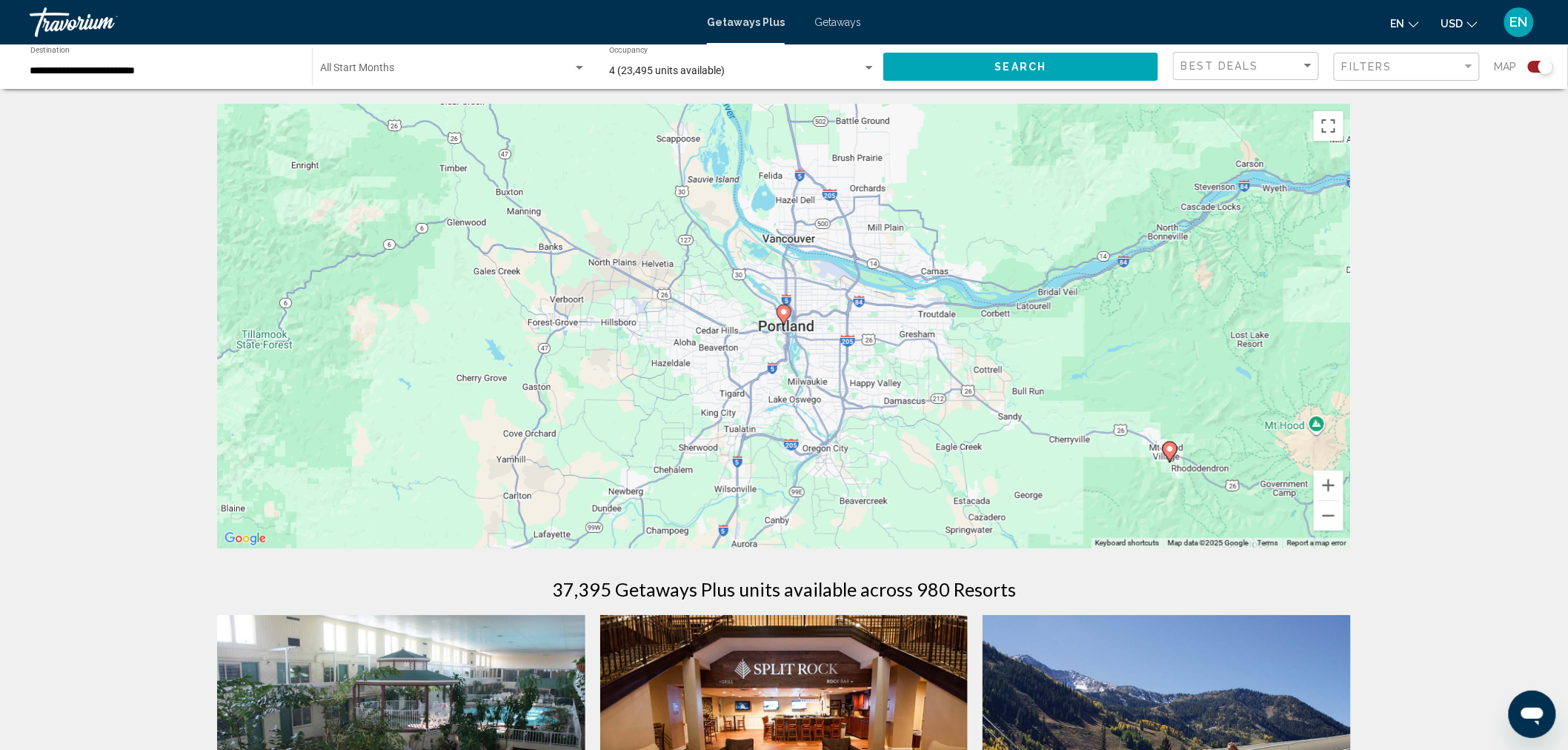
click at [783, 312] on image "Main content" at bounding box center [784, 312] width 9 height 9
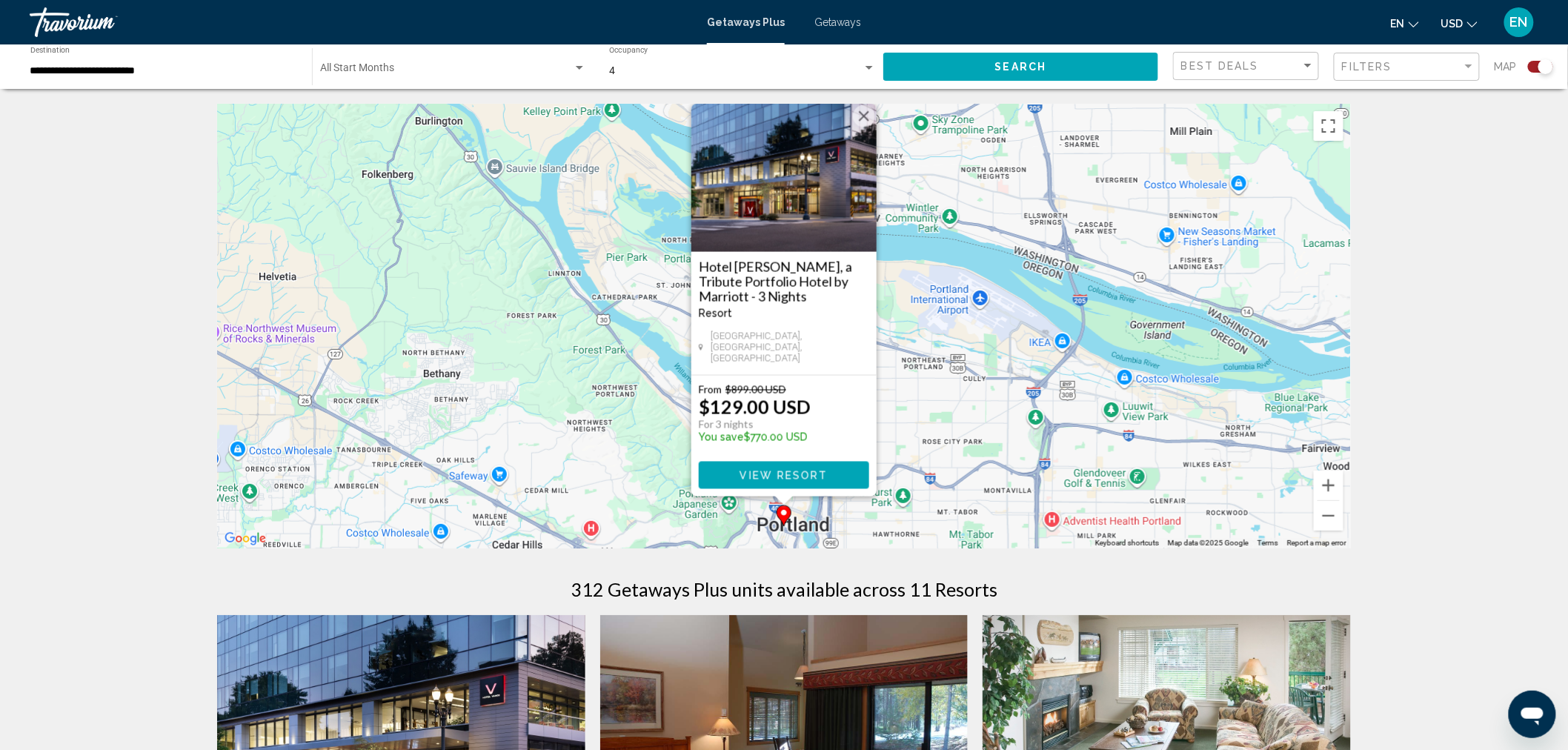
click at [791, 466] on button "View Resort" at bounding box center [783, 475] width 170 height 27
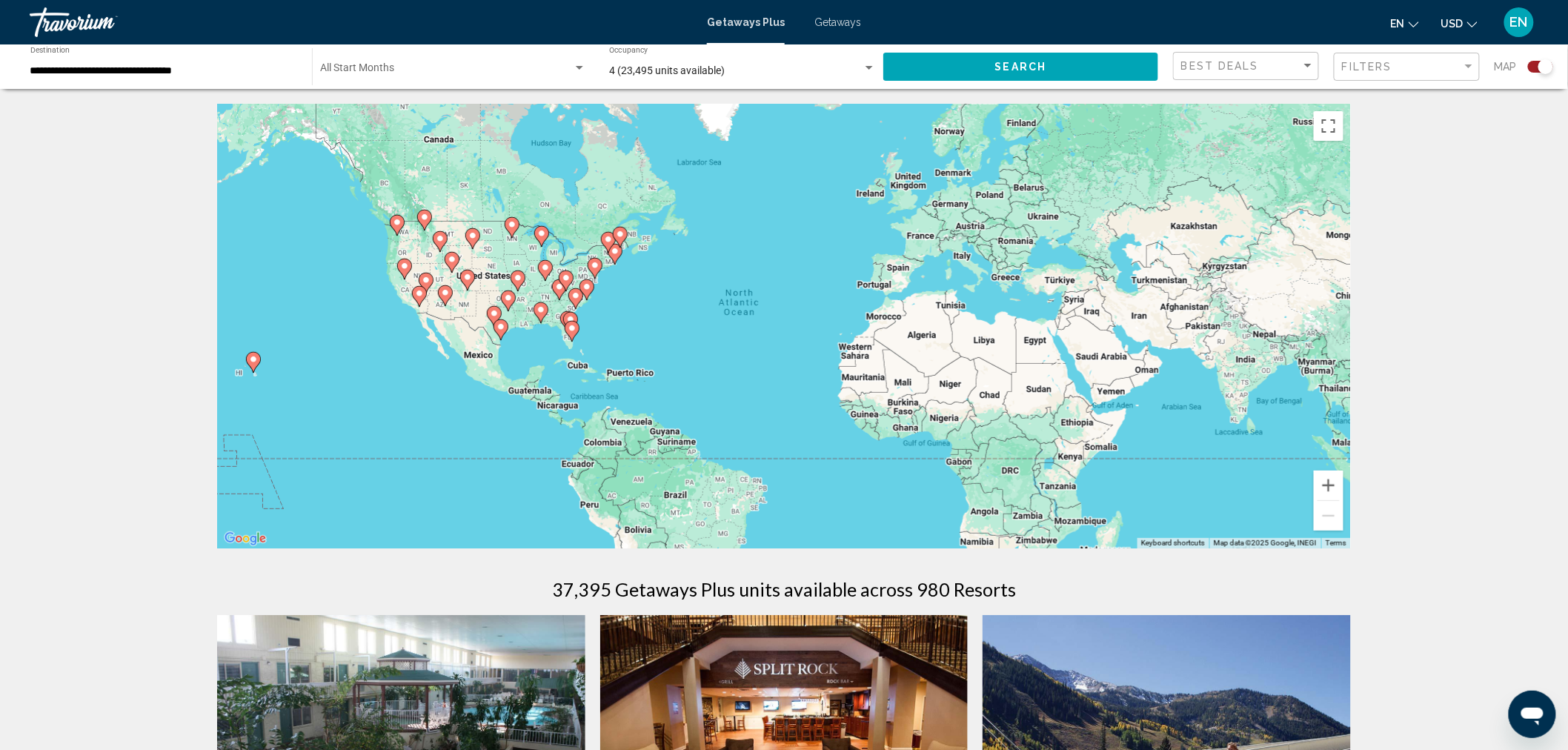
click at [253, 358] on image "Main content" at bounding box center [253, 360] width 9 height 9
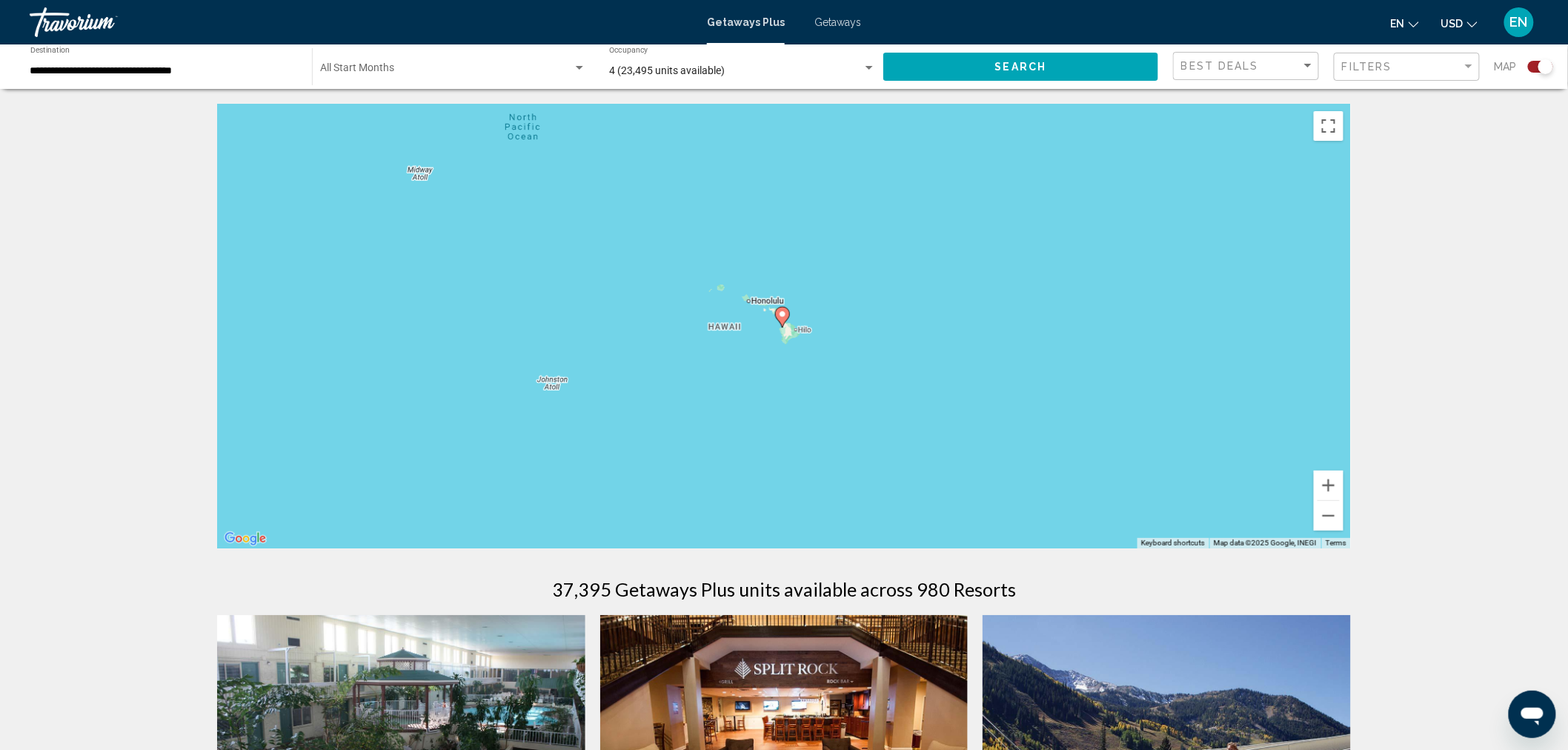
click at [781, 316] on image "Main content" at bounding box center [782, 314] width 9 height 9
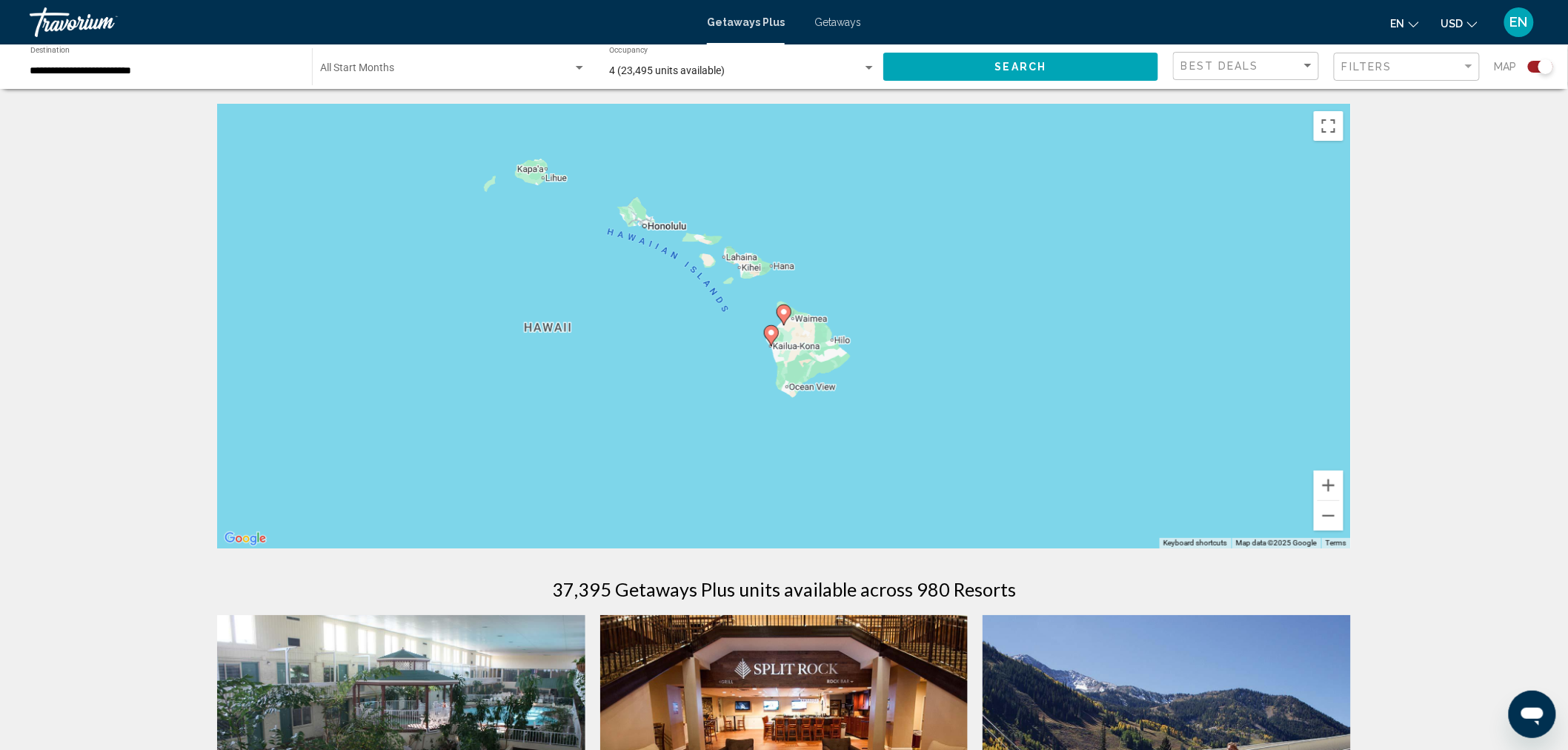
click at [771, 335] on image "Main content" at bounding box center [772, 333] width 9 height 9
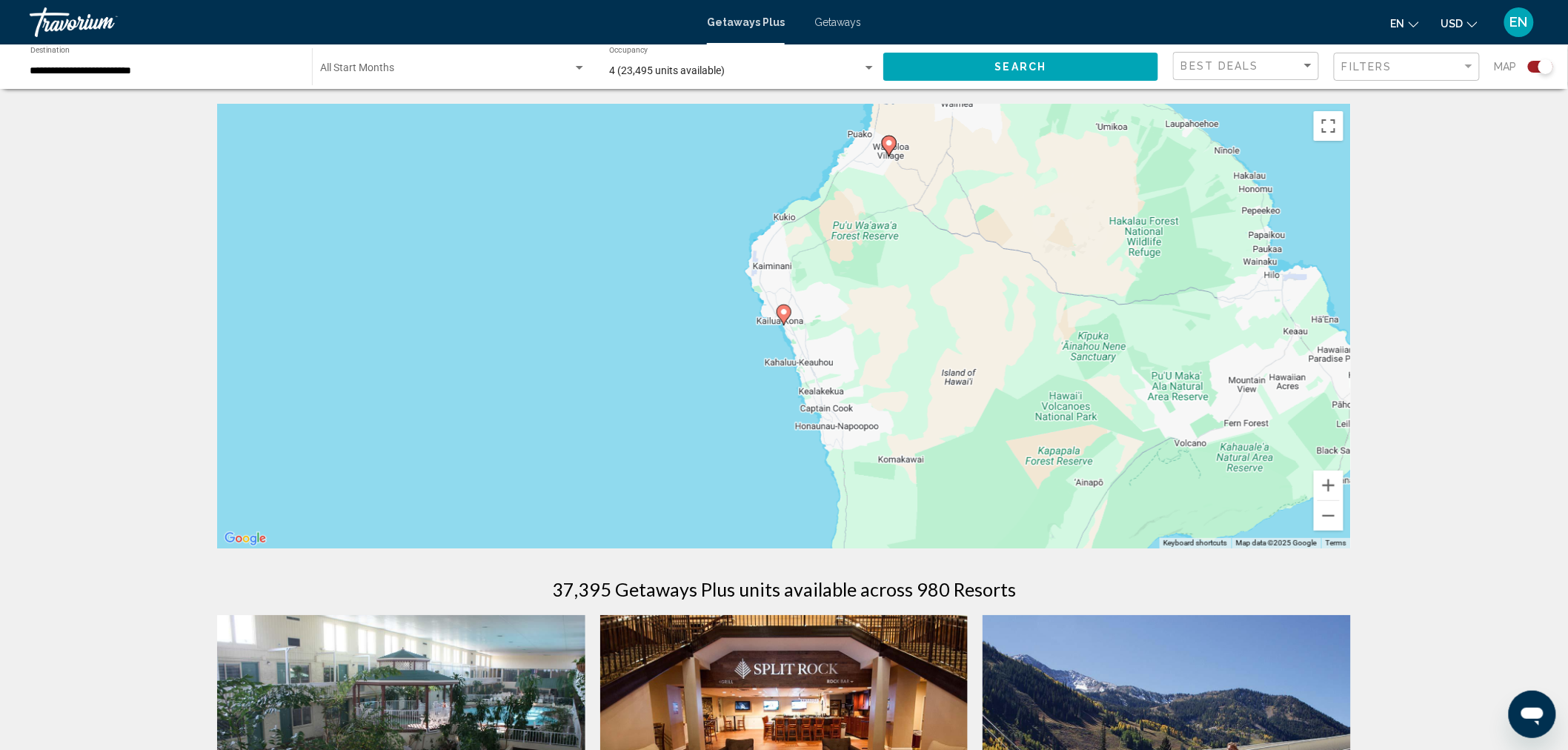
click at [782, 313] on image "Main content" at bounding box center [784, 312] width 9 height 9
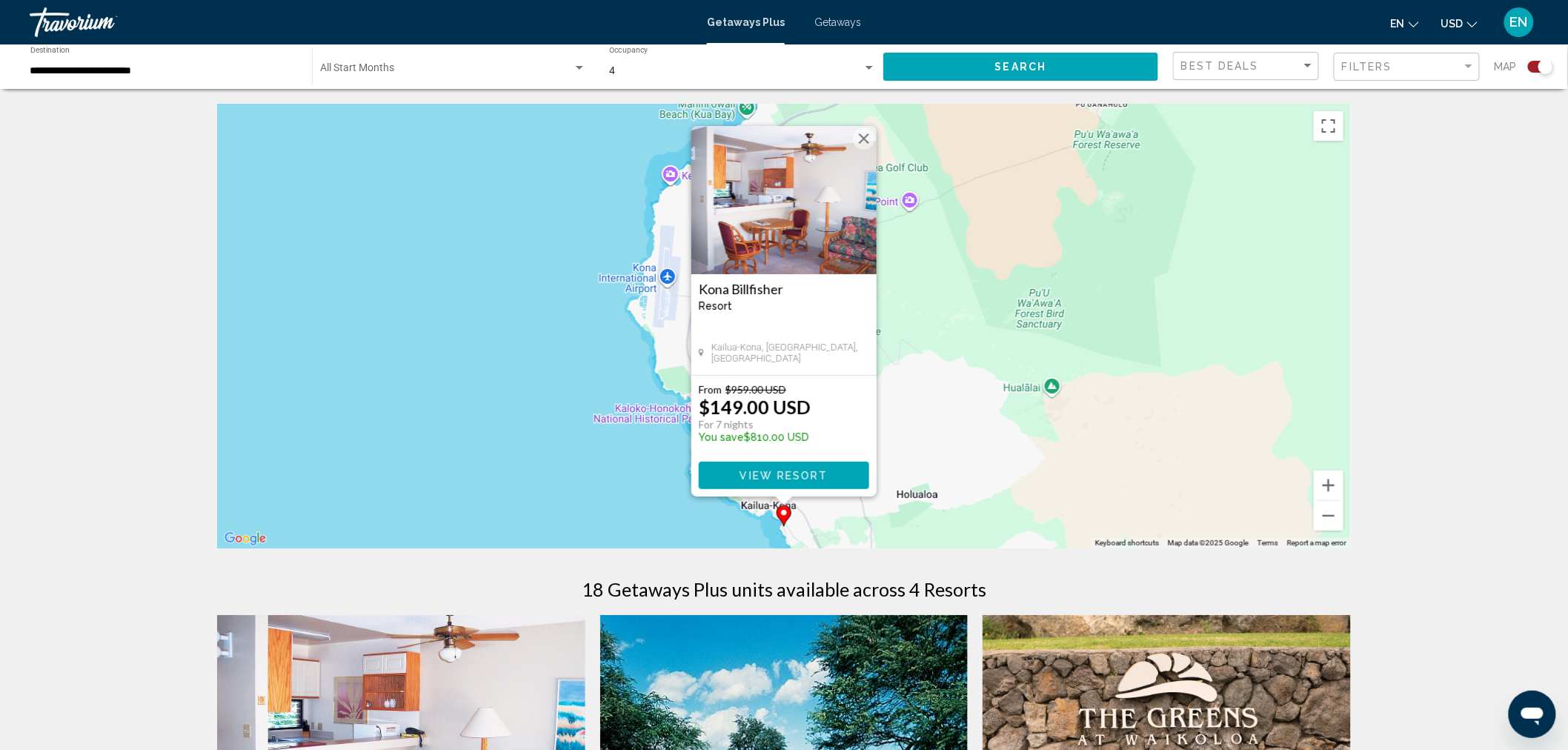
click at [868, 136] on button "Close" at bounding box center [863, 138] width 22 height 22
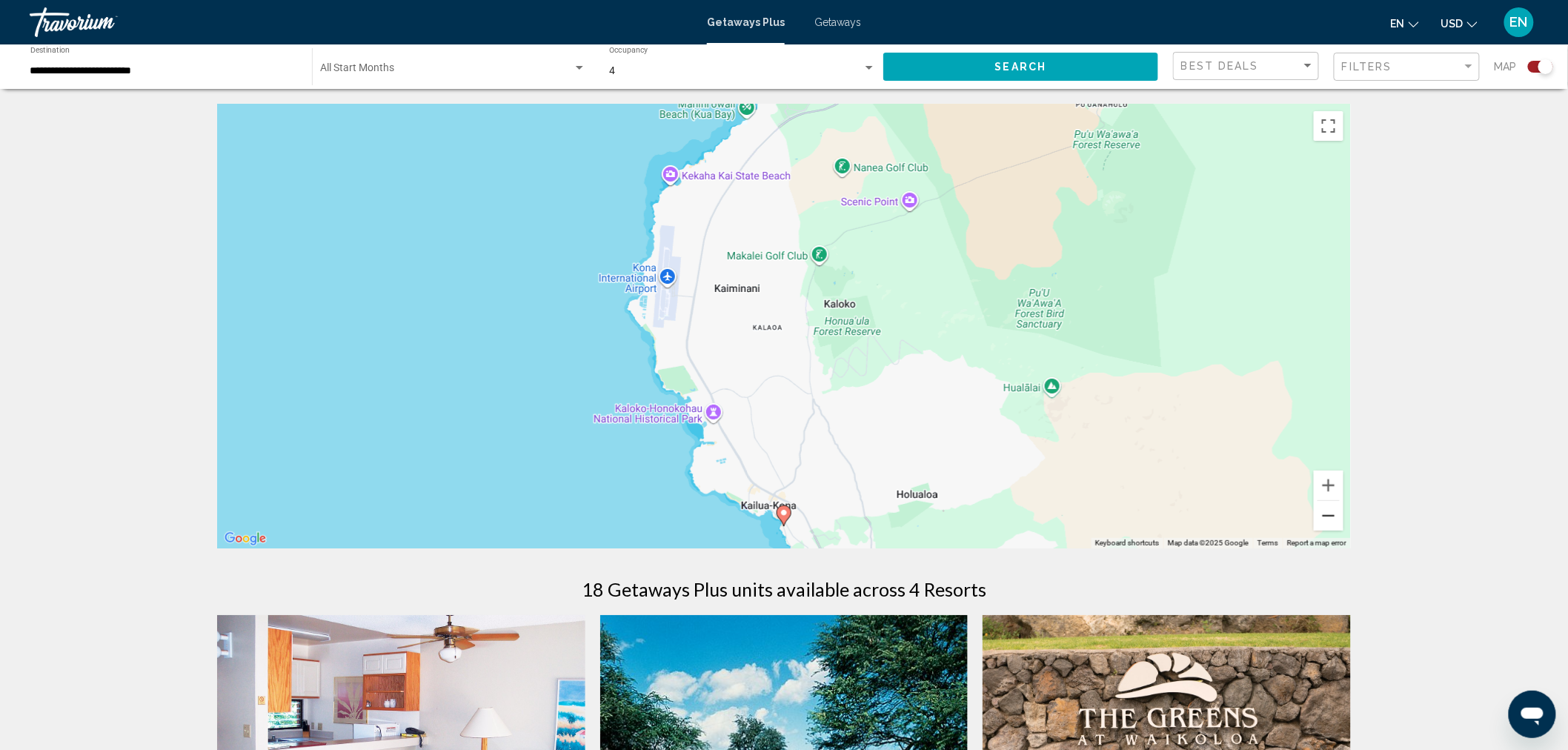
click at [1323, 512] on button "Zoom out" at bounding box center [1329, 516] width 30 height 30
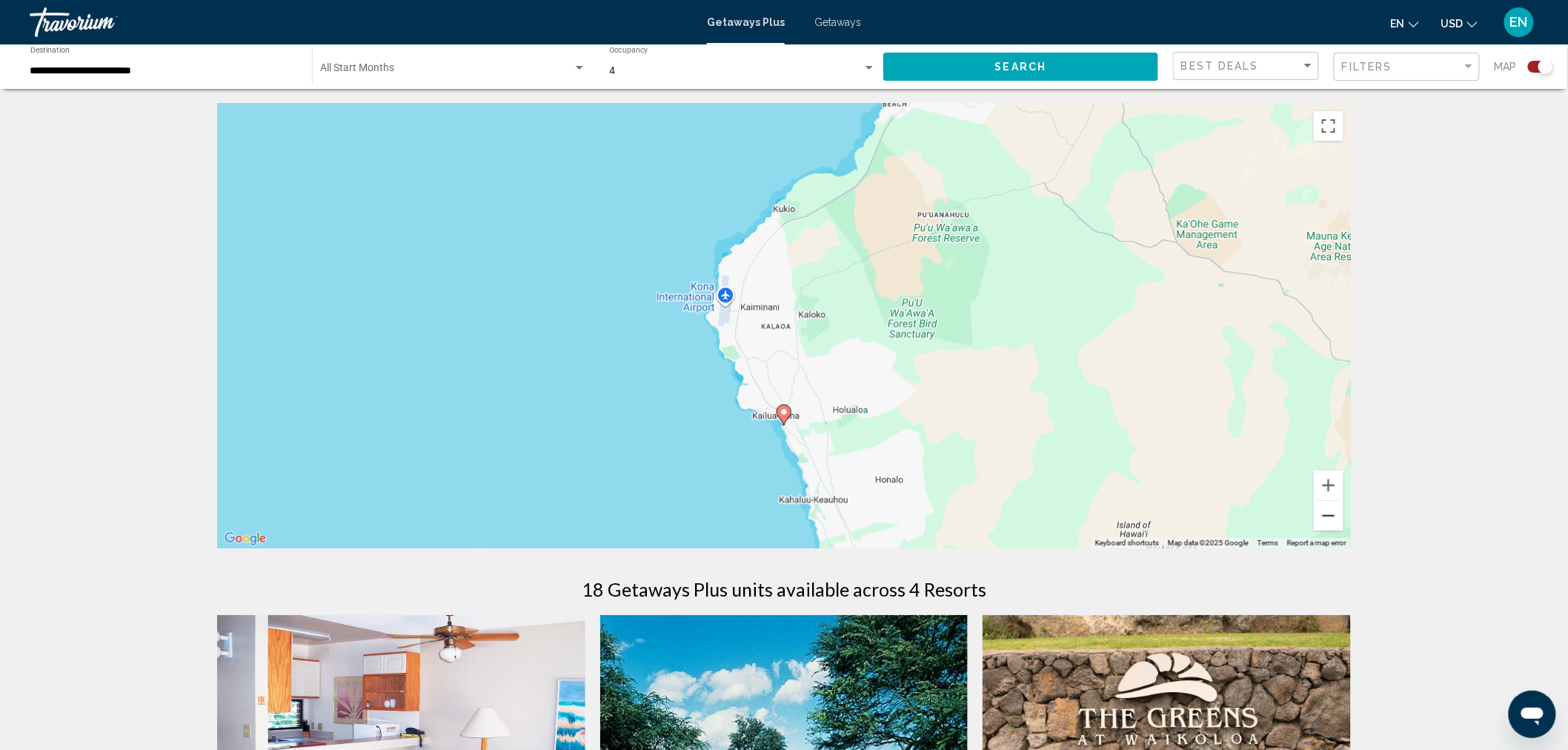
click at [1323, 512] on button "Zoom out" at bounding box center [1329, 516] width 30 height 30
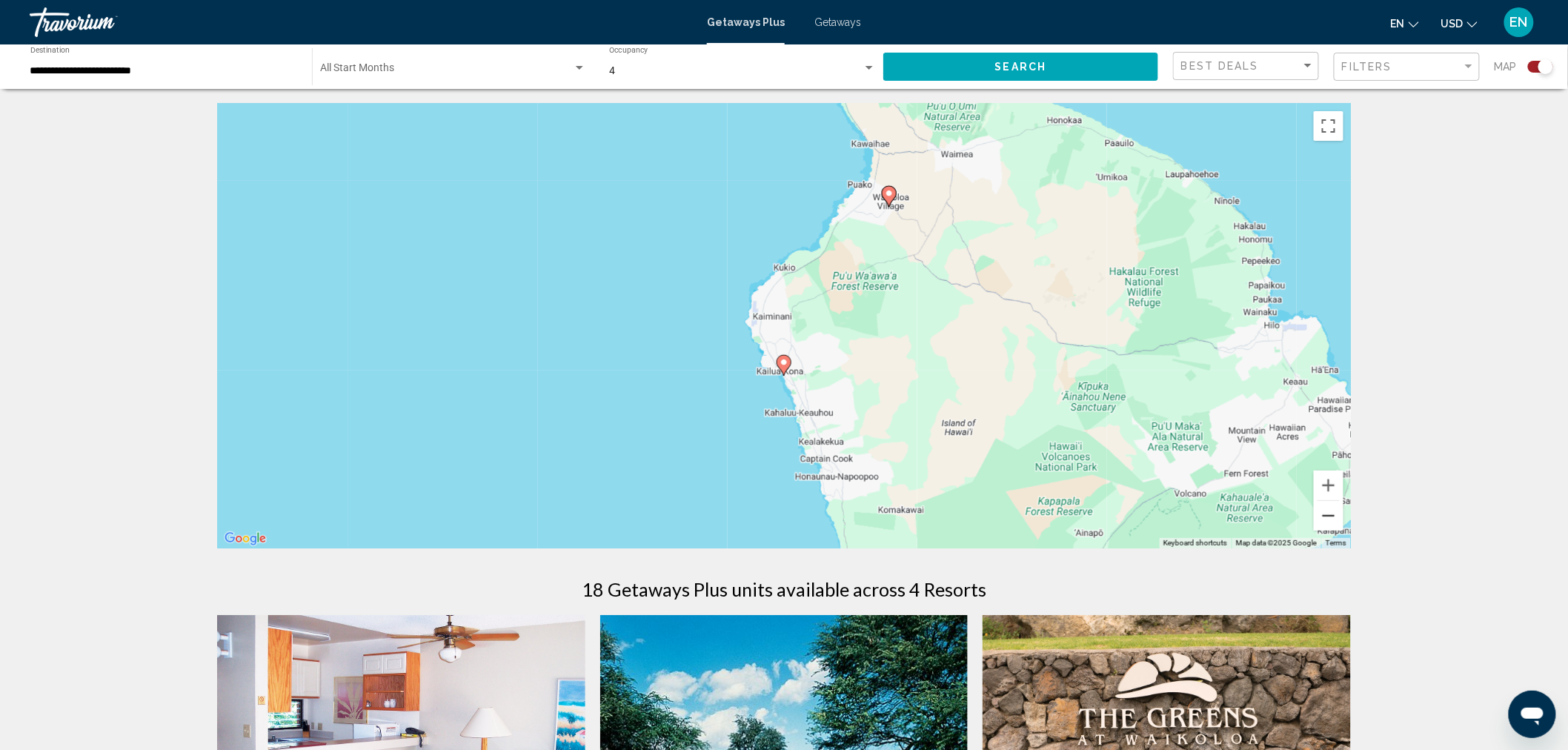
click at [1323, 512] on button "Zoom out" at bounding box center [1329, 516] width 30 height 30
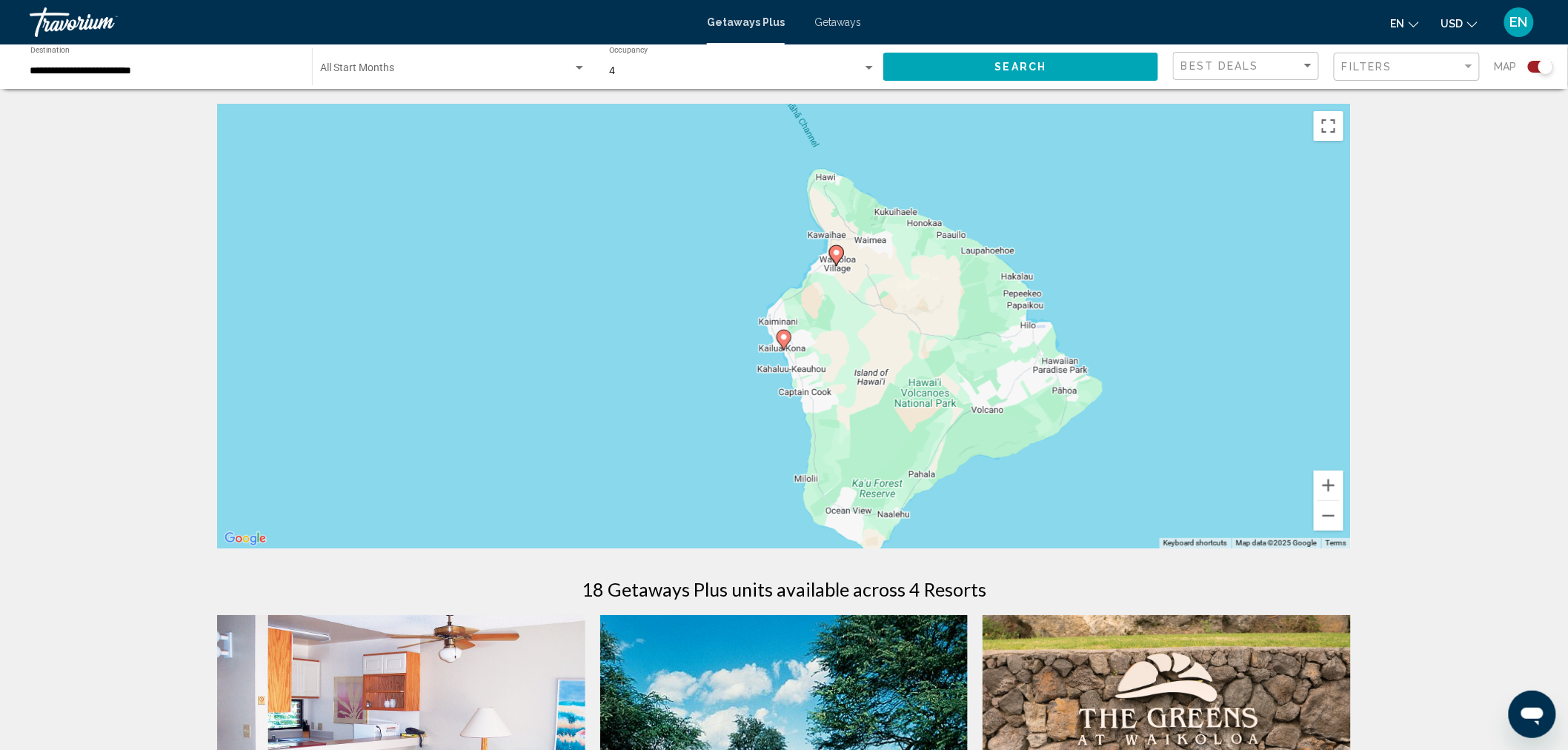
click at [836, 254] on image "Main content" at bounding box center [837, 253] width 9 height 9
type input "**********"
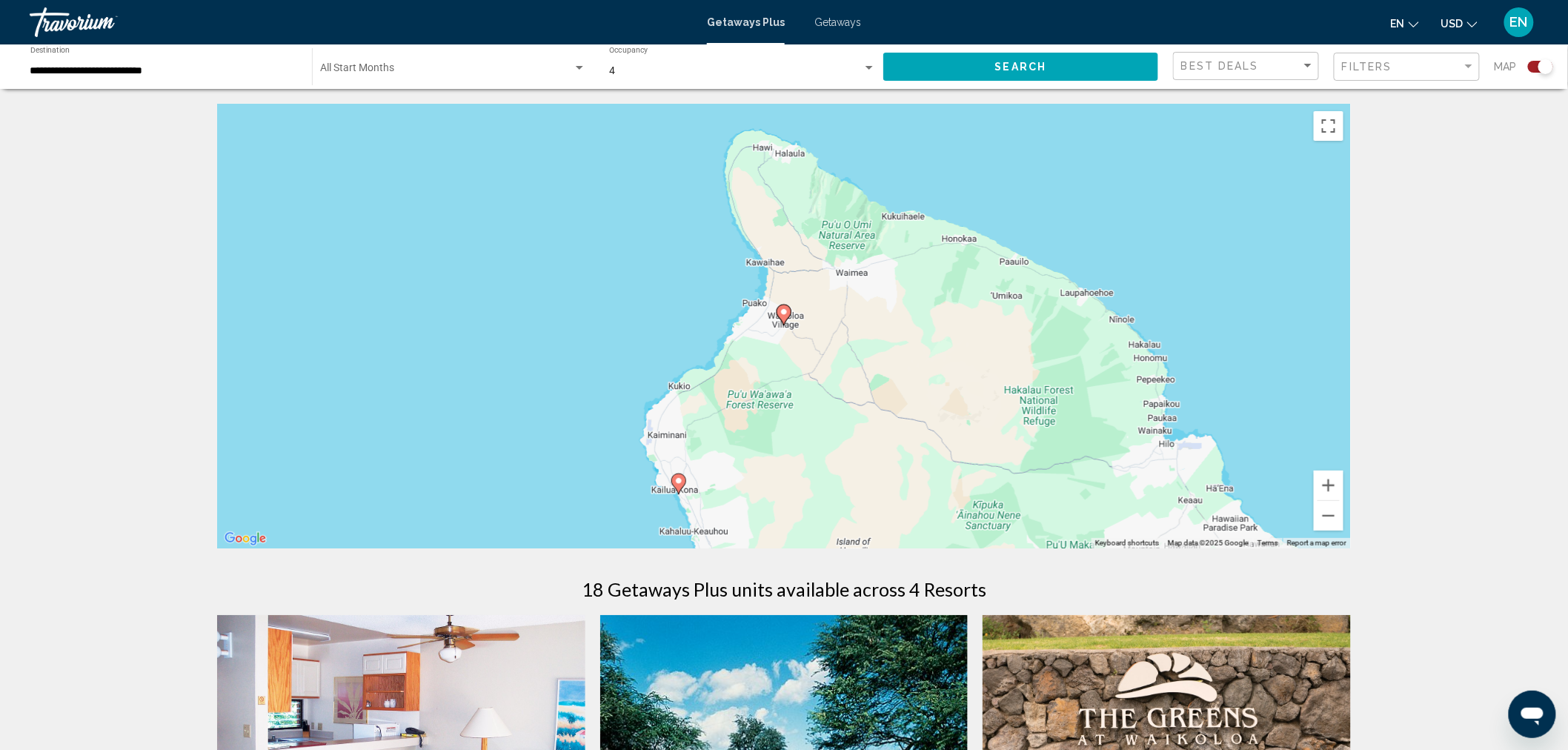
click at [787, 314] on image "Main content" at bounding box center [784, 312] width 9 height 9
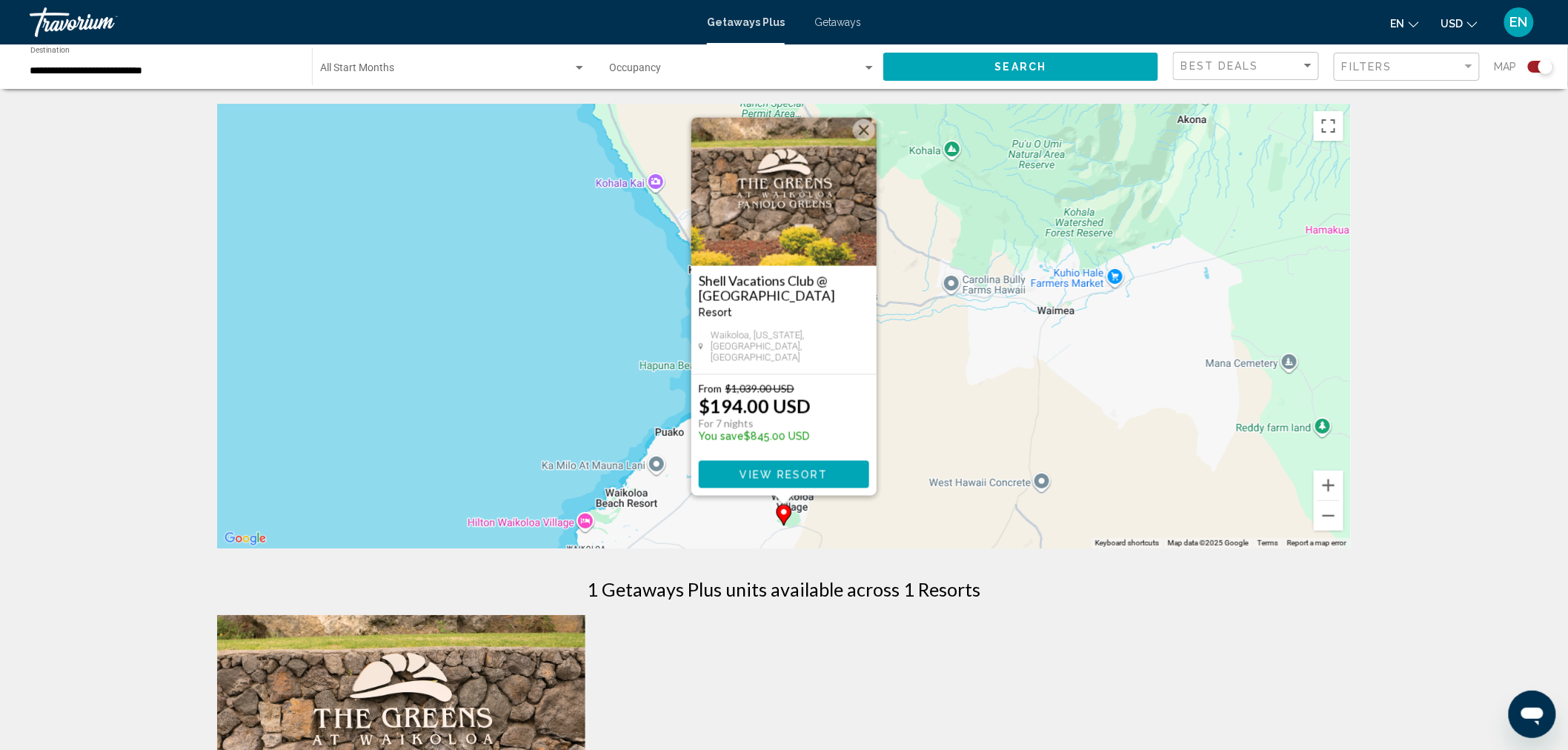
click at [797, 469] on span "View Resort" at bounding box center [784, 474] width 88 height 11
